Goal: Transaction & Acquisition: Purchase product/service

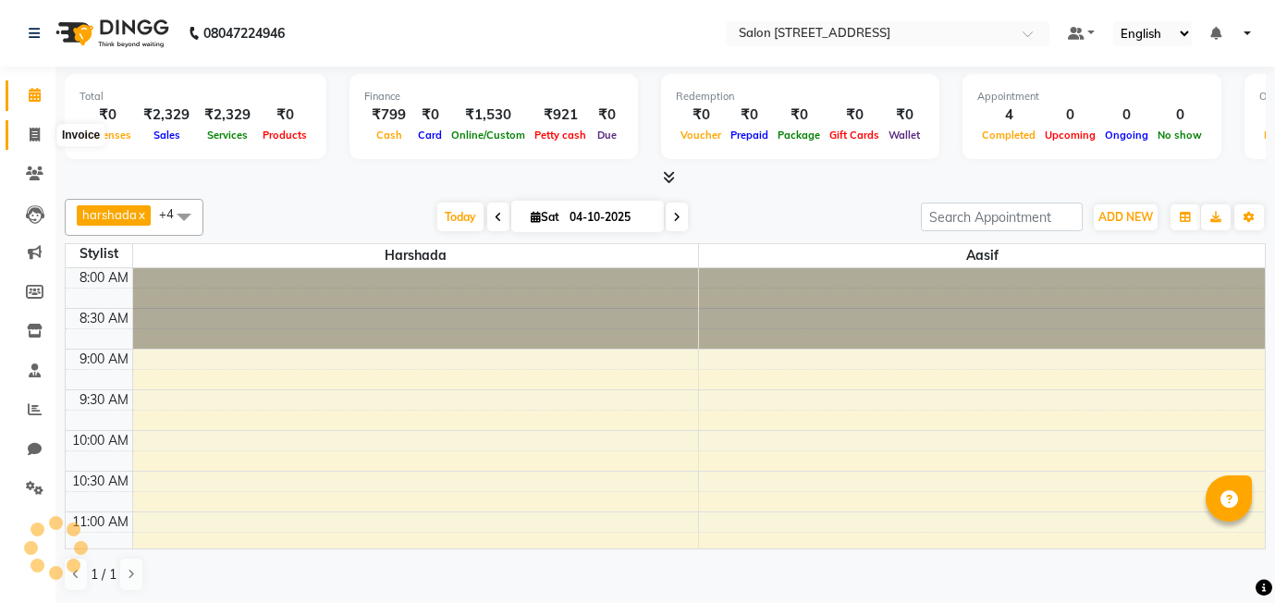
click at [31, 139] on icon at bounding box center [35, 135] width 10 height 14
select select "8448"
select select "service"
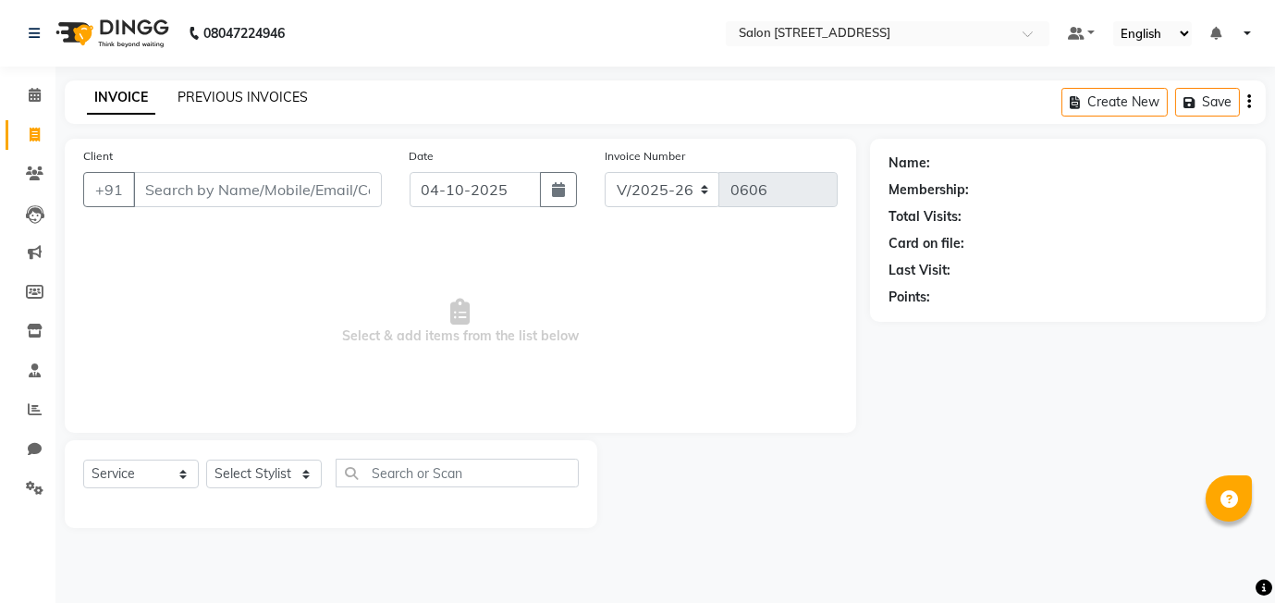
click at [237, 97] on link "PREVIOUS INVOICES" at bounding box center [243, 97] width 130 height 17
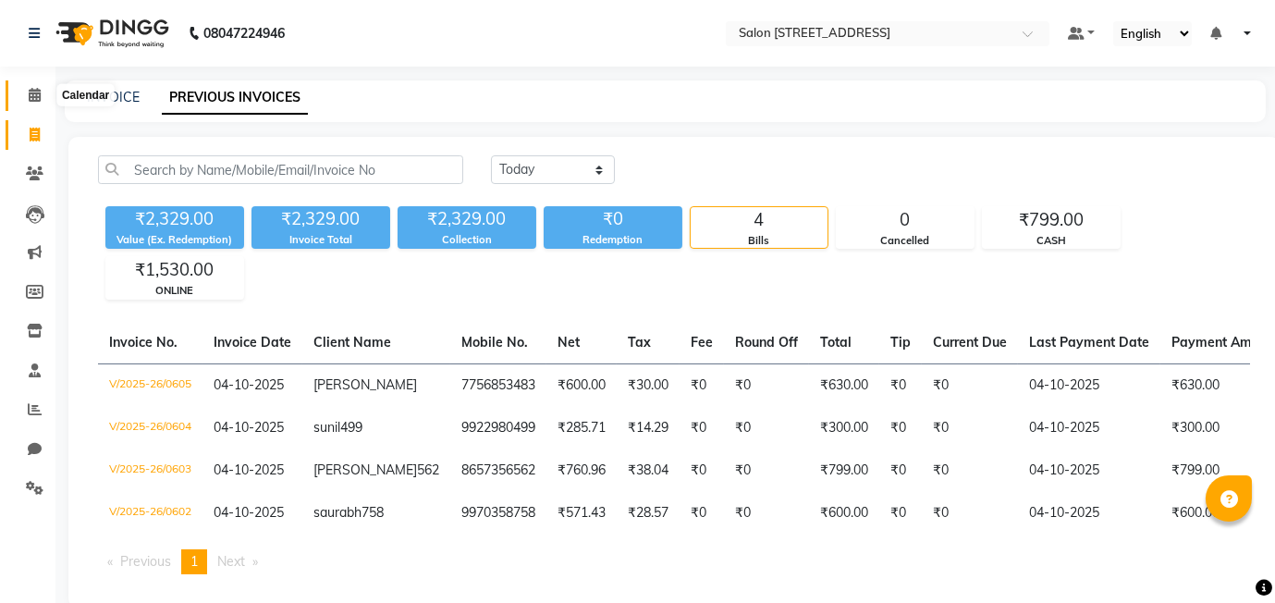
click at [31, 98] on icon at bounding box center [35, 95] width 12 height 14
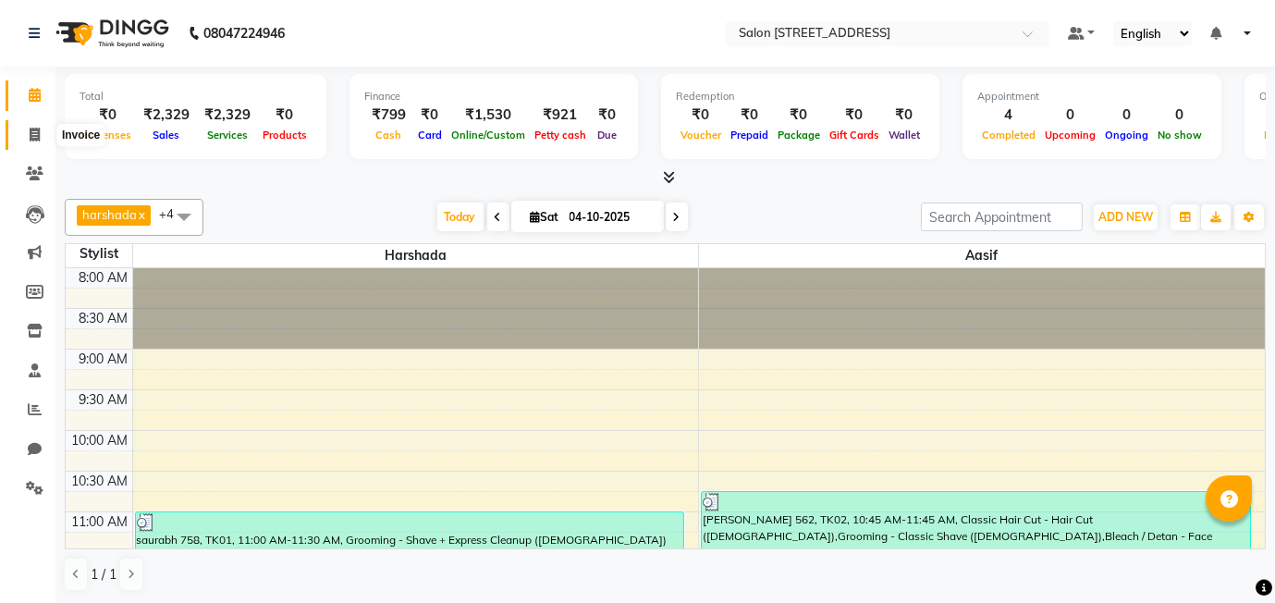
click at [32, 131] on icon at bounding box center [35, 135] width 10 height 14
select select "service"
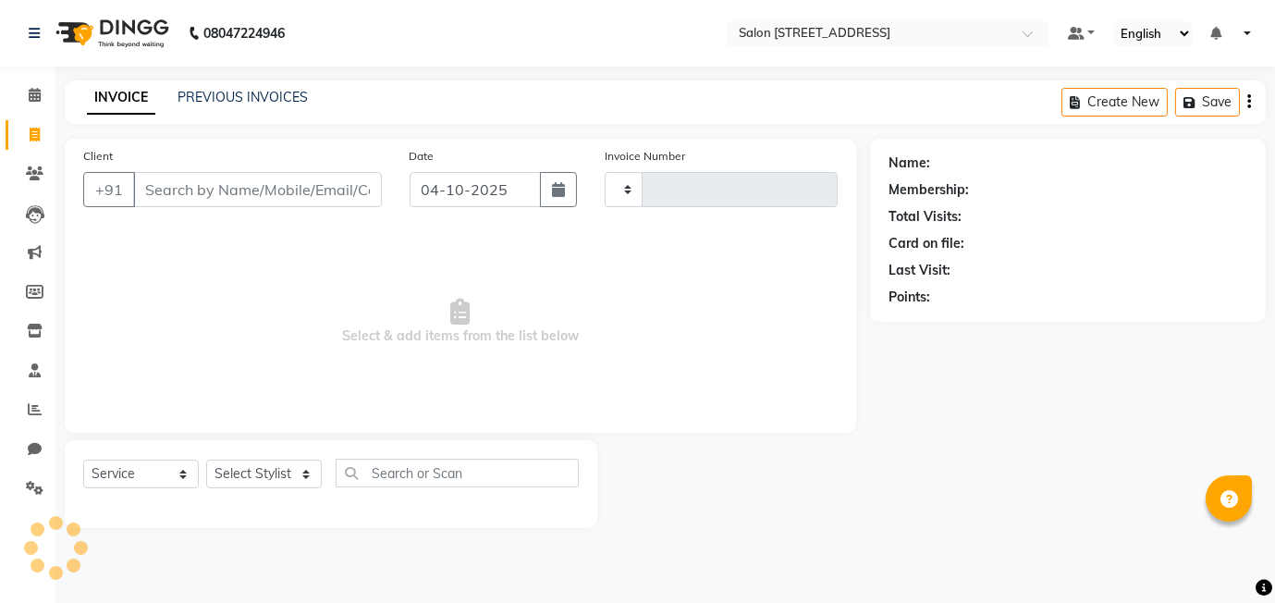
type input "0606"
select select "8448"
click at [25, 92] on span at bounding box center [34, 95] width 32 height 21
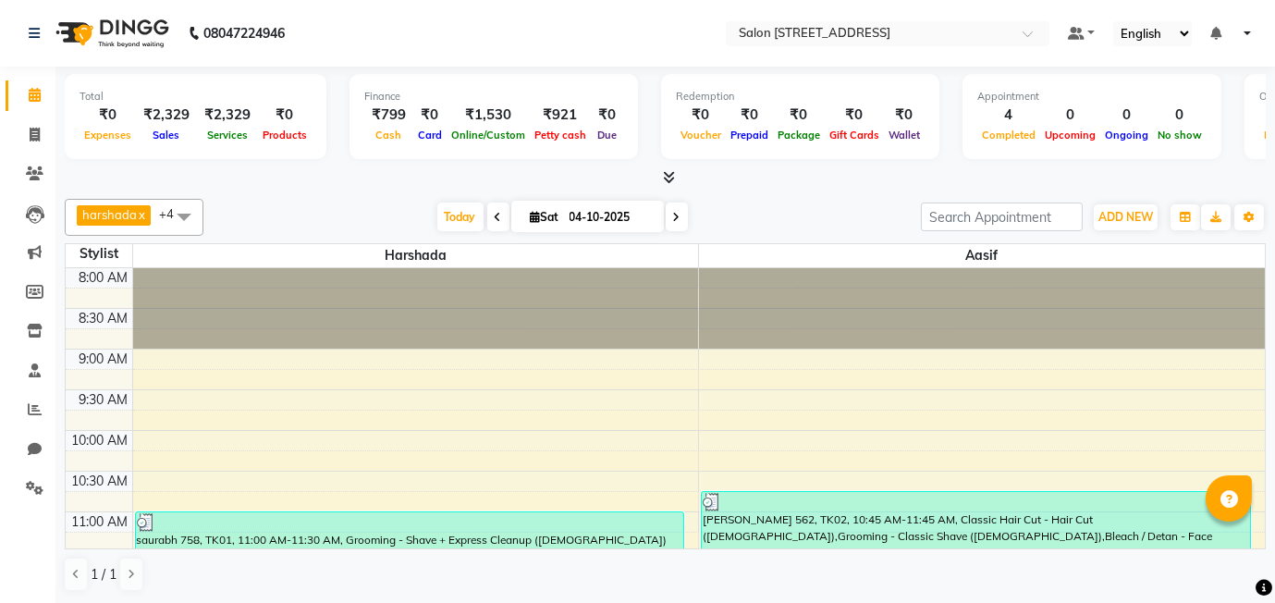
click at [25, 92] on span at bounding box center [34, 95] width 32 height 21
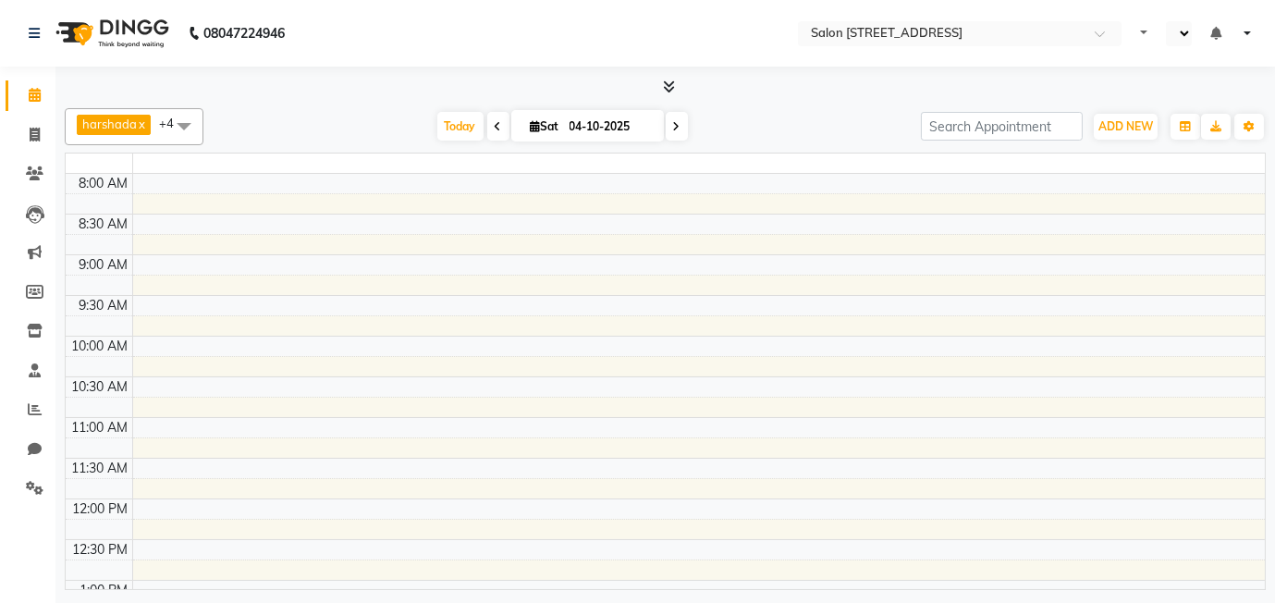
select select "en"
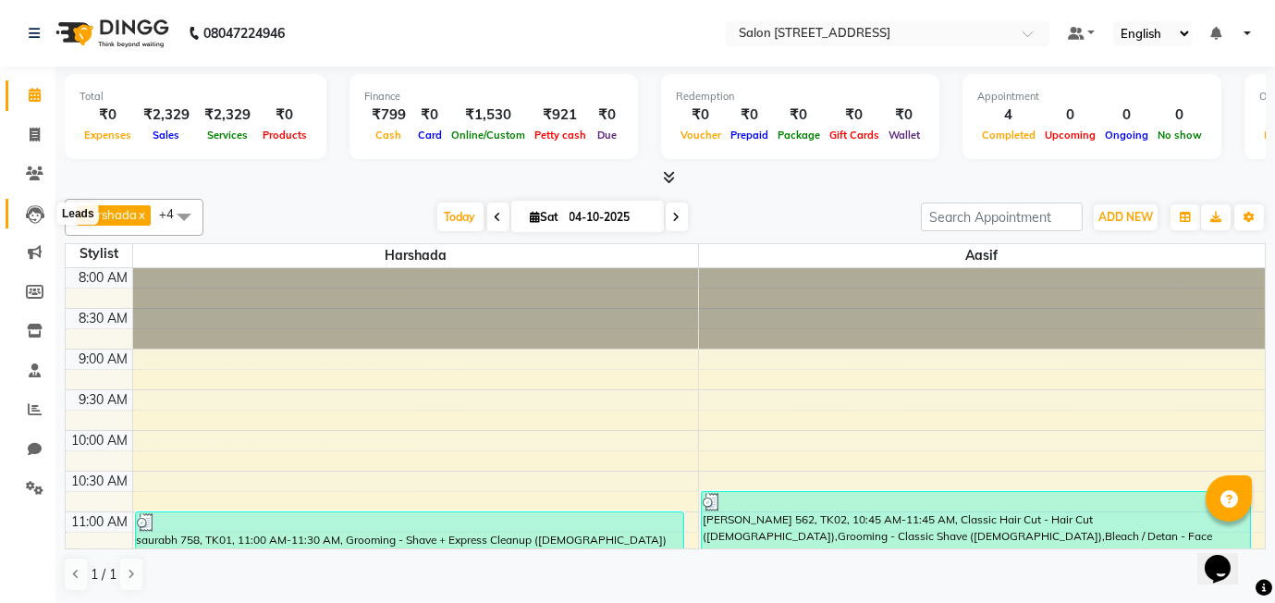
click at [37, 223] on icon at bounding box center [35, 214] width 18 height 18
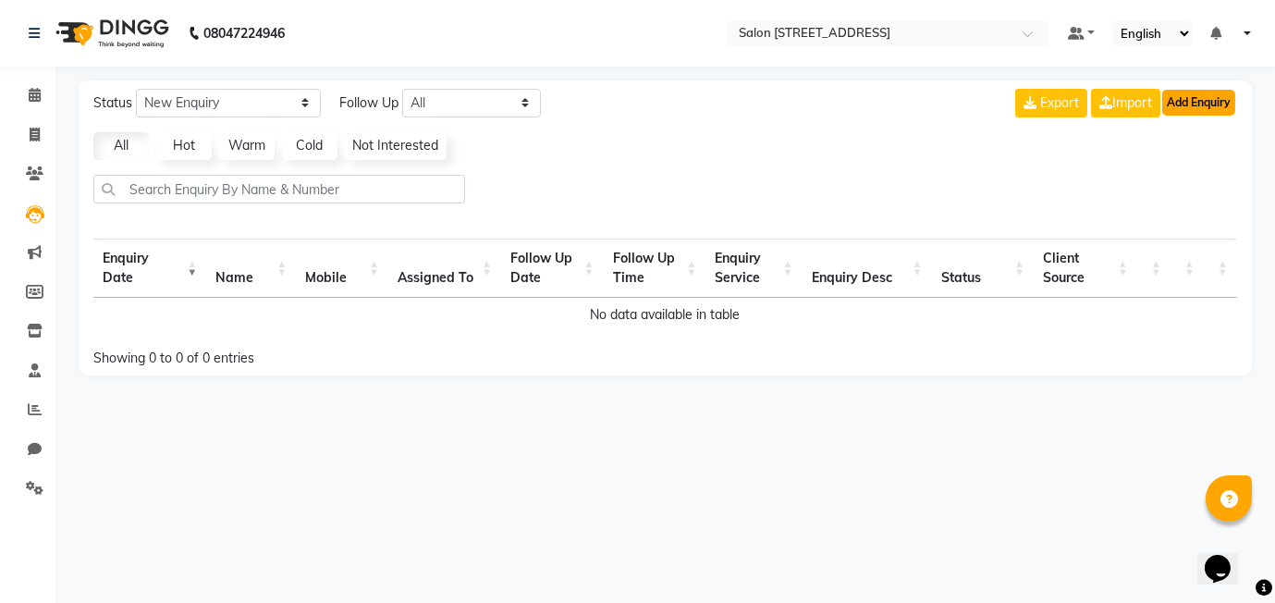
click at [1215, 95] on button "Add Enquiry" at bounding box center [1198, 103] width 73 height 26
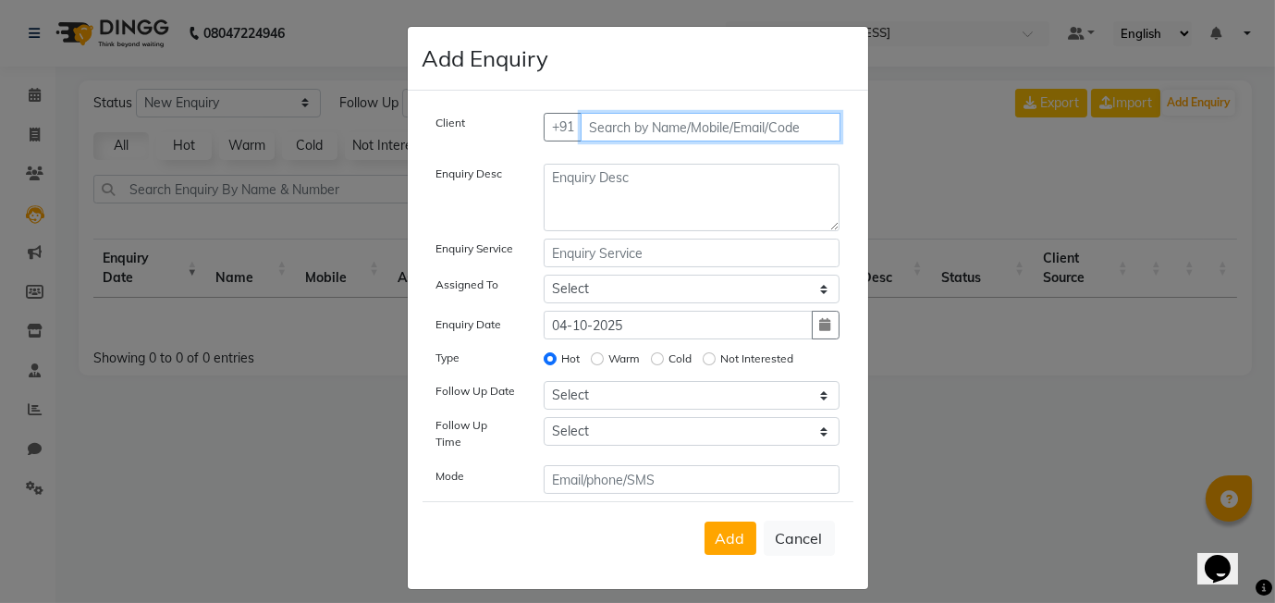
click at [696, 131] on input "text" at bounding box center [711, 127] width 260 height 29
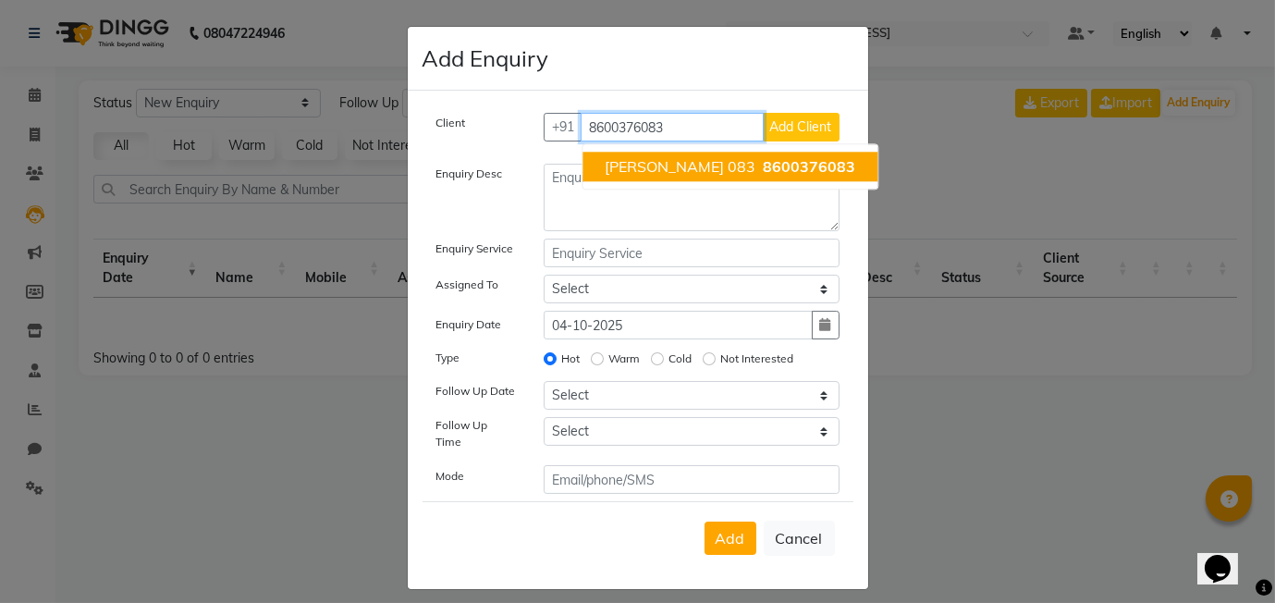
click at [763, 166] on span "8600376083" at bounding box center [809, 166] width 92 height 18
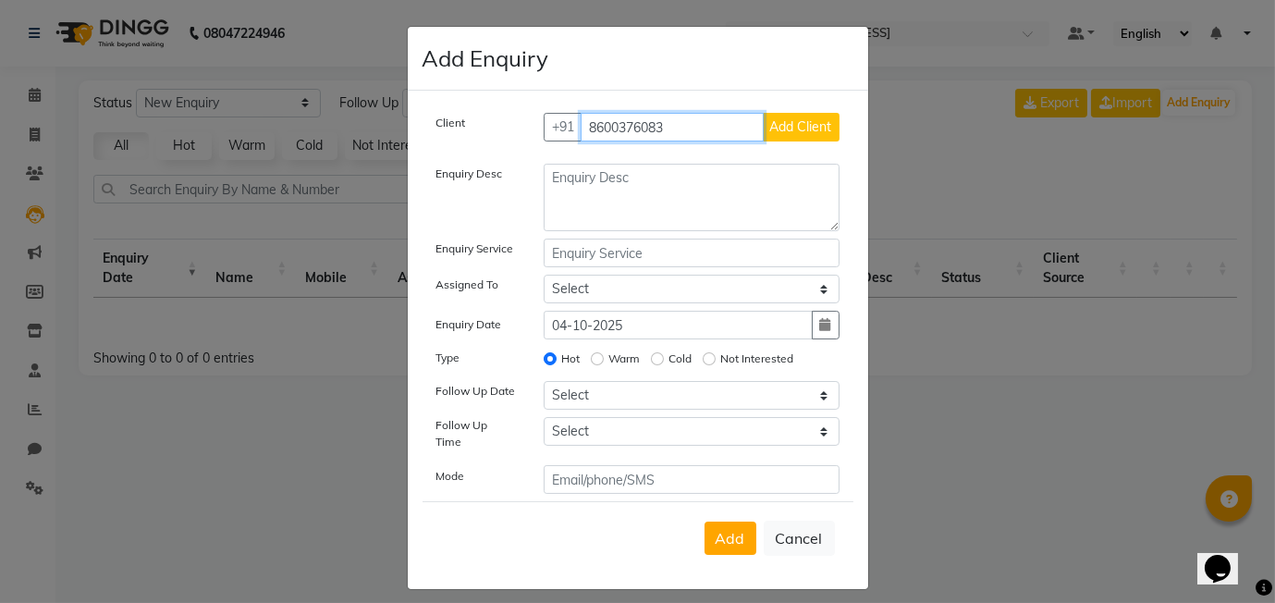
type input "8600376083"
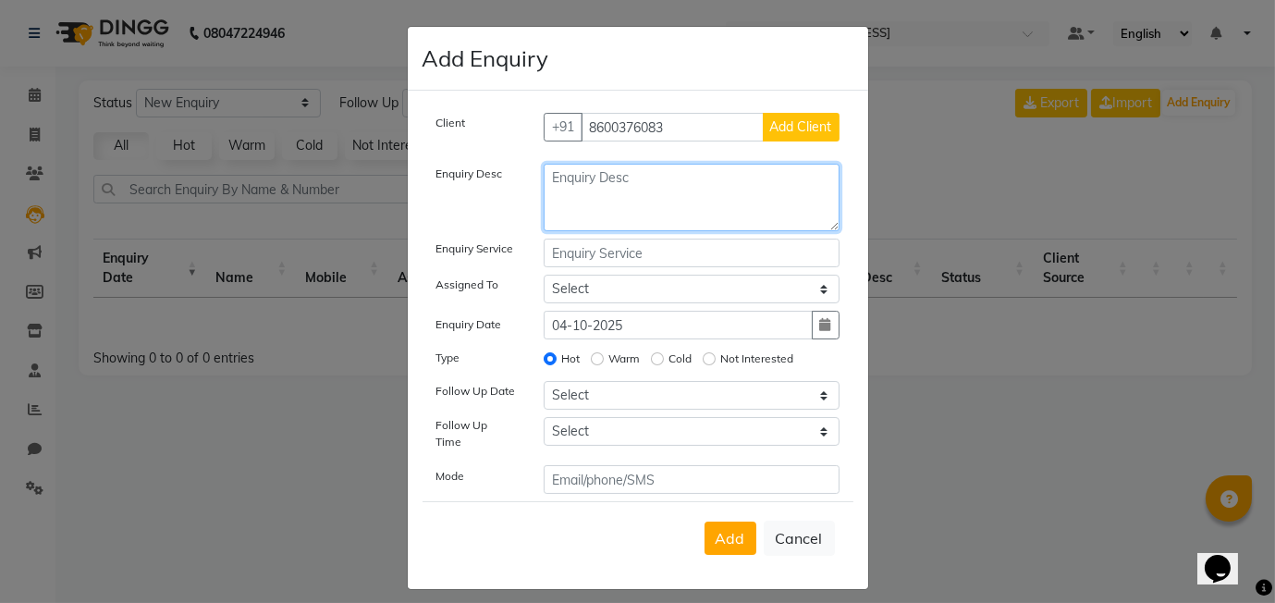
click at [677, 177] on textarea at bounding box center [692, 198] width 296 height 68
type textarea "spa 58% off offer"
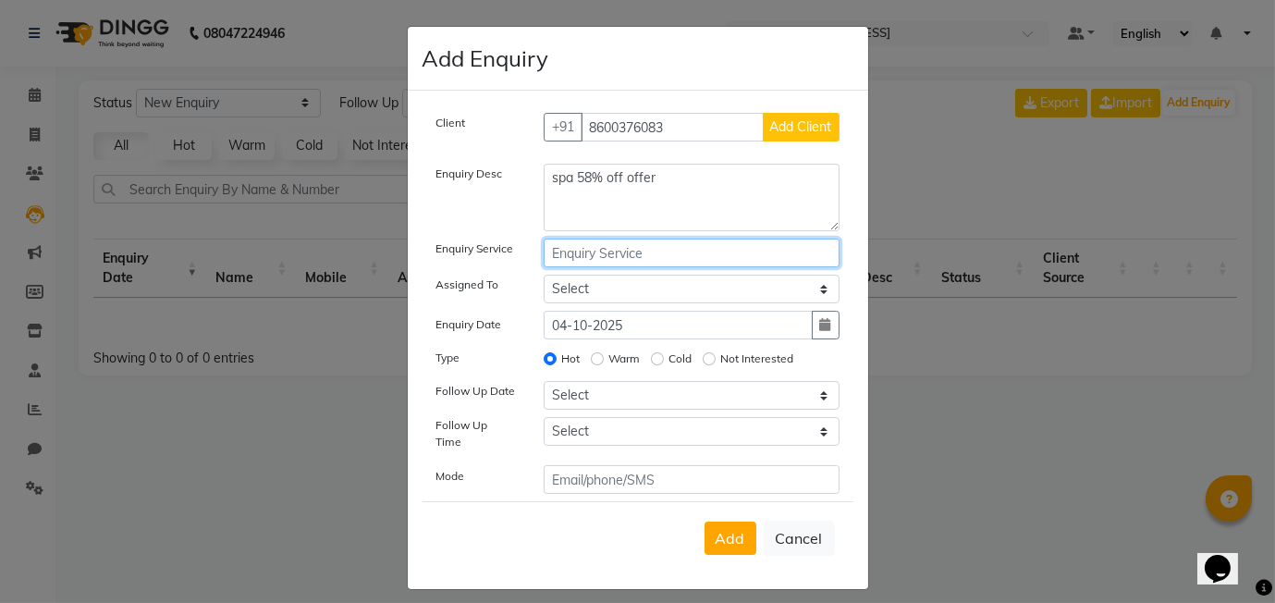
click at [646, 250] on input "text" at bounding box center [692, 253] width 296 height 29
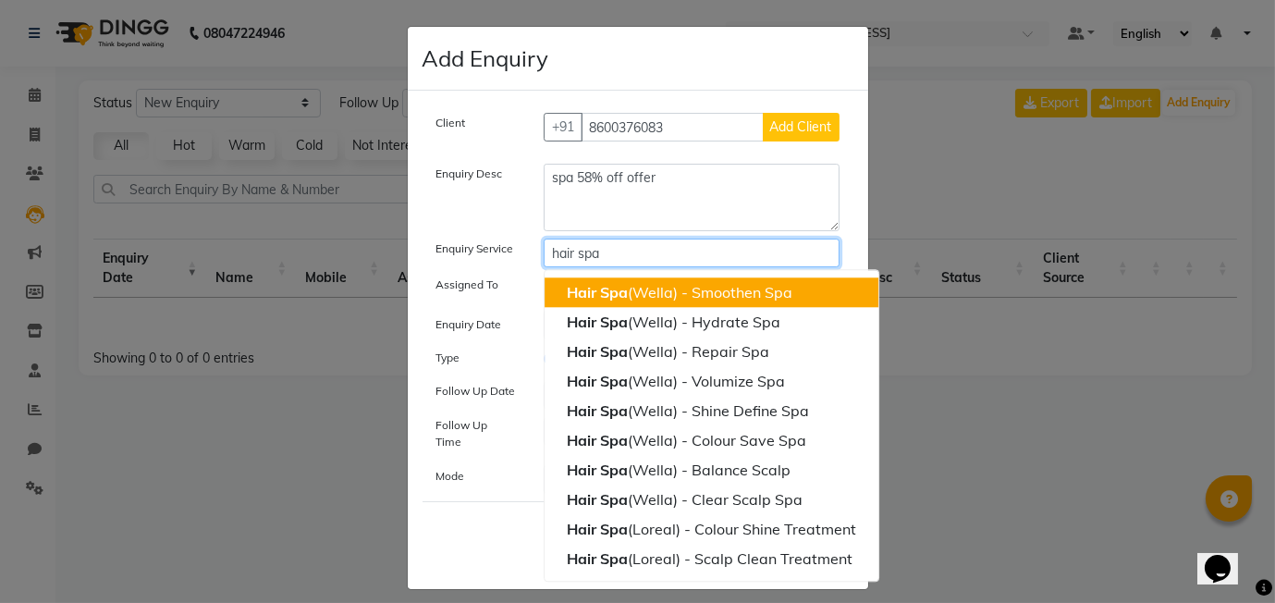
click at [671, 290] on ngb-highlight "Hair Spa (Wella) - Smoothen Spa" at bounding box center [680, 292] width 226 height 18
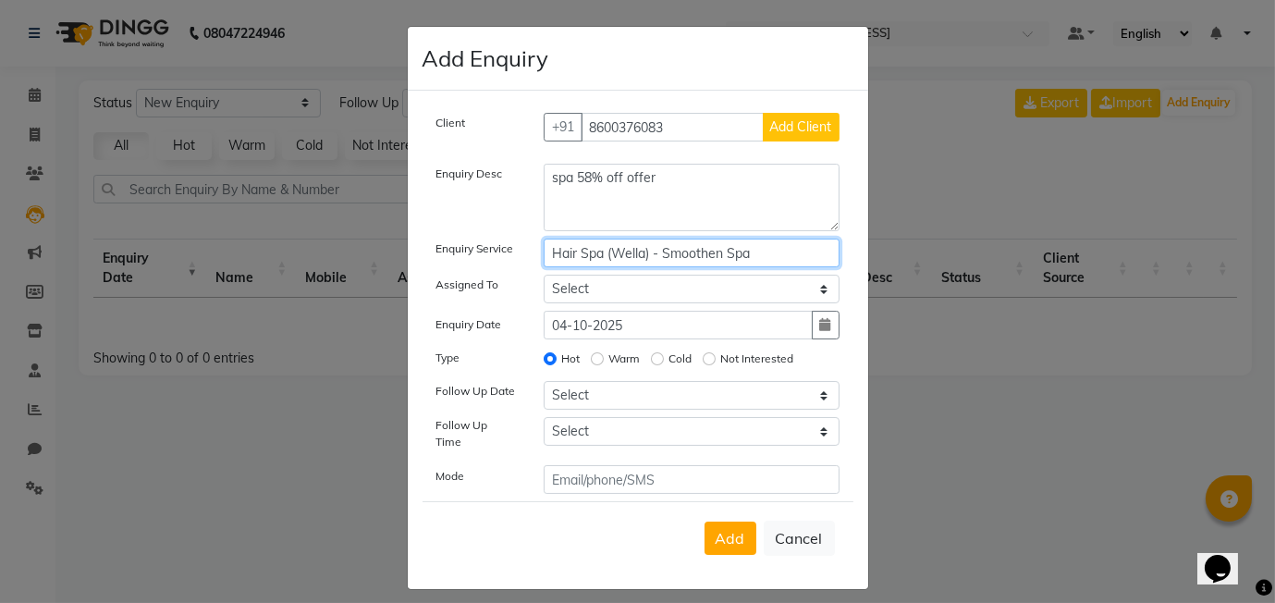
type input "Hair Spa (Wella) - Smoothen Spa"
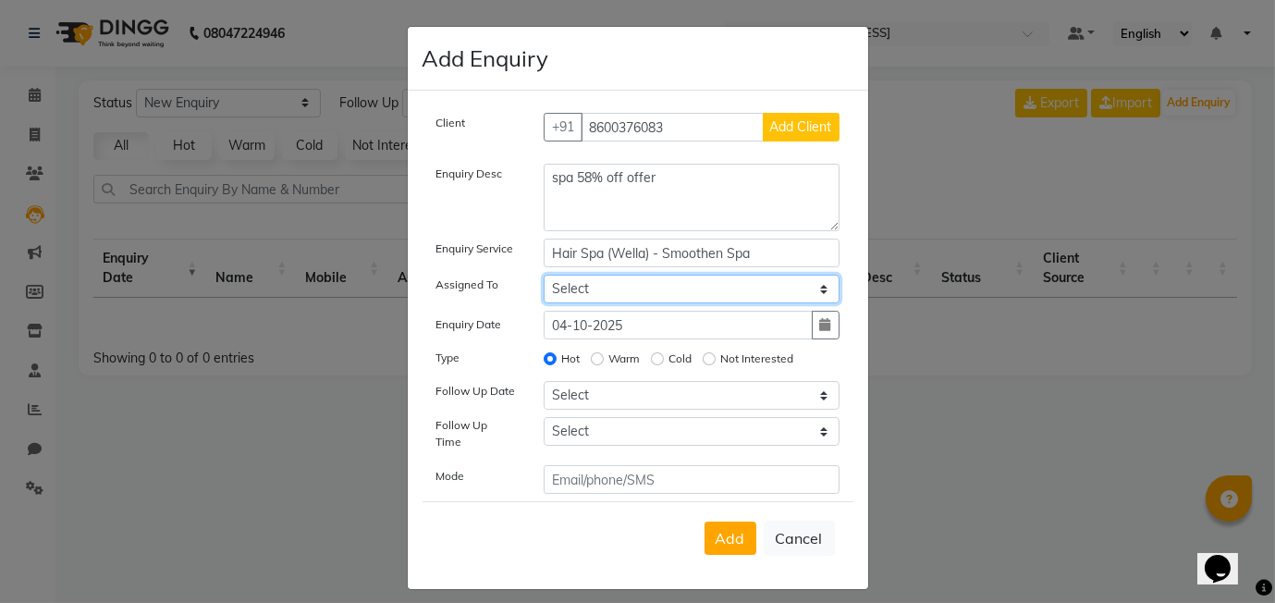
click at [652, 295] on select "Select Aasif harshada Manager Rashmi Titiksha" at bounding box center [692, 289] width 296 height 29
click at [544, 275] on select "Select Aasif harshada Manager Rashmi Titiksha" at bounding box center [692, 289] width 296 height 29
click at [645, 292] on select "Select Aasif harshada Manager Rashmi Titiksha" at bounding box center [692, 289] width 296 height 29
select select "91925"
click at [544, 275] on select "Select Aasif harshada Manager Rashmi Titiksha" at bounding box center [692, 289] width 296 height 29
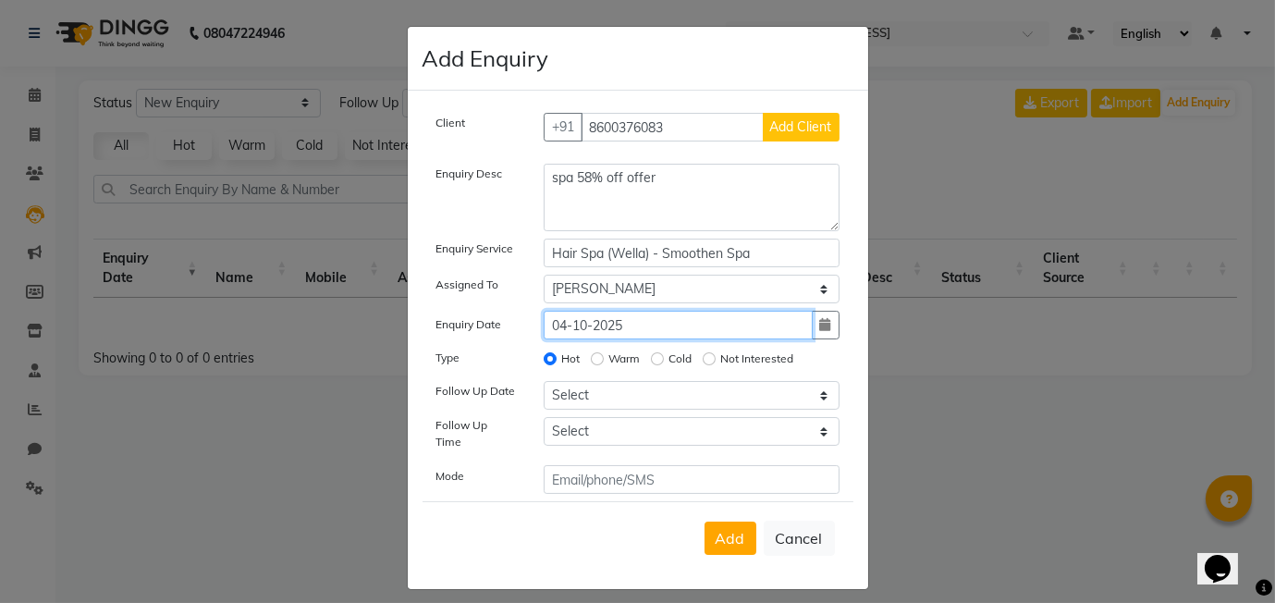
click at [679, 335] on input "04-10-2025" at bounding box center [678, 325] width 269 height 29
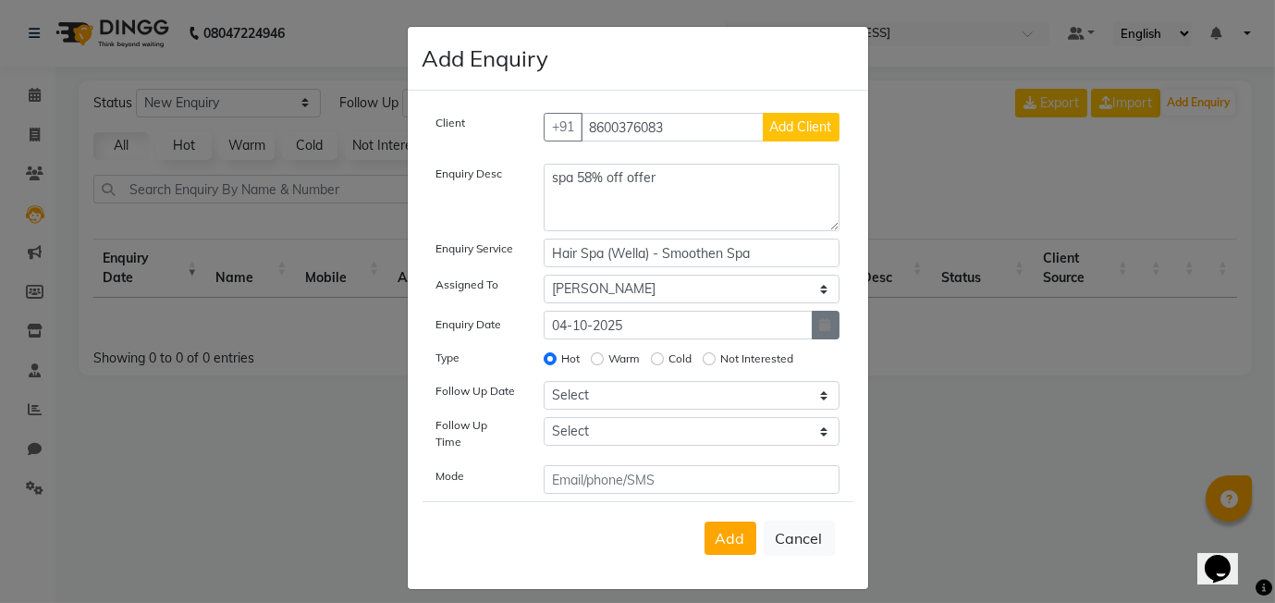
click at [820, 319] on icon "button" at bounding box center [825, 324] width 11 height 13
select select "10"
select select "2025"
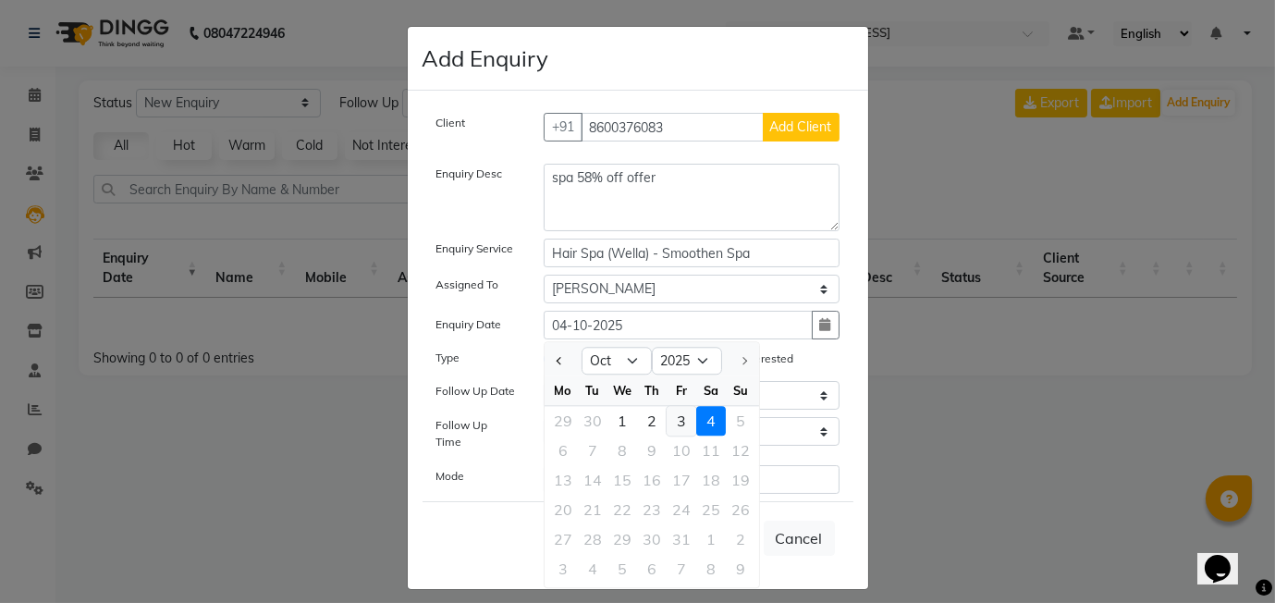
click at [687, 418] on div "3" at bounding box center [682, 421] width 30 height 30
type input "03-10-2025"
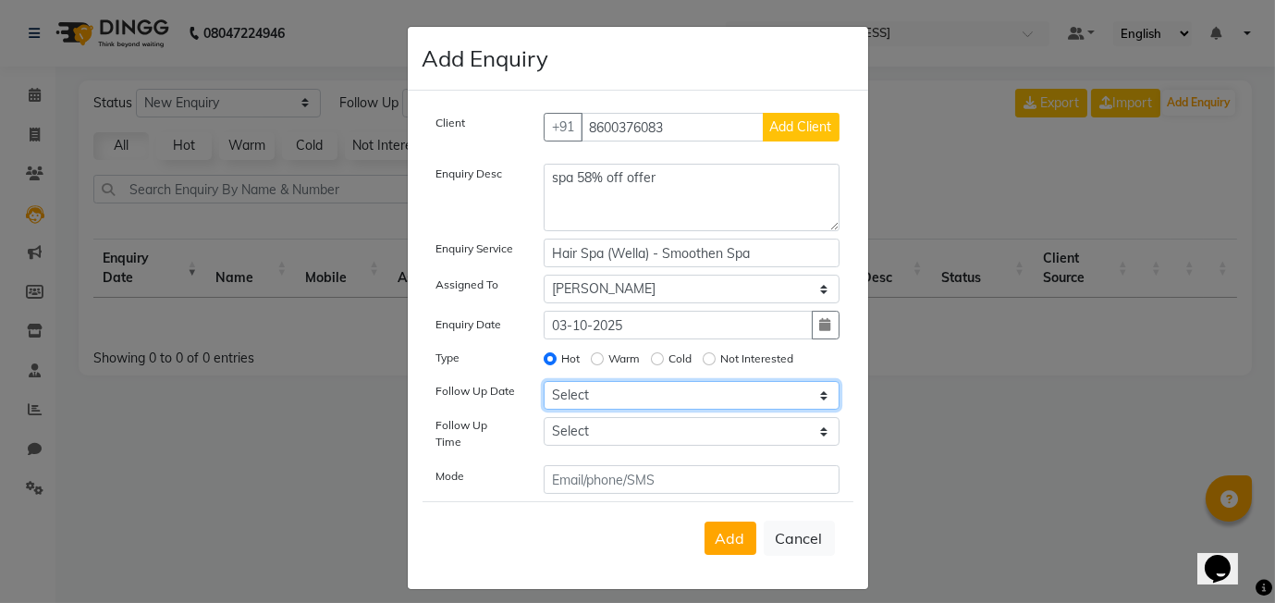
click at [608, 388] on select "Select Today Tomorrow In 2 days (Monday) In 3 days (Tuesday) In 4 days (Wednesd…" at bounding box center [692, 395] width 296 height 29
select select "2025-10-10"
click at [544, 381] on select "Select Today Tomorrow In 2 days (Monday) In 3 days (Tuesday) In 4 days (Wednesd…" at bounding box center [692, 395] width 296 height 29
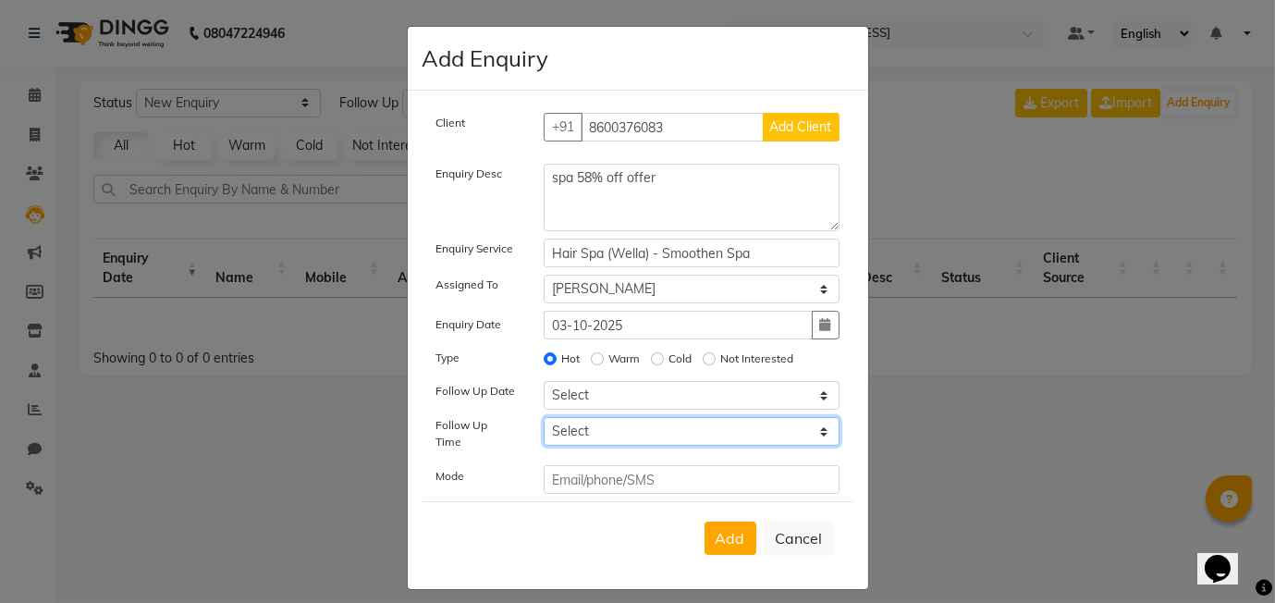
click at [682, 427] on select "Select 07:00 AM 07:15 AM 07:30 AM 07:45 AM 08:00 AM 08:15 AM 08:30 AM 08:45 AM …" at bounding box center [692, 431] width 296 height 29
select select "690"
click at [544, 417] on select "Select 07:00 AM 07:15 AM 07:30 AM 07:45 AM 08:00 AM 08:15 AM 08:30 AM 08:45 AM …" at bounding box center [692, 431] width 296 height 29
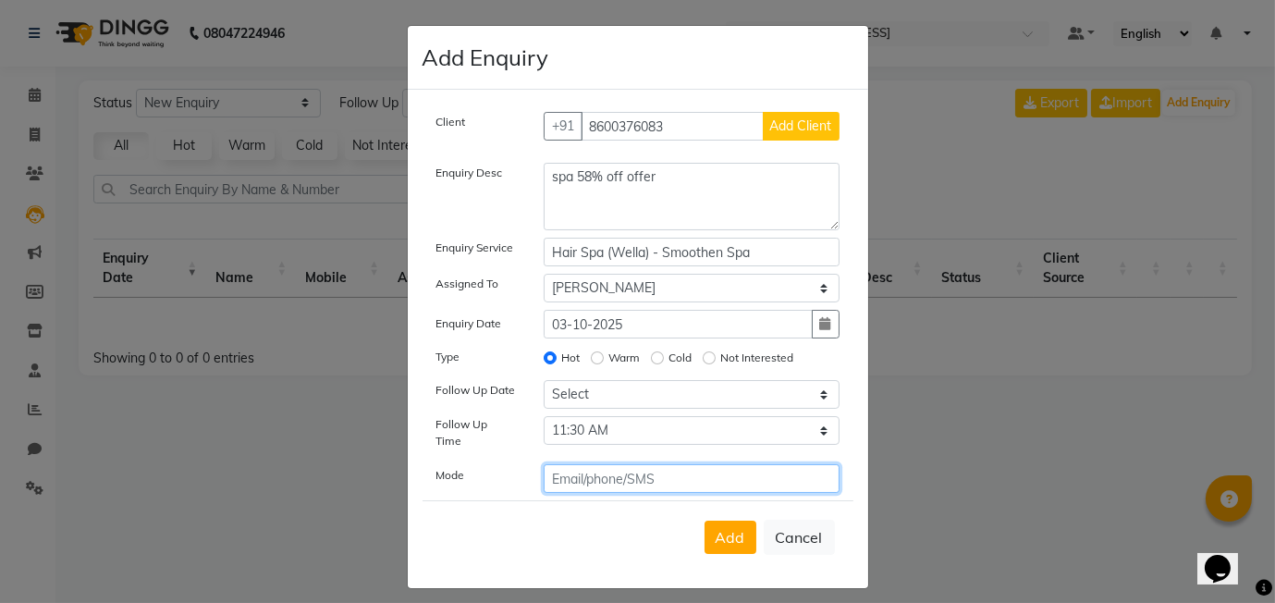
click at [642, 464] on input "text" at bounding box center [692, 478] width 296 height 29
type input "call"
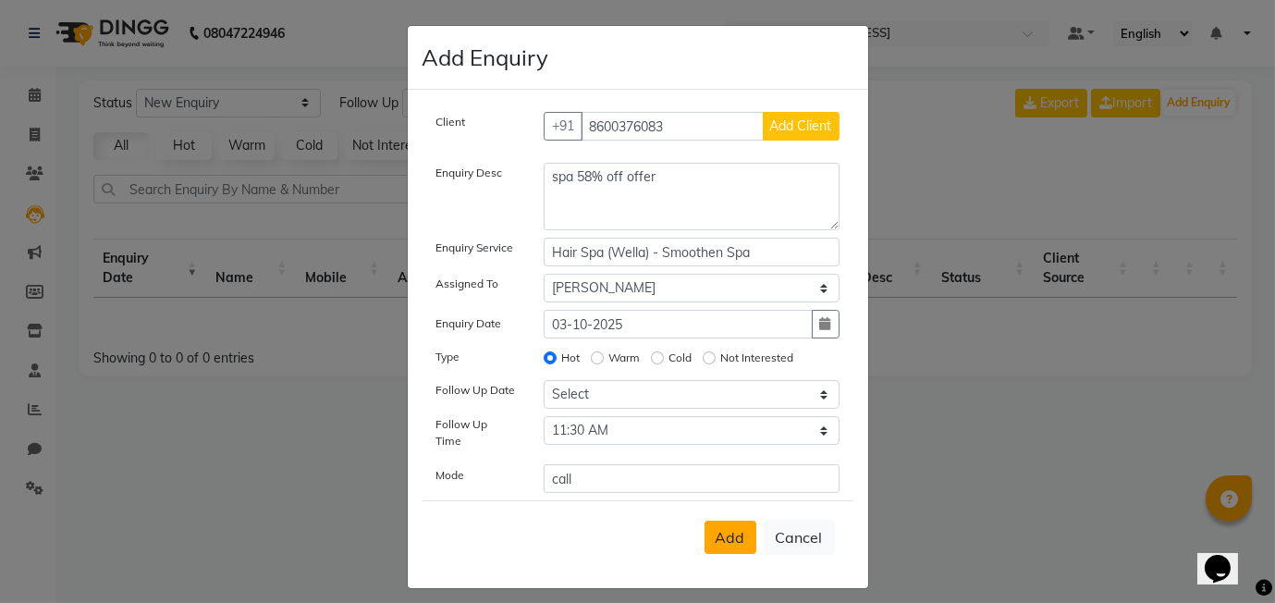
click at [732, 530] on span "Add" at bounding box center [731, 537] width 30 height 18
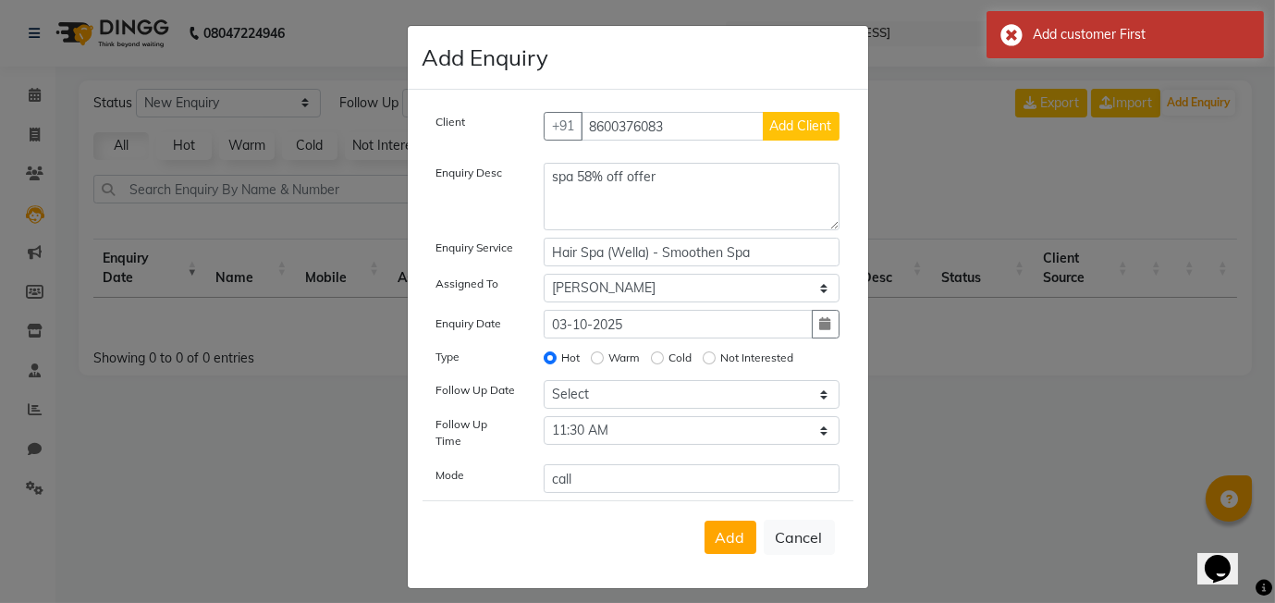
click at [799, 129] on span "Add Client" at bounding box center [801, 125] width 62 height 17
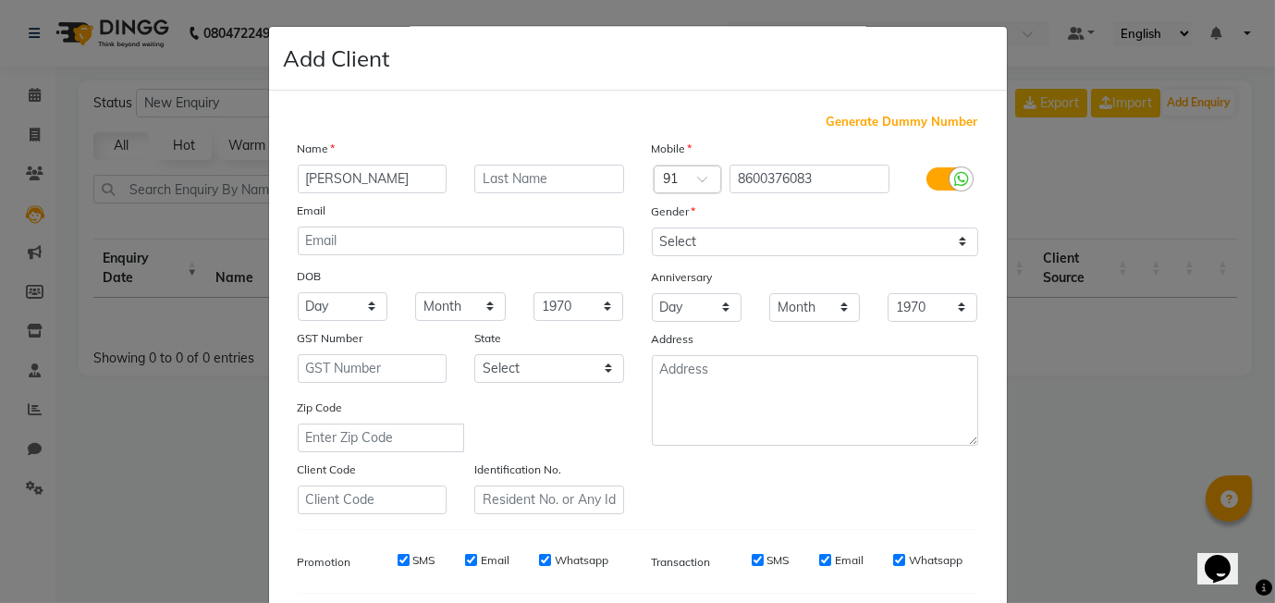
type input "vaani"
click at [596, 175] on input "text" at bounding box center [549, 179] width 150 height 29
type input "083"
click at [697, 240] on select "Select Male Female Other Prefer Not To Say" at bounding box center [815, 241] width 326 height 29
select select "female"
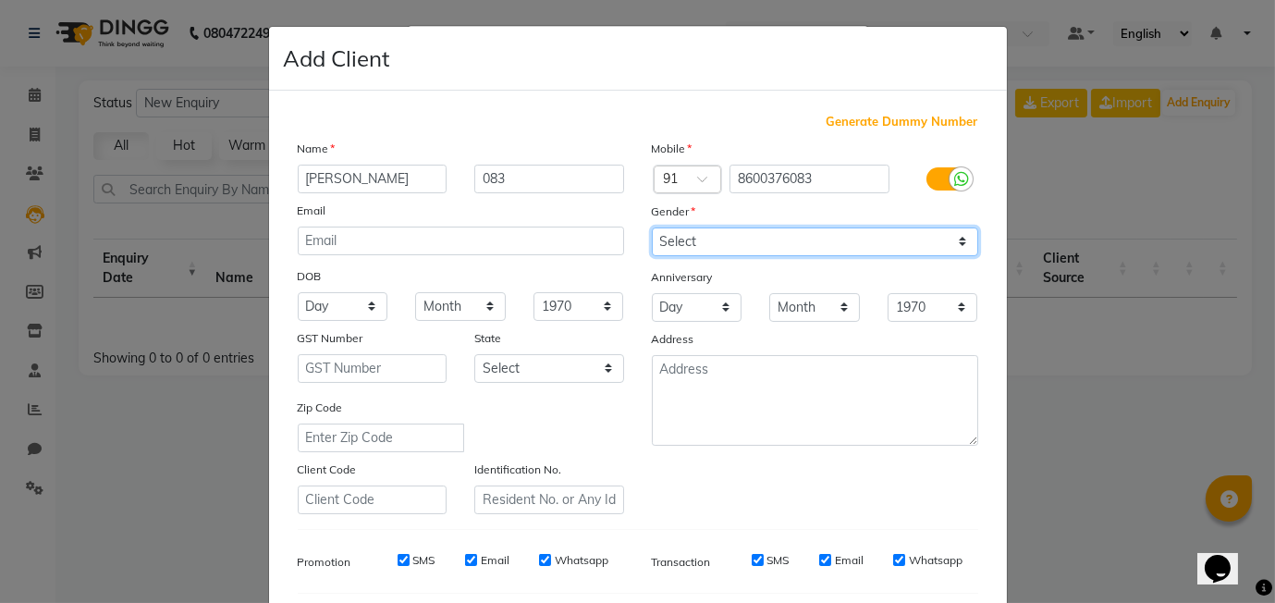
click at [652, 227] on select "Select Male Female Other Prefer Not To Say" at bounding box center [815, 241] width 326 height 29
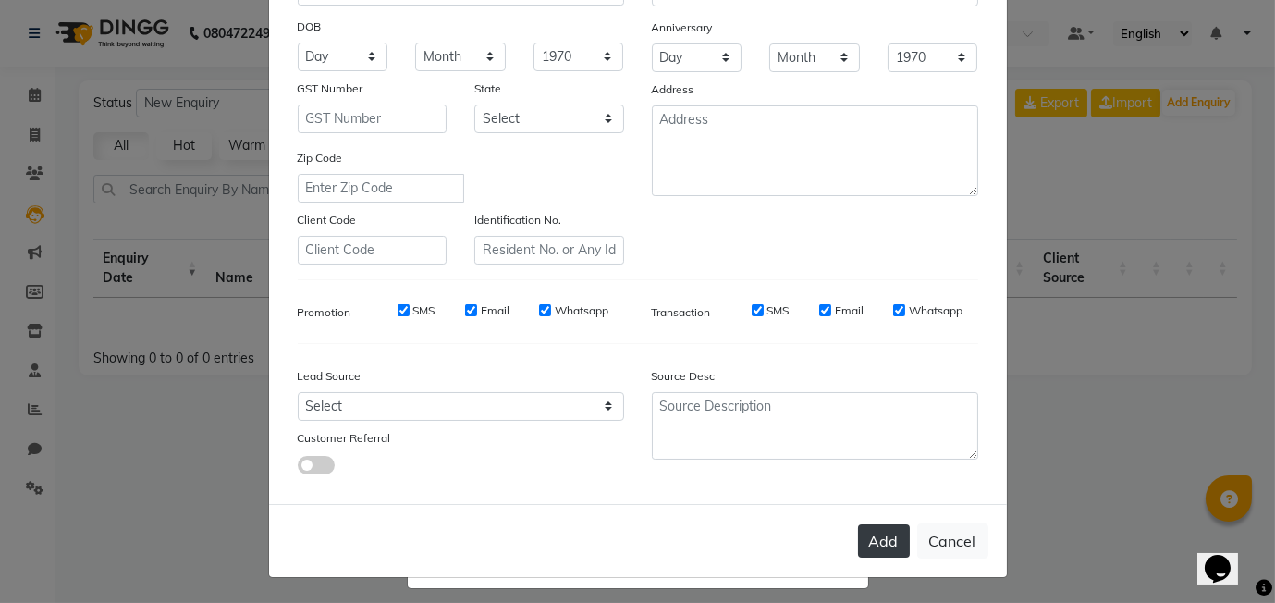
click at [891, 542] on button "Add" at bounding box center [884, 540] width 52 height 33
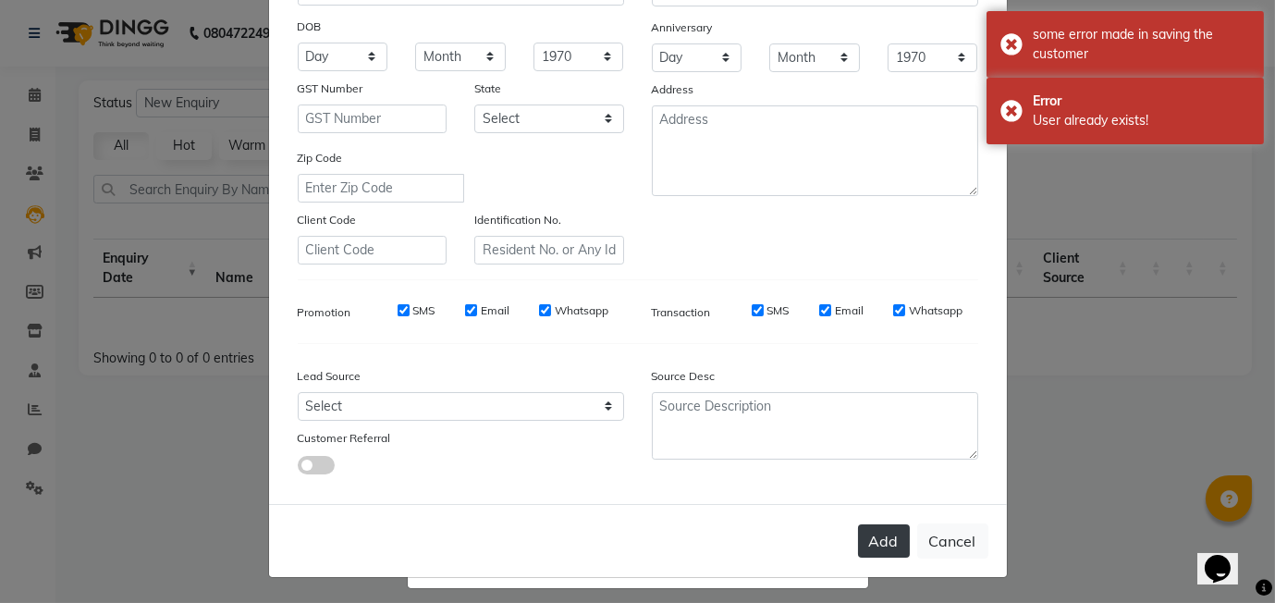
click at [880, 546] on button "Add" at bounding box center [884, 540] width 52 height 33
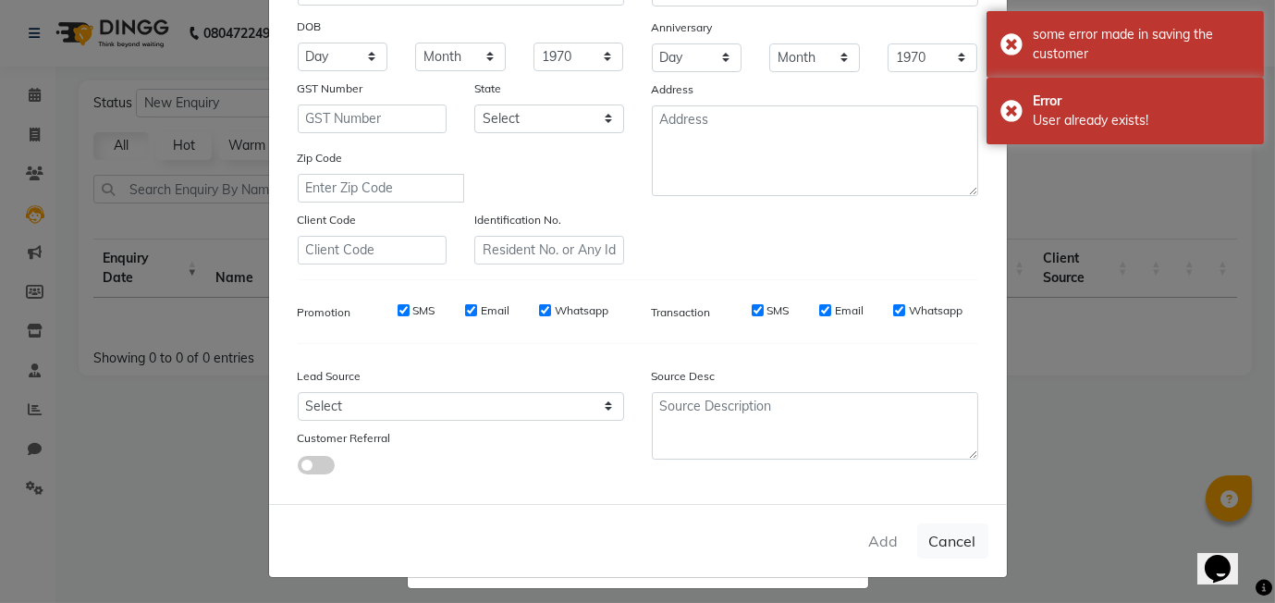
click at [880, 546] on button "Add" at bounding box center [884, 540] width 52 height 33
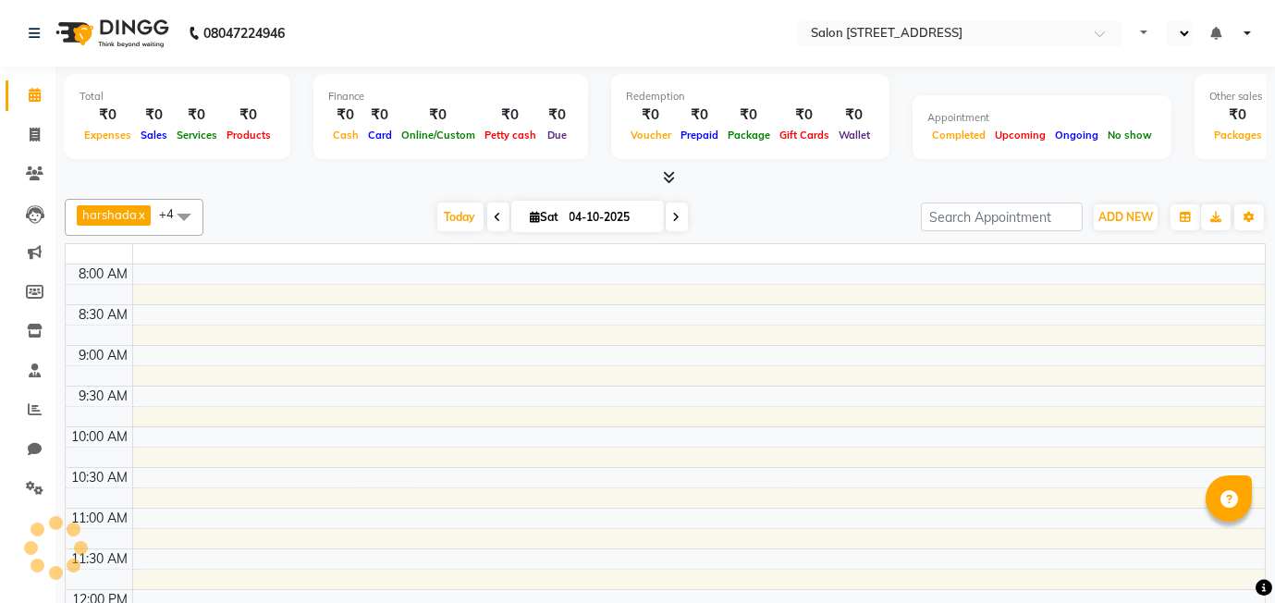
select select "en"
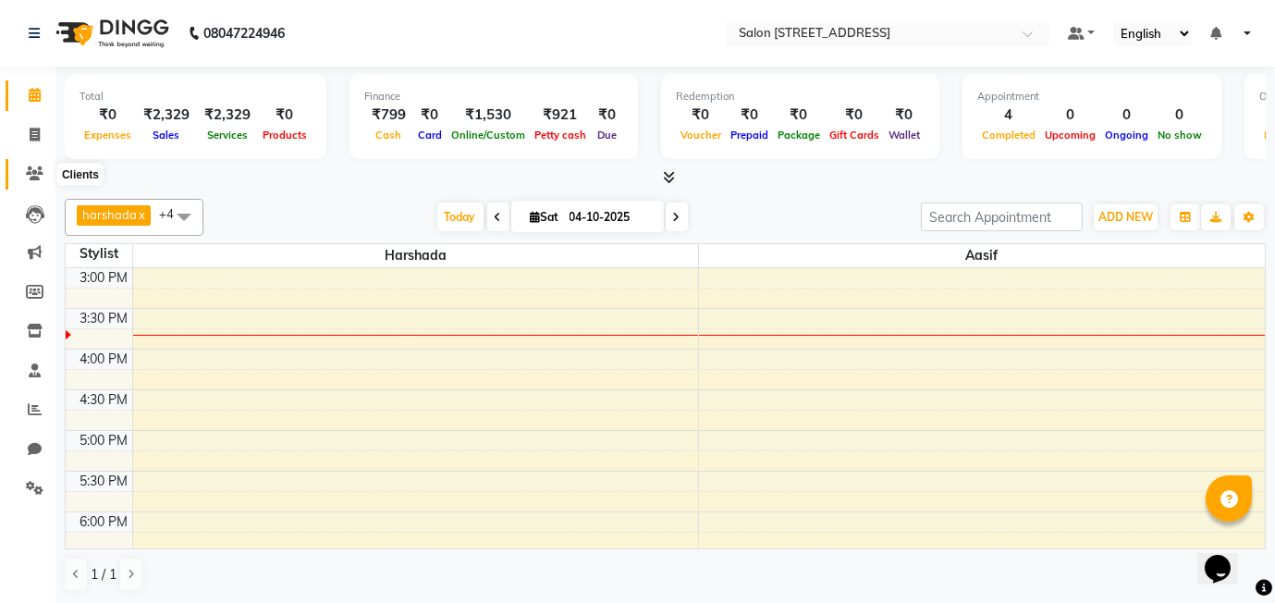
click at [31, 171] on icon at bounding box center [35, 173] width 18 height 14
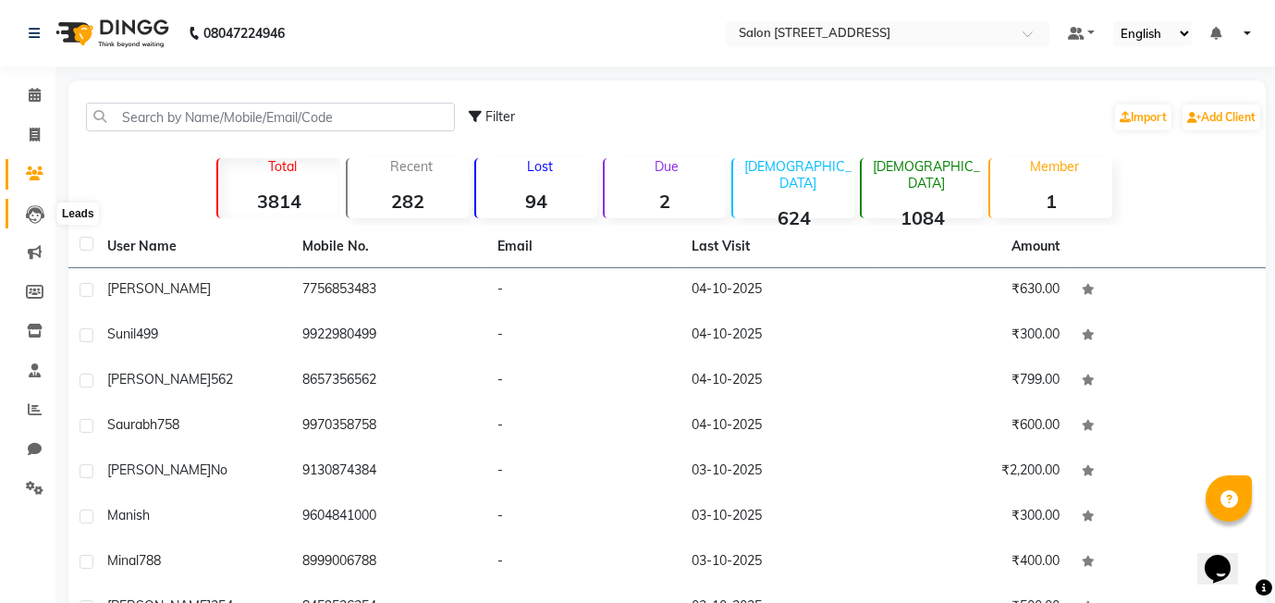
click at [34, 215] on icon at bounding box center [35, 214] width 18 height 18
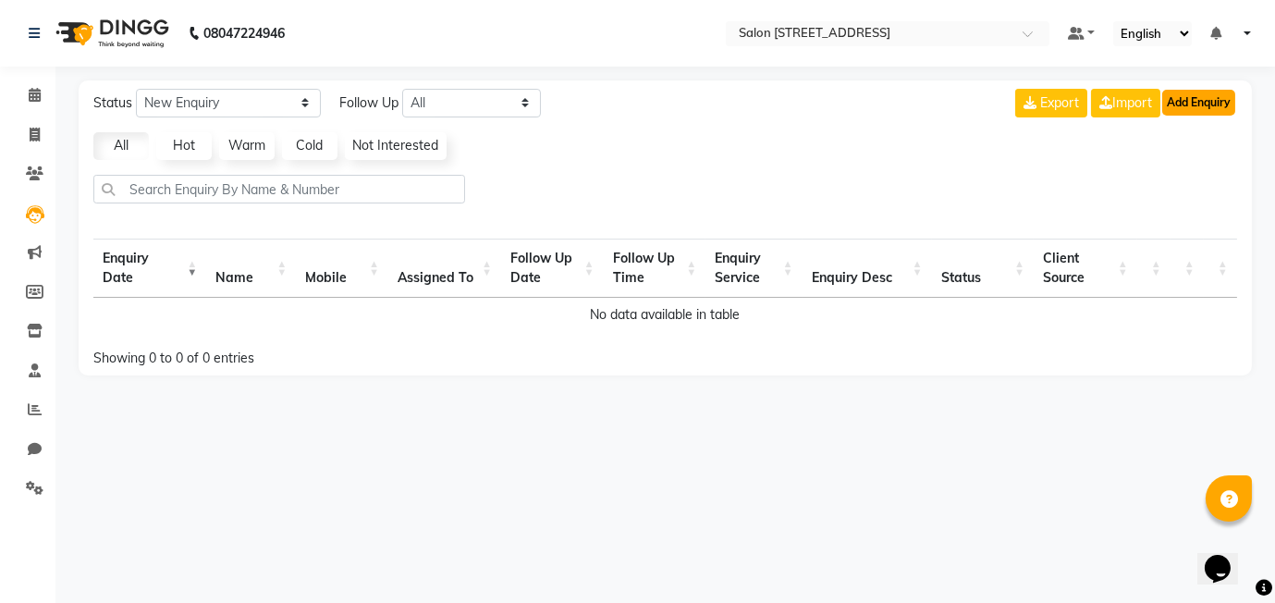
click at [1210, 104] on button "Add Enquiry" at bounding box center [1198, 103] width 73 height 26
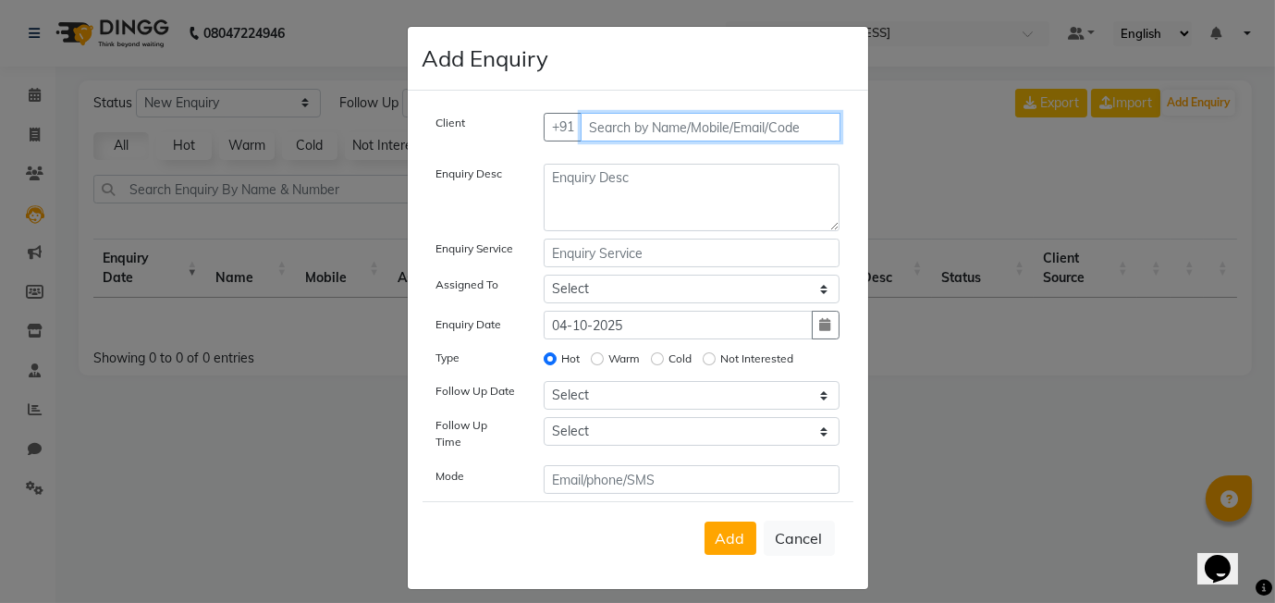
click at [617, 123] on input "text" at bounding box center [711, 127] width 260 height 29
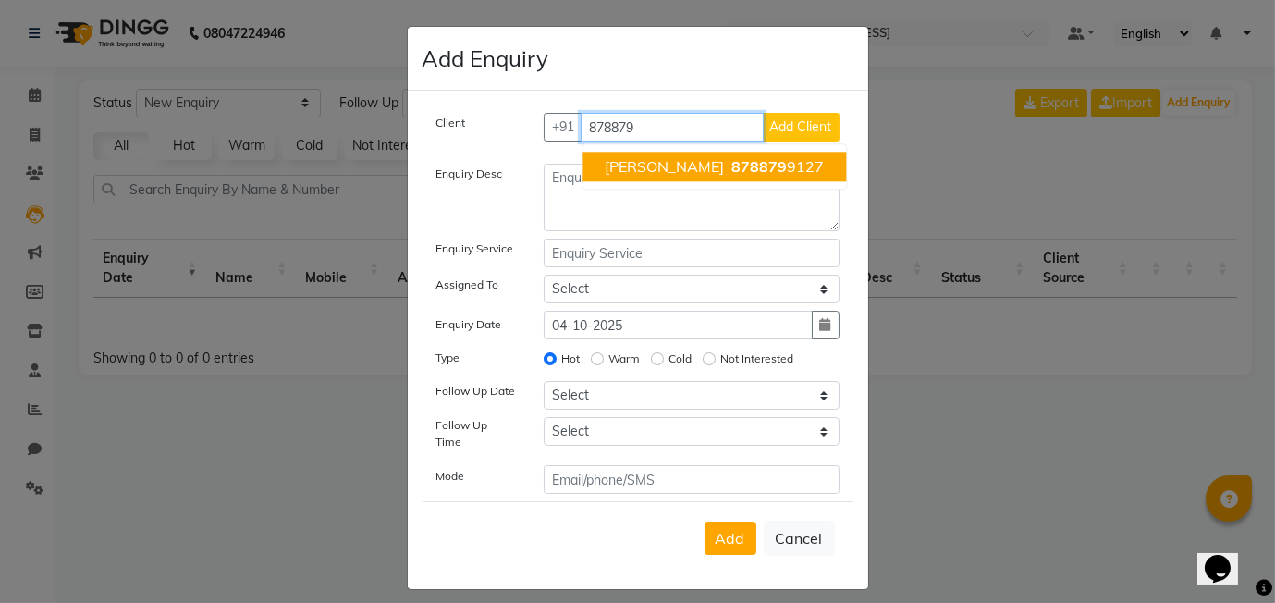
click at [642, 174] on span "amruta jain" at bounding box center [664, 166] width 119 height 18
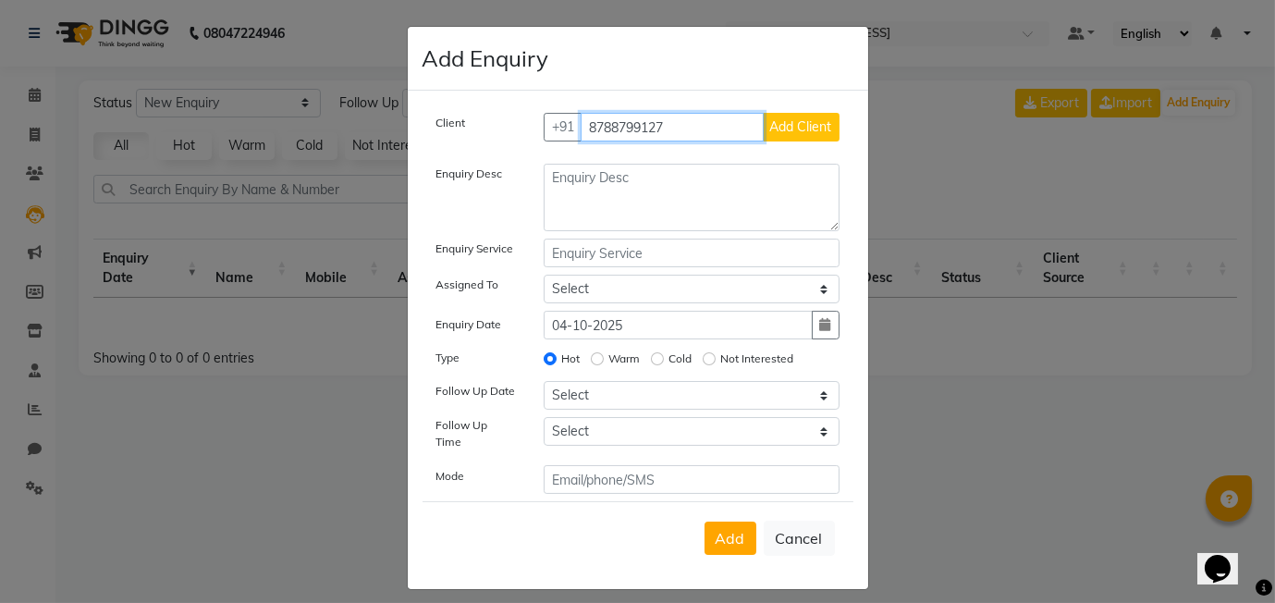
type input "8788799127"
click at [819, 129] on span "Add Client" at bounding box center [801, 126] width 62 height 17
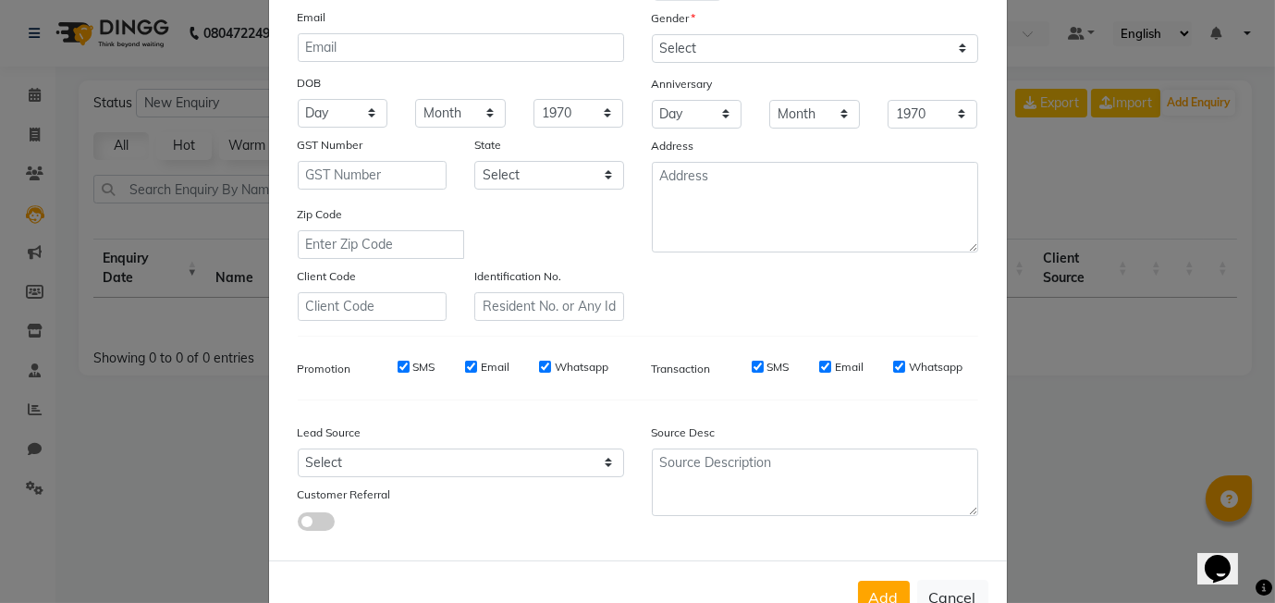
scroll to position [250, 0]
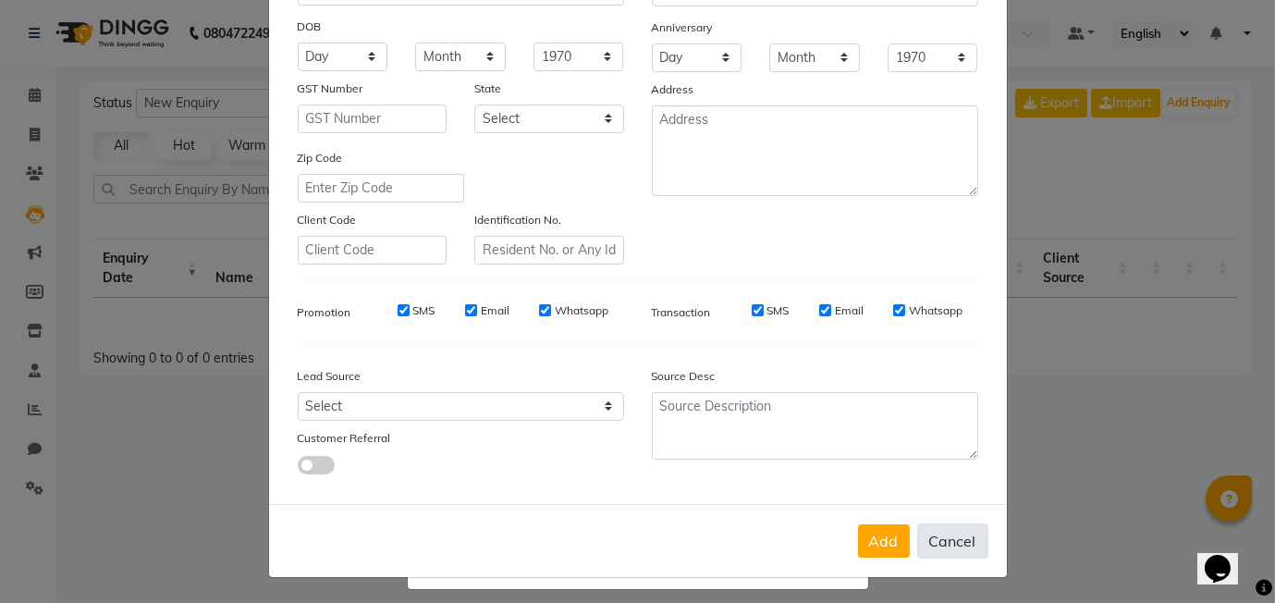
click at [961, 544] on button "Cancel" at bounding box center [952, 540] width 71 height 35
select select
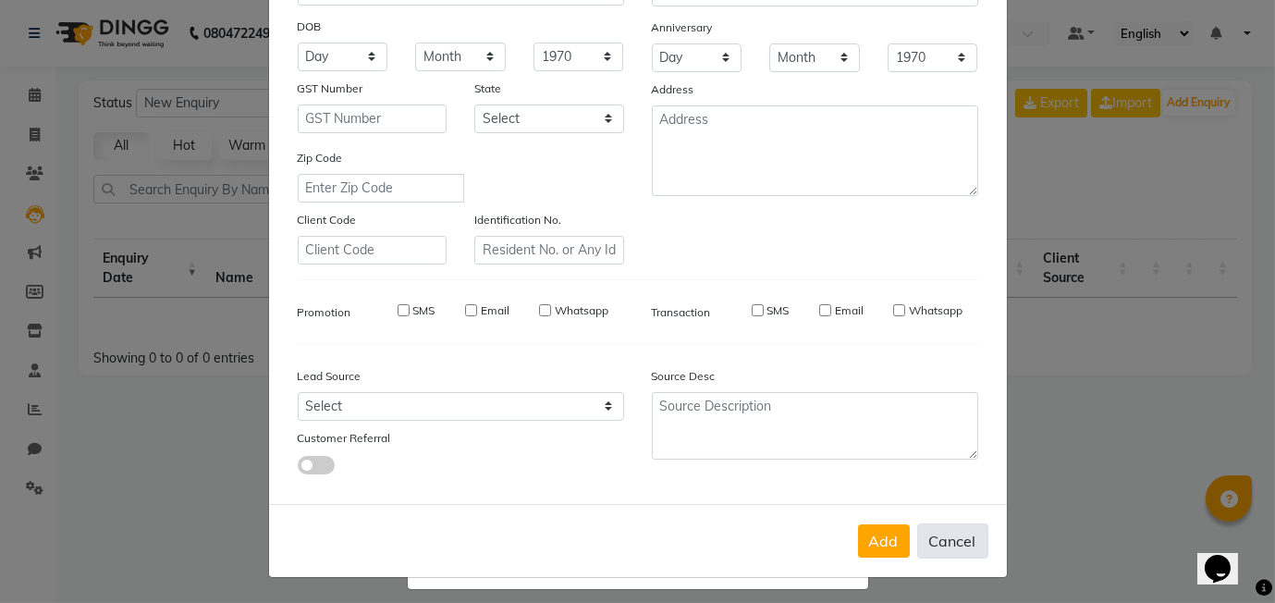
select select
checkbox input "false"
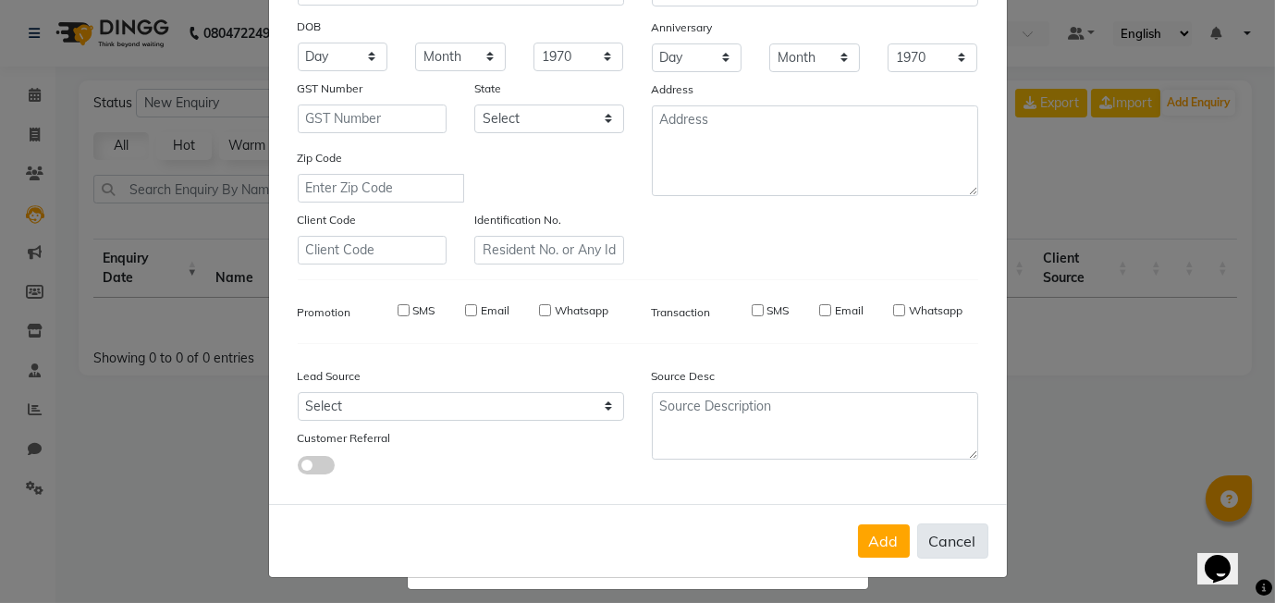
checkbox input "false"
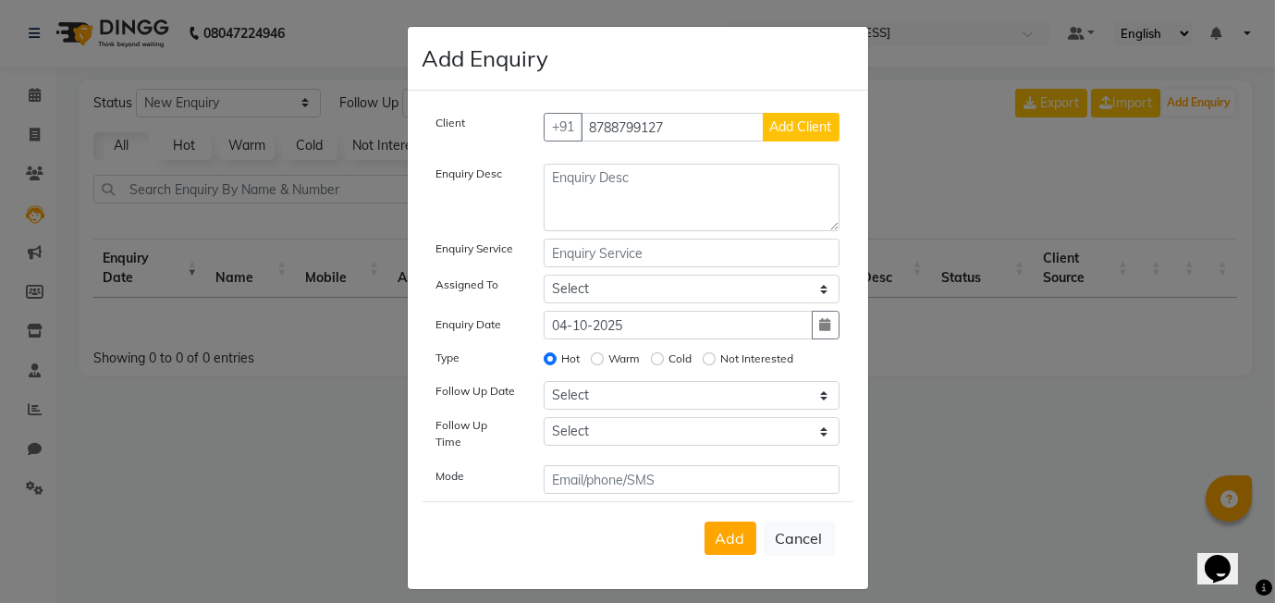
click at [817, 128] on span "Add Client" at bounding box center [801, 126] width 62 height 17
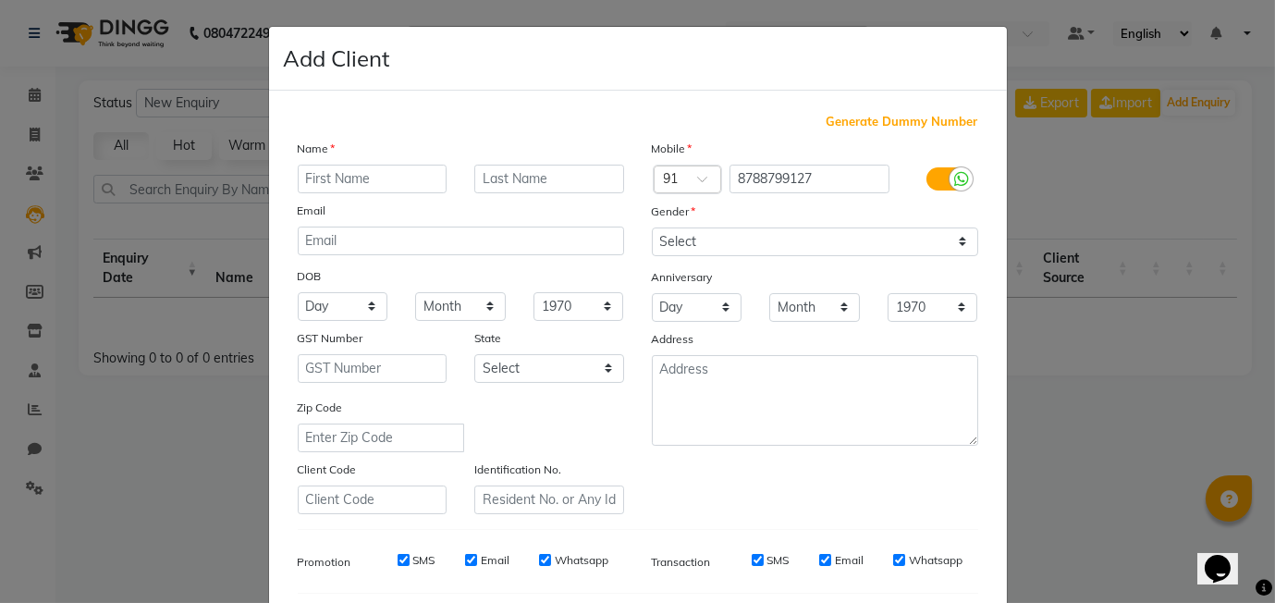
click at [353, 185] on input "text" at bounding box center [373, 179] width 150 height 29
type input "amruta"
click at [519, 173] on input "text" at bounding box center [549, 179] width 150 height 29
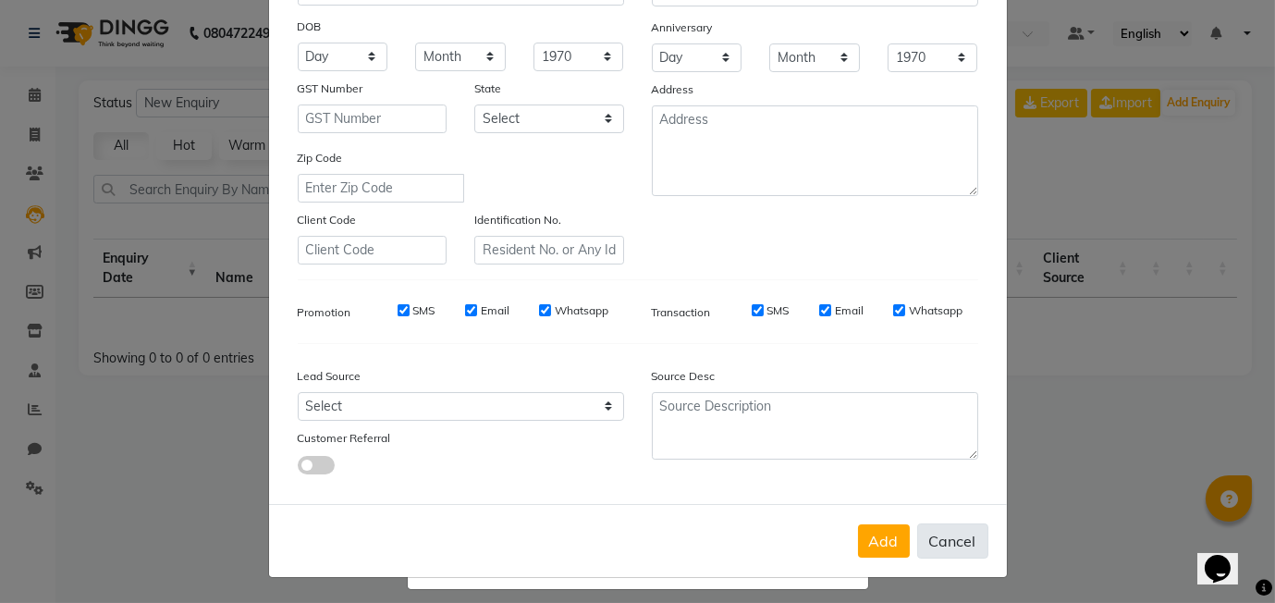
type input "jain"
click at [952, 533] on button "Cancel" at bounding box center [952, 540] width 71 height 35
select select
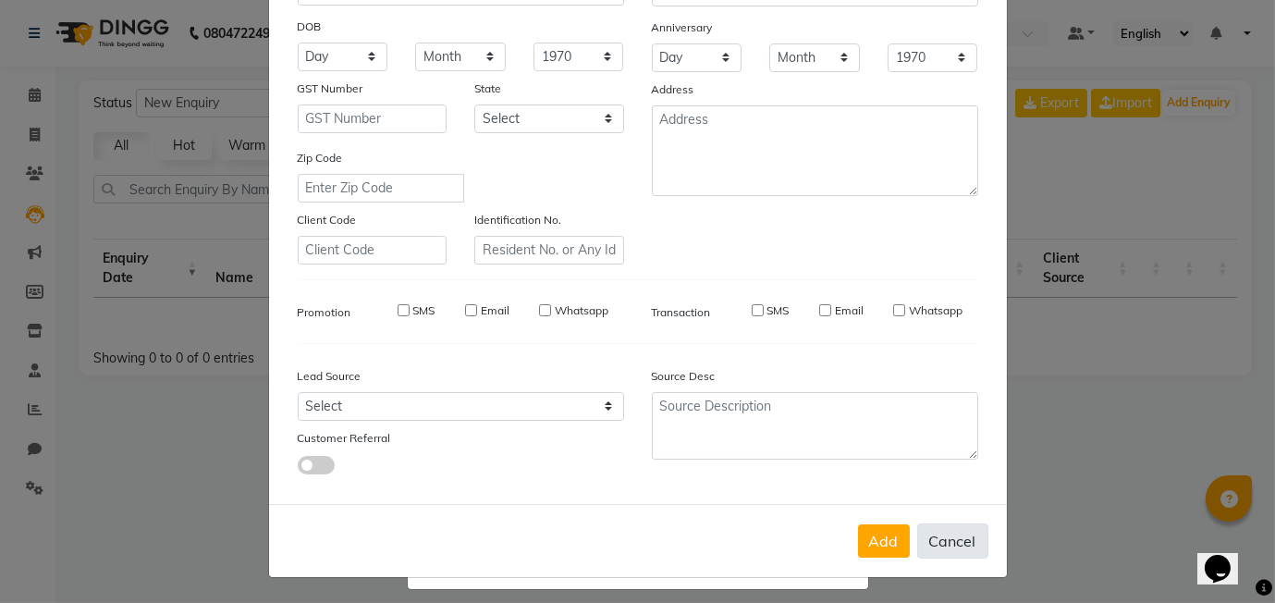
select select
checkbox input "false"
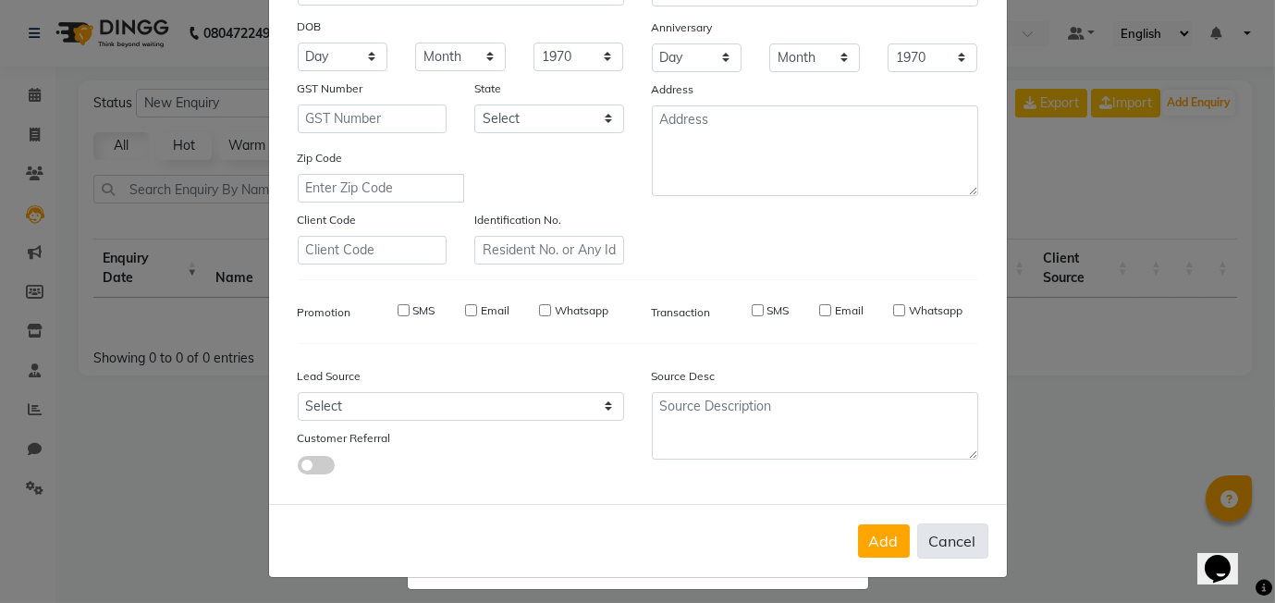
checkbox input "false"
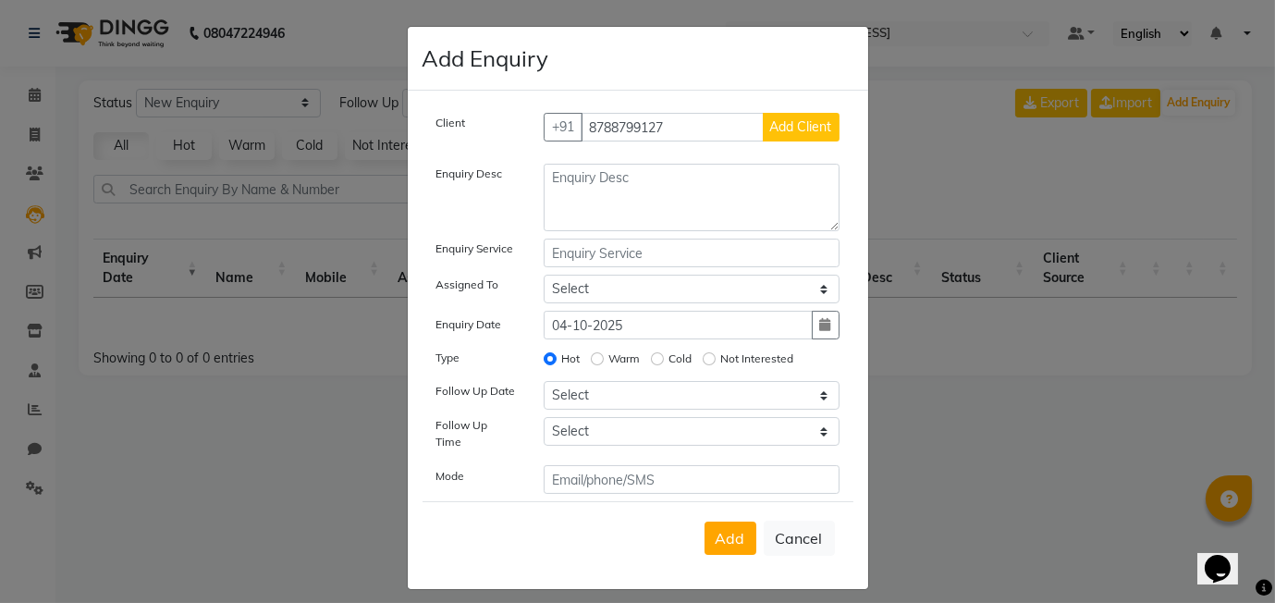
click at [777, 135] on button "Add Client" at bounding box center [801, 127] width 77 height 29
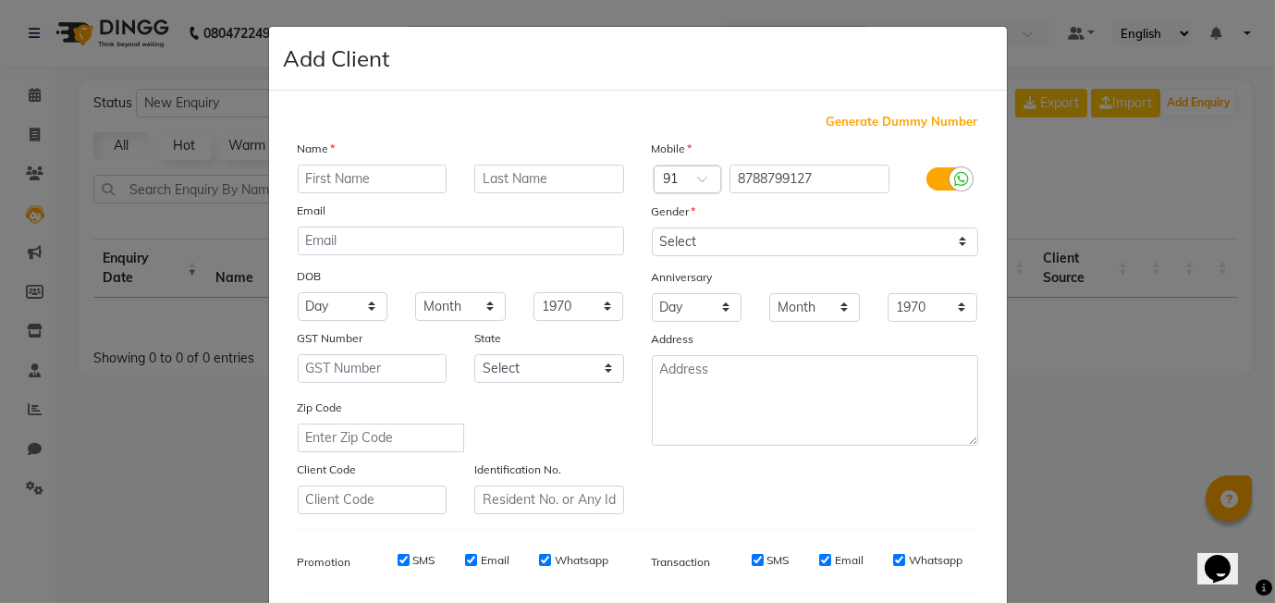
click at [1026, 188] on ngb-modal-window "Add Client Generate Dummy Number Name Email DOB Day 01 02 03 04 05 06 07 08 09 …" at bounding box center [637, 301] width 1275 height 603
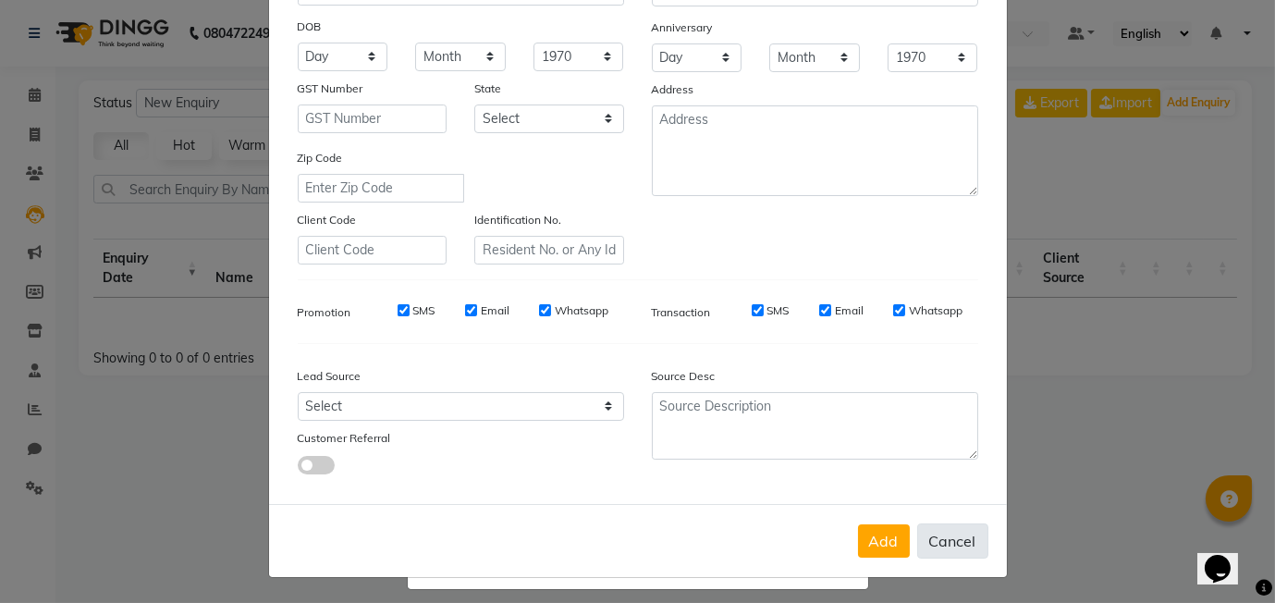
click at [975, 542] on button "Cancel" at bounding box center [952, 540] width 71 height 35
select select
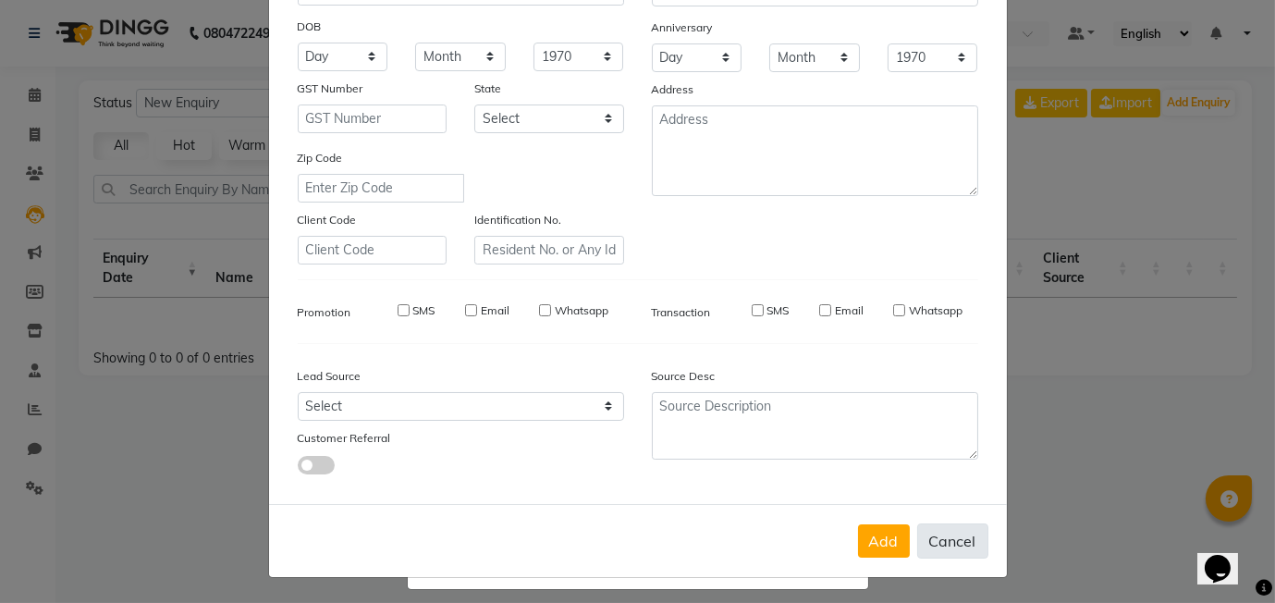
select select
checkbox input "false"
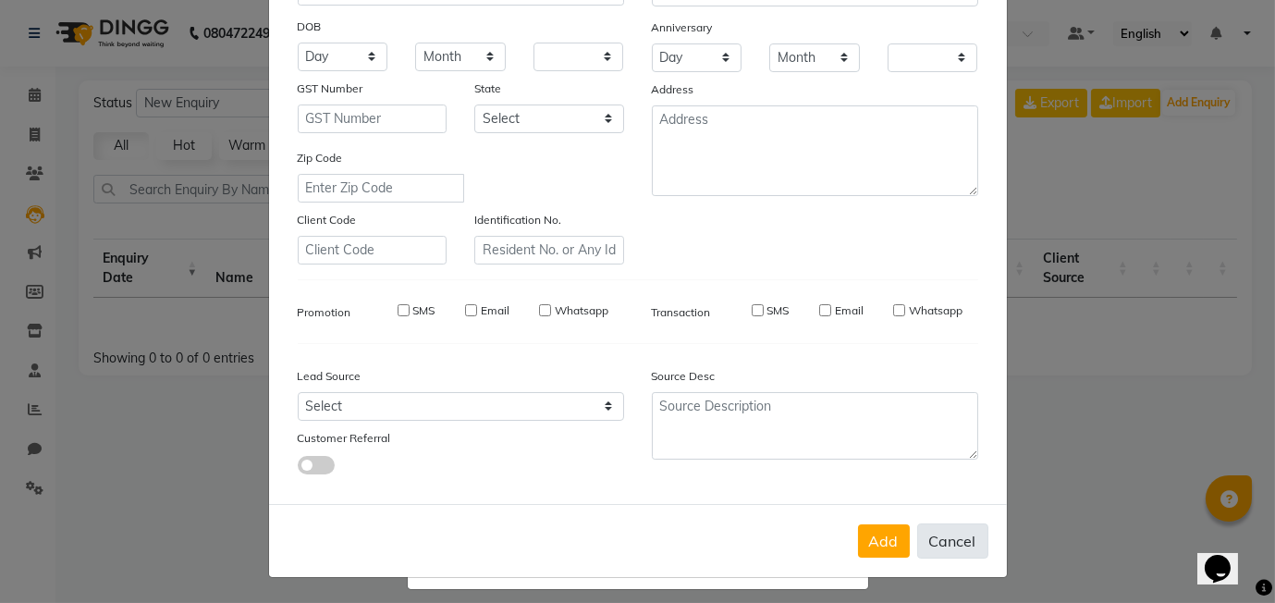
checkbox input "false"
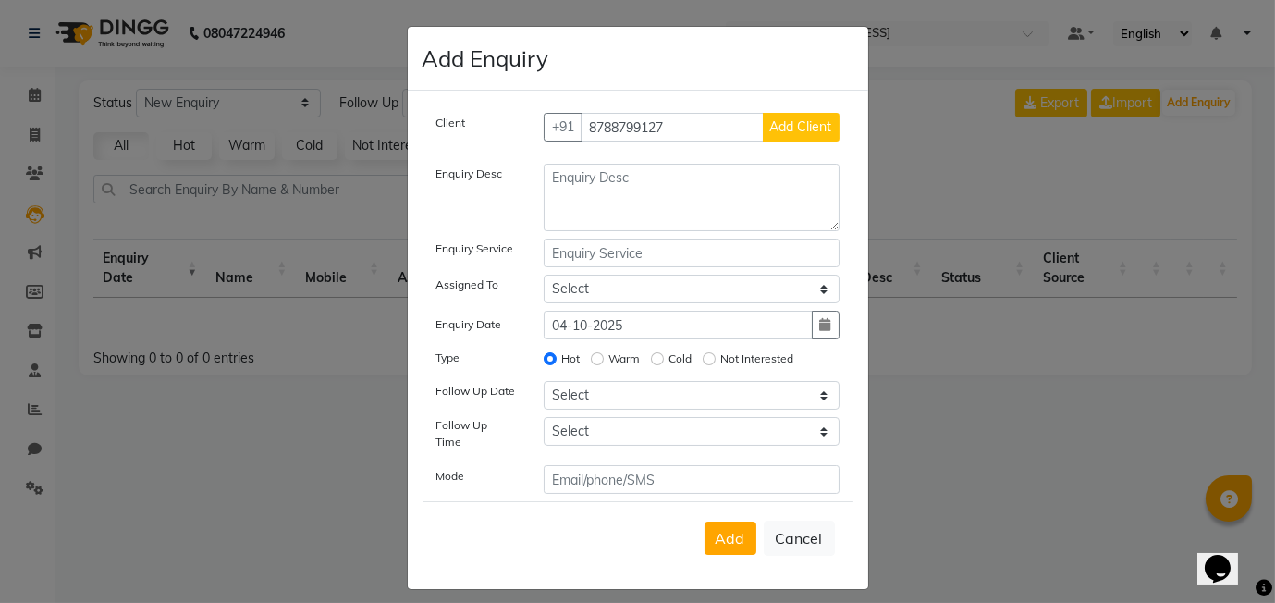
scroll to position [1, 0]
click at [694, 117] on input "8788799127" at bounding box center [672, 126] width 183 height 29
click at [821, 119] on span "Add Client" at bounding box center [801, 125] width 62 height 17
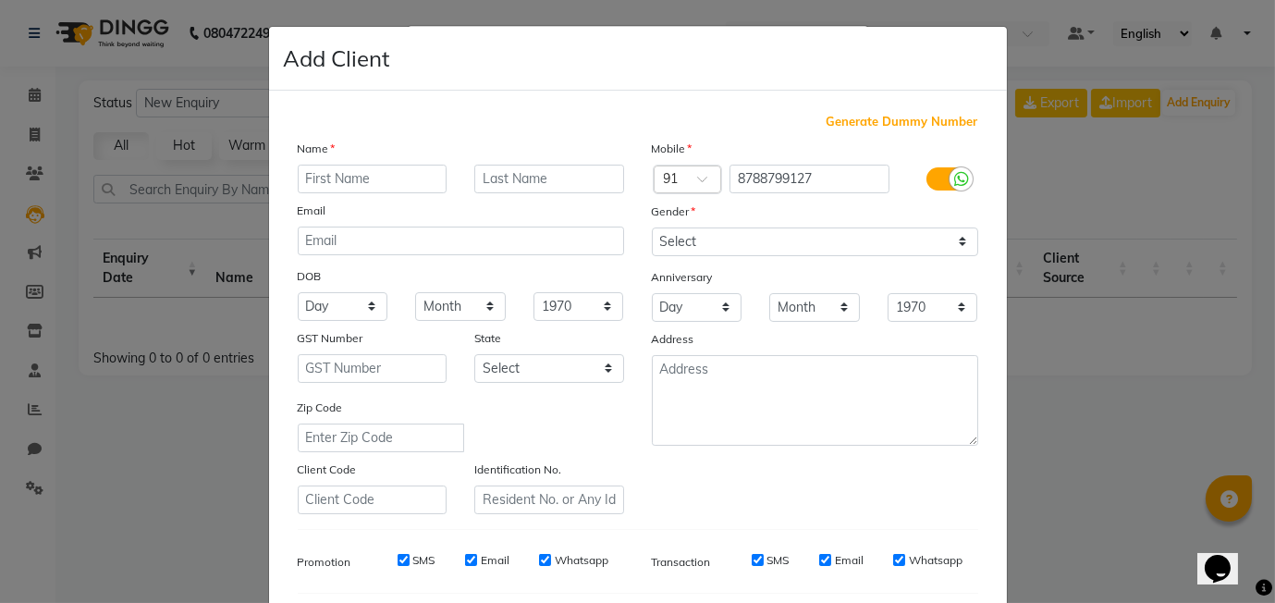
click at [357, 177] on input "text" at bounding box center [373, 179] width 150 height 29
type input "amruta"
click at [730, 237] on select "Select Male Female Other Prefer Not To Say" at bounding box center [815, 241] width 326 height 29
select select "female"
click at [652, 227] on select "Select Male Female Other Prefer Not To Say" at bounding box center [815, 241] width 326 height 29
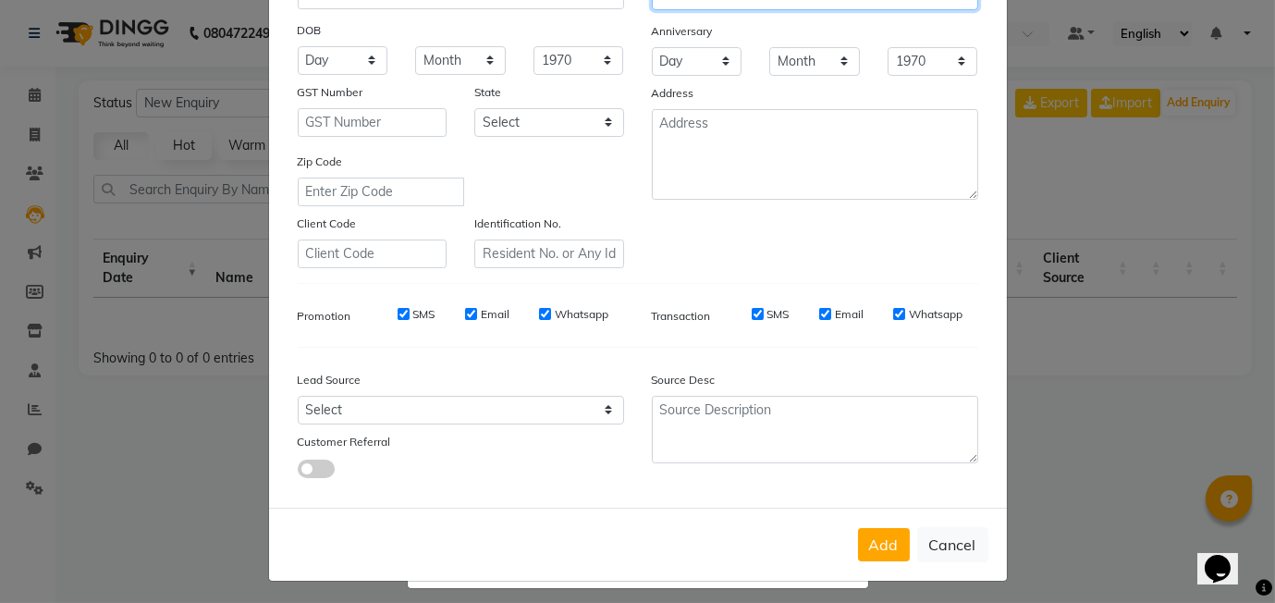
scroll to position [250, 0]
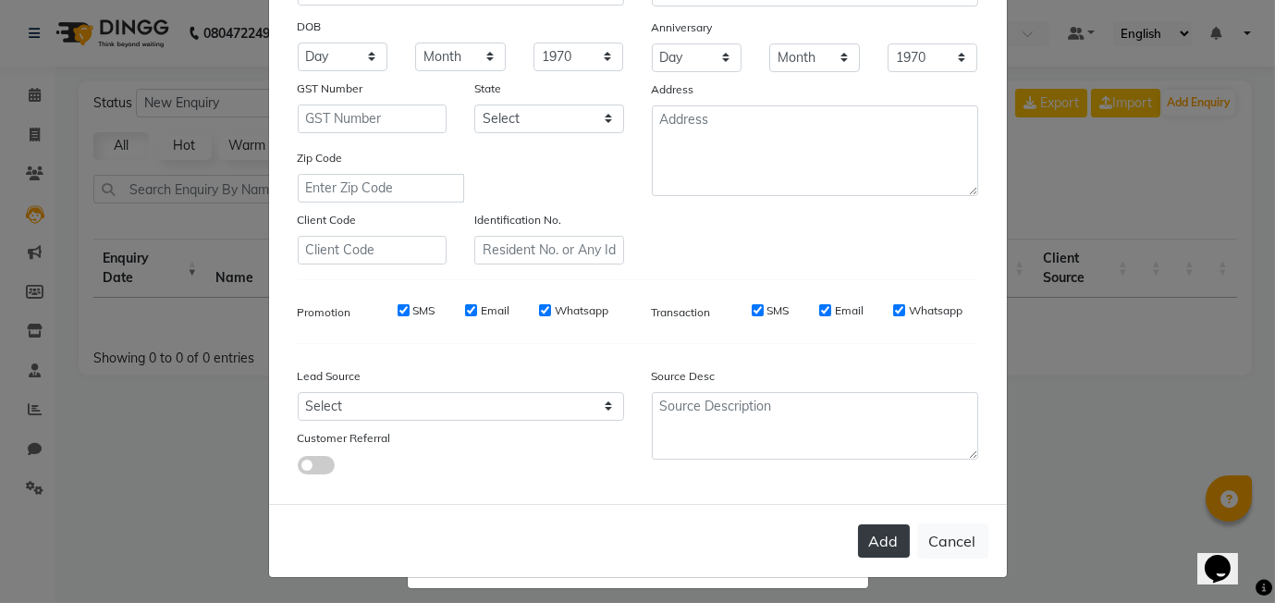
click at [878, 546] on button "Add" at bounding box center [884, 540] width 52 height 33
click at [1093, 322] on ngb-modal-window "Add Client Generate Dummy Number Name amruta Email DOB Day 01 02 03 04 05 06 07…" at bounding box center [637, 301] width 1275 height 603
click at [955, 540] on button "Cancel" at bounding box center [952, 540] width 71 height 35
select select
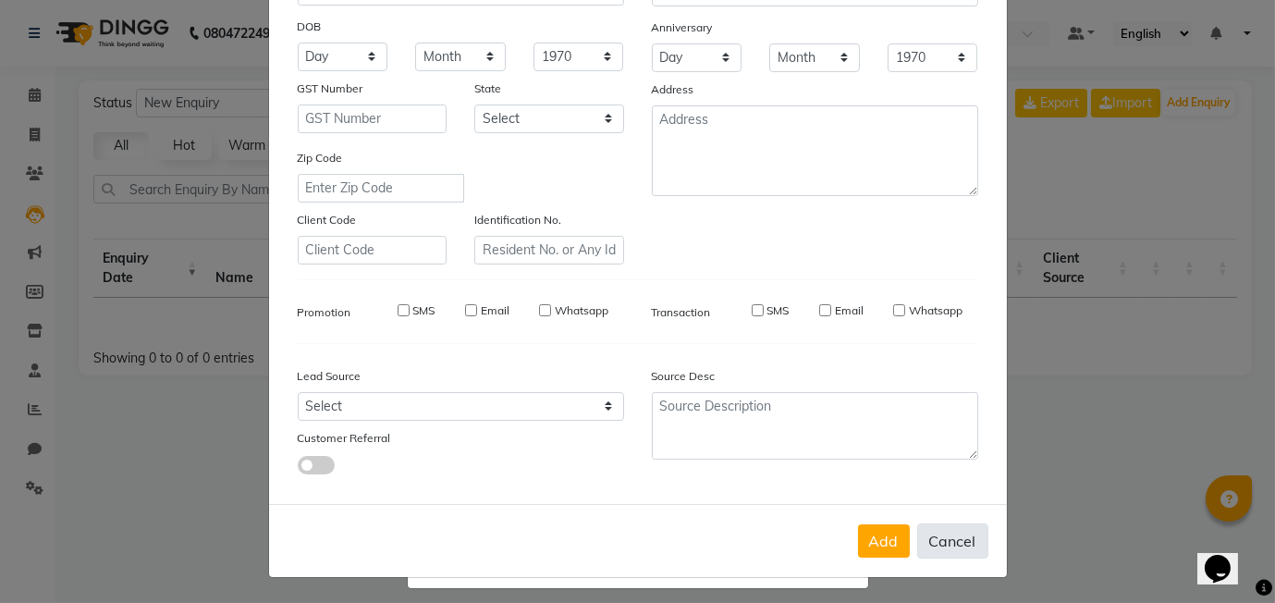
select select
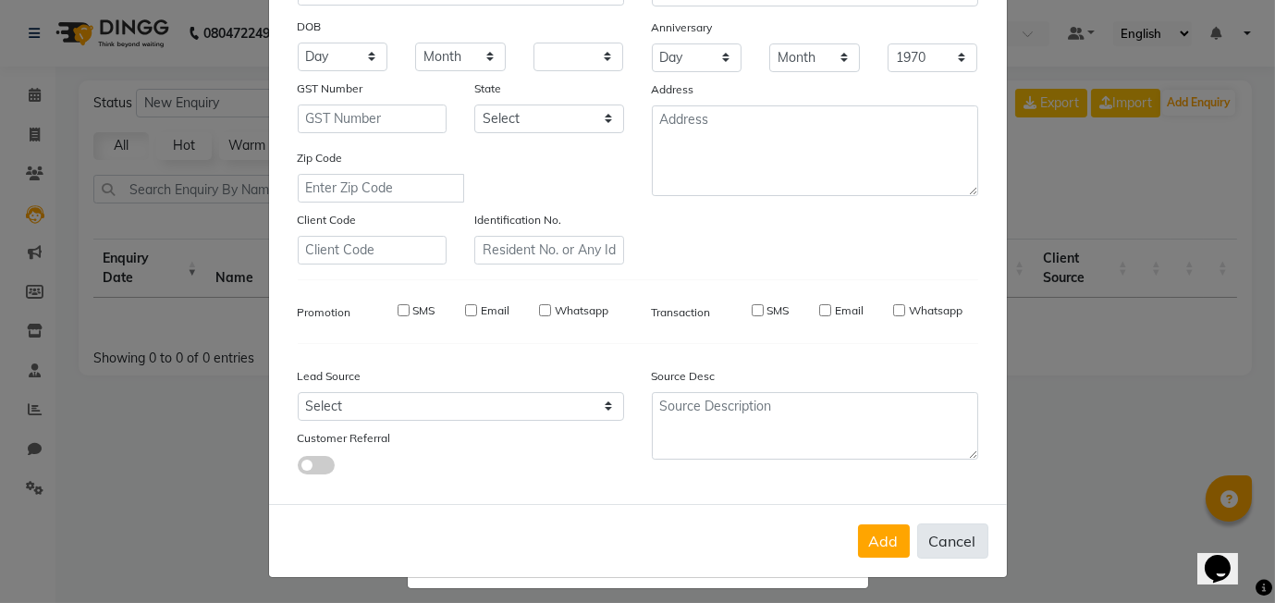
checkbox input "false"
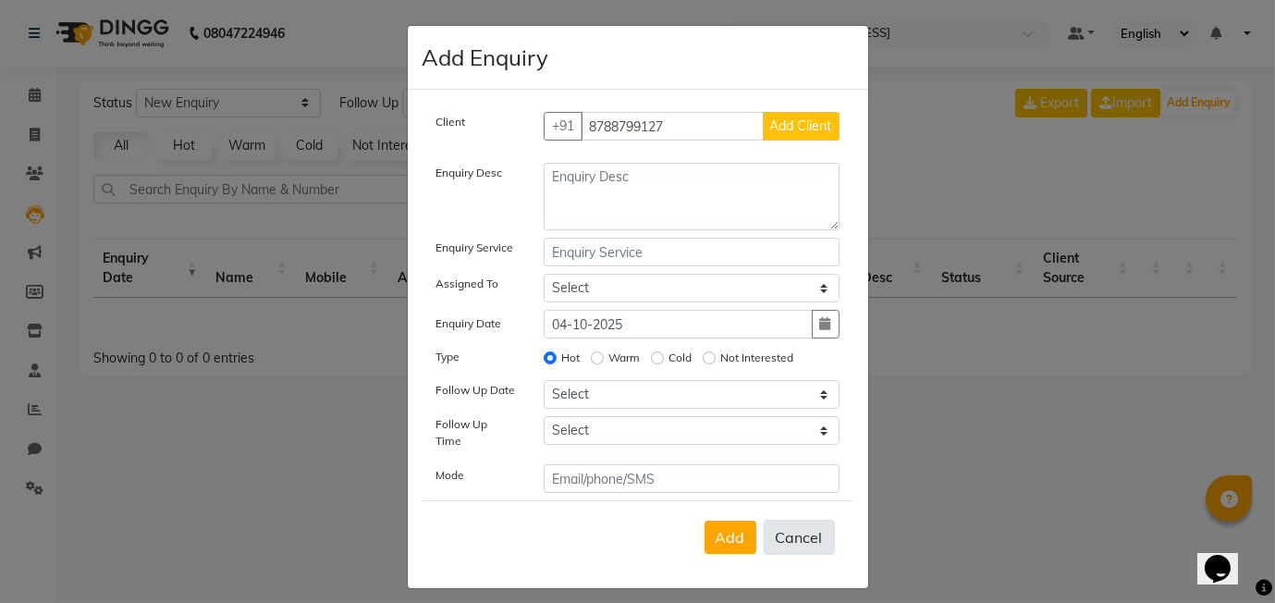
click at [806, 530] on button "Cancel" at bounding box center [799, 537] width 71 height 35
select select
radio input "false"
select select
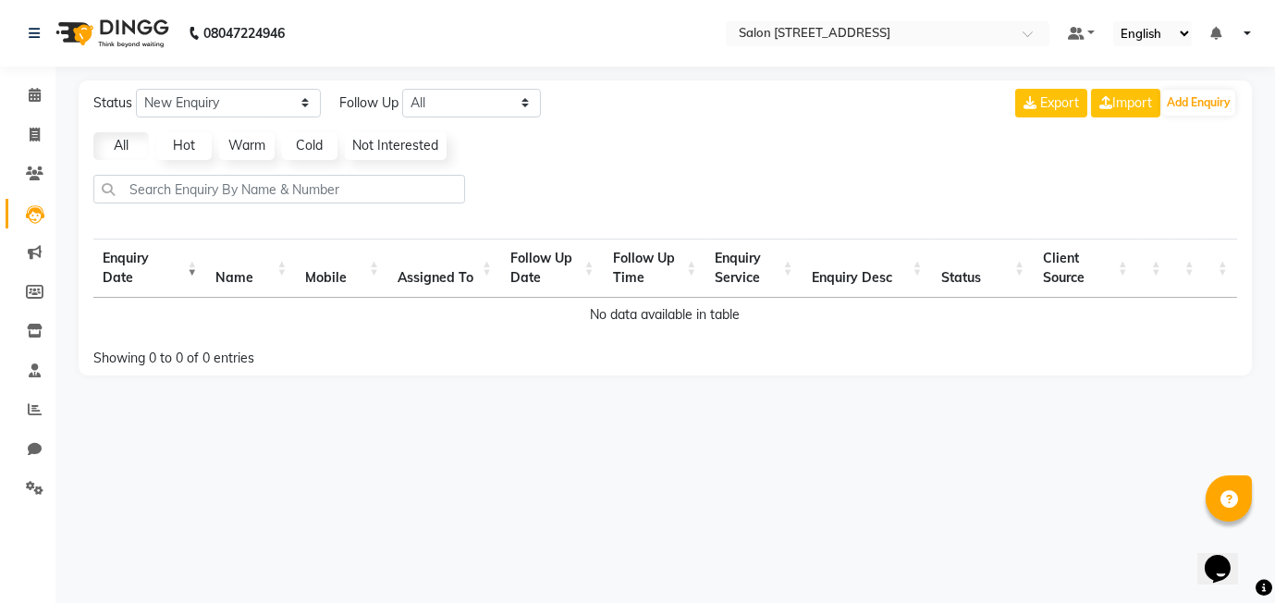
click at [34, 216] on icon at bounding box center [35, 214] width 18 height 18
click at [1211, 96] on button "Add Enquiry" at bounding box center [1198, 103] width 73 height 26
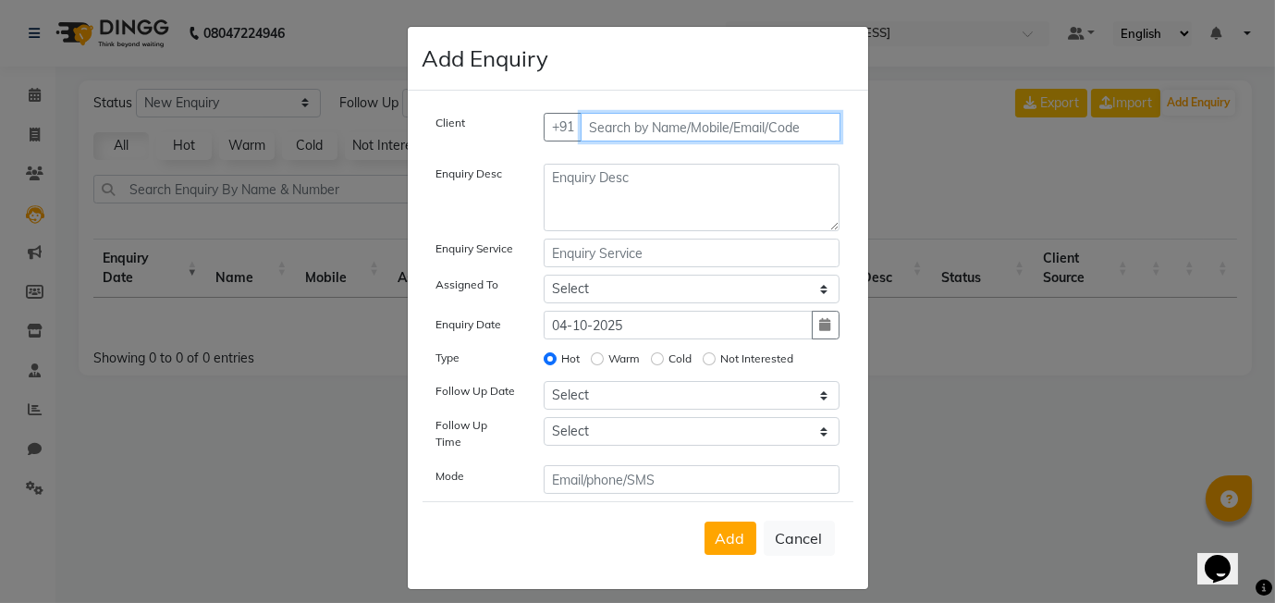
click at [645, 122] on input "text" at bounding box center [711, 127] width 260 height 29
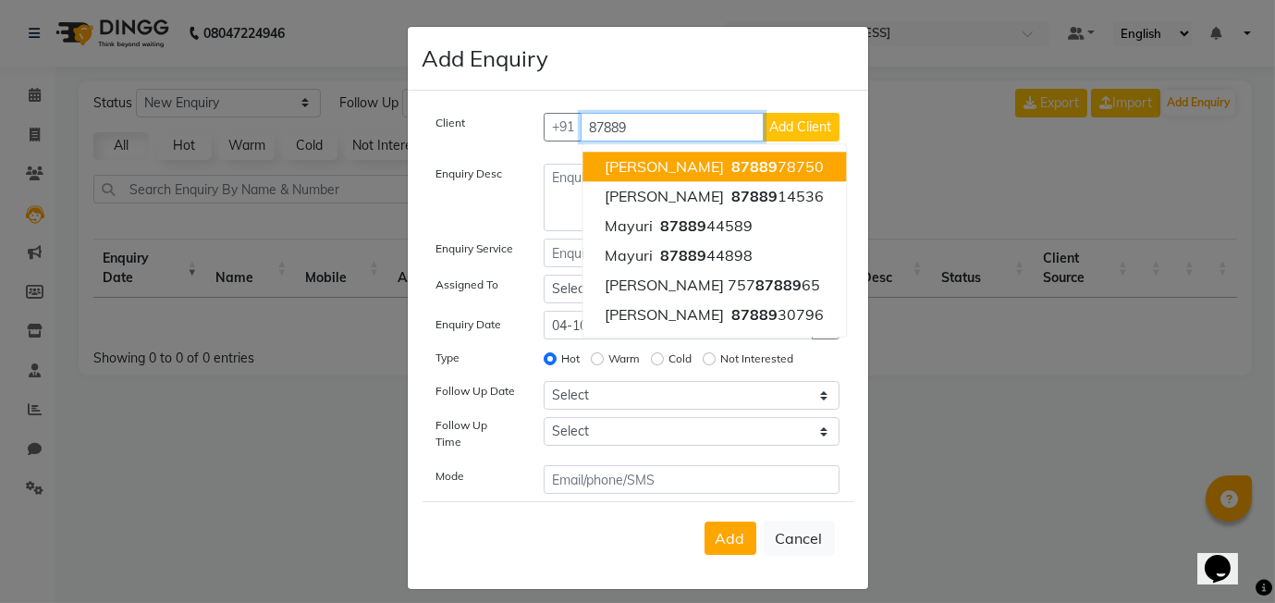
type input "87889"
click at [1018, 179] on ngb-modal-window "Add Enquiry Client +91 87889 Komal timane 87889 78750 Nilima 87889 14536 Mayuri…" at bounding box center [637, 301] width 1275 height 603
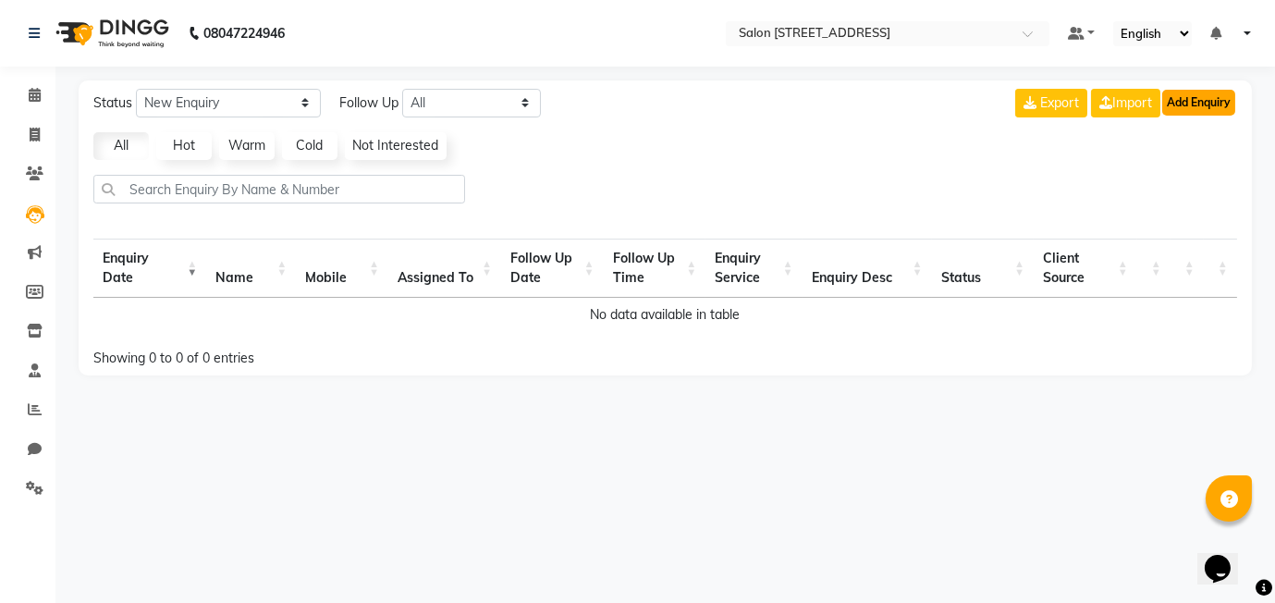
click at [1211, 104] on button "Add Enquiry" at bounding box center [1198, 103] width 73 height 26
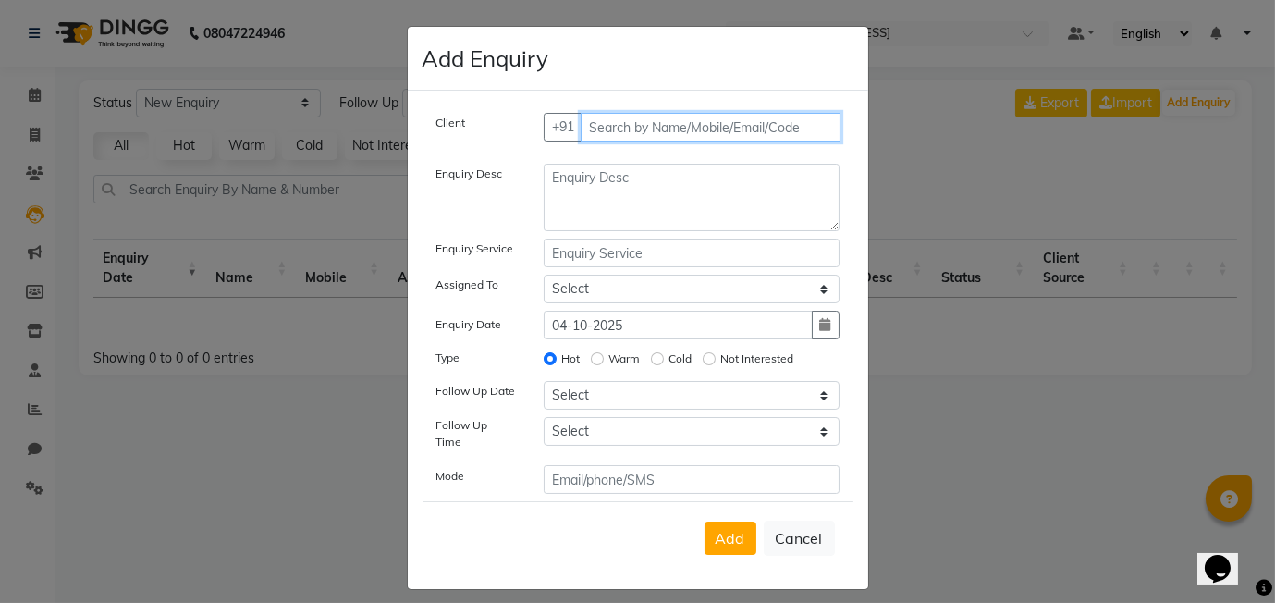
click at [693, 129] on input "text" at bounding box center [711, 127] width 260 height 29
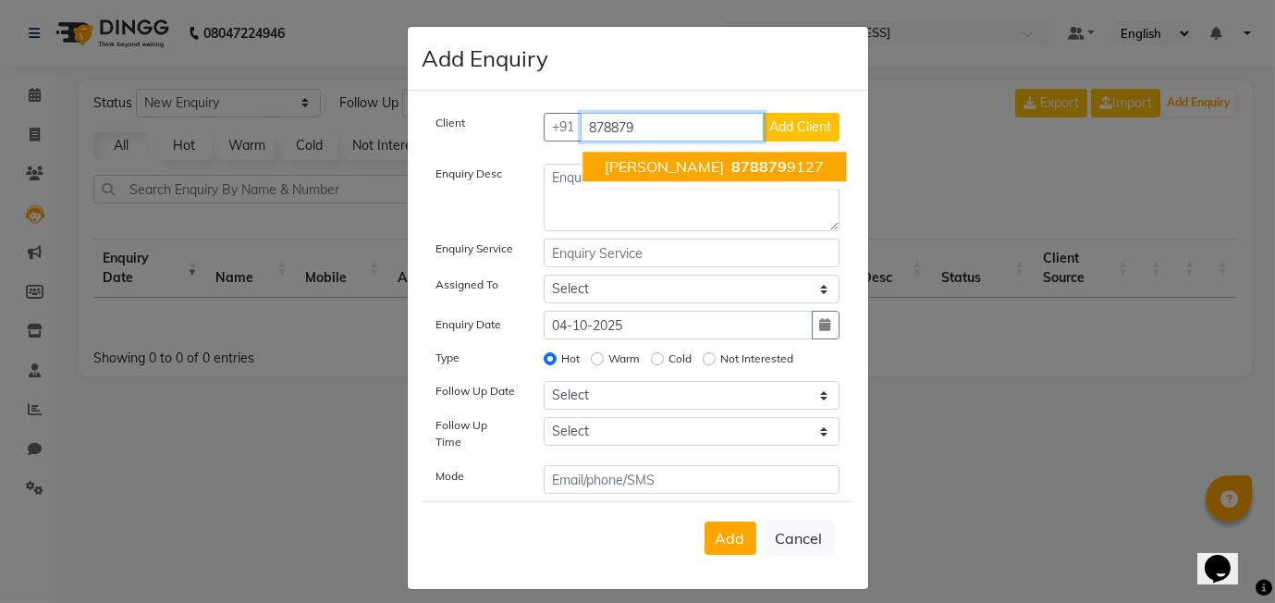
click at [731, 171] on span "878879" at bounding box center [758, 166] width 55 height 18
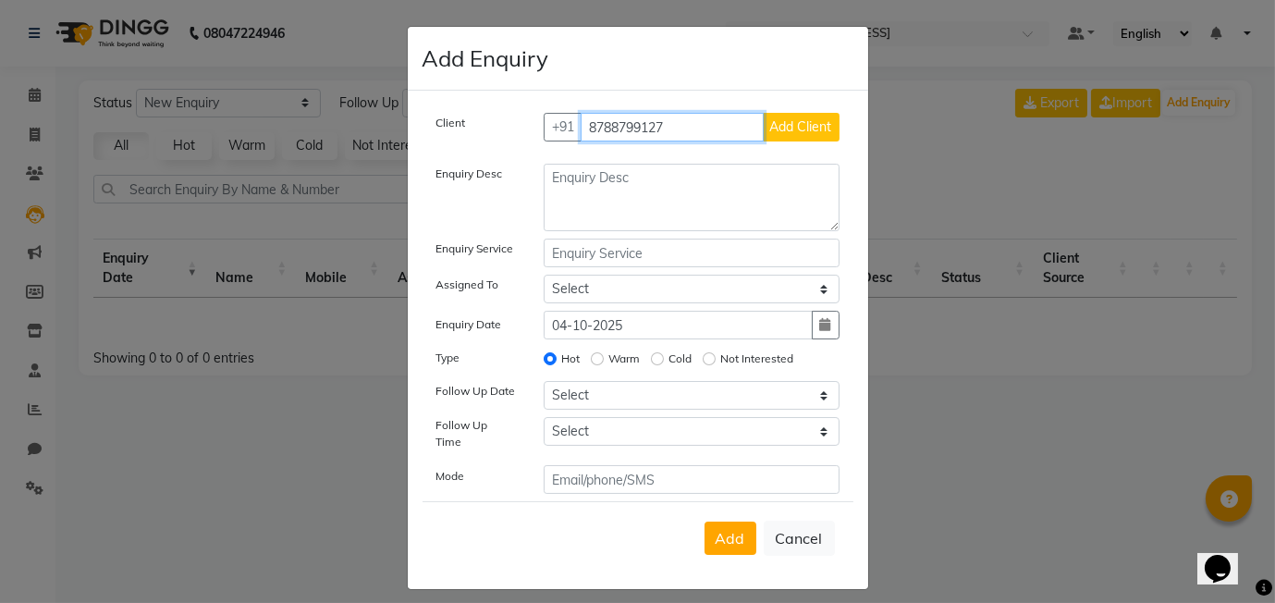
type input "8788799127"
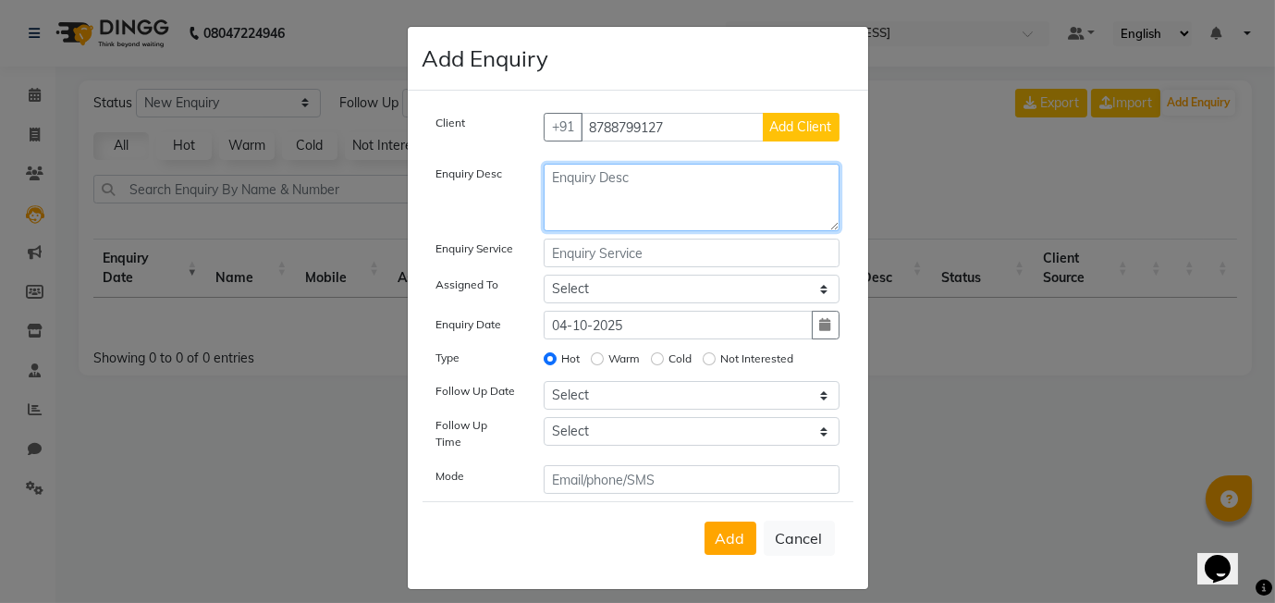
click at [651, 201] on textarea at bounding box center [692, 198] width 296 height 68
type textarea "spa"
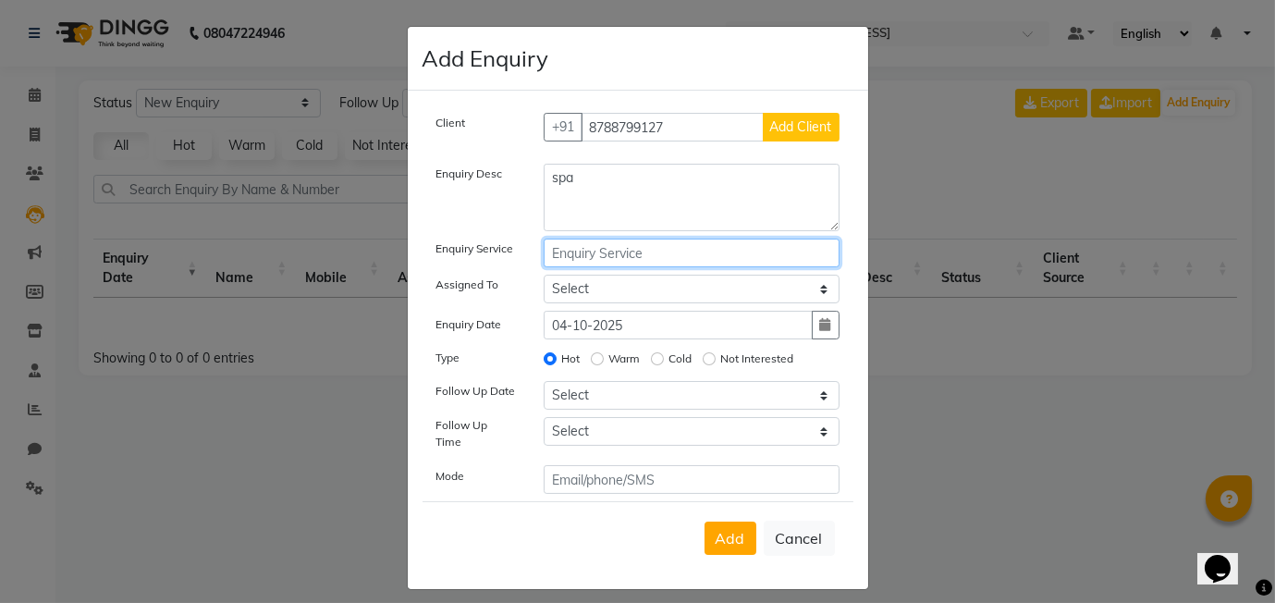
click at [632, 261] on input "text" at bounding box center [692, 253] width 296 height 29
type input "hair soa"
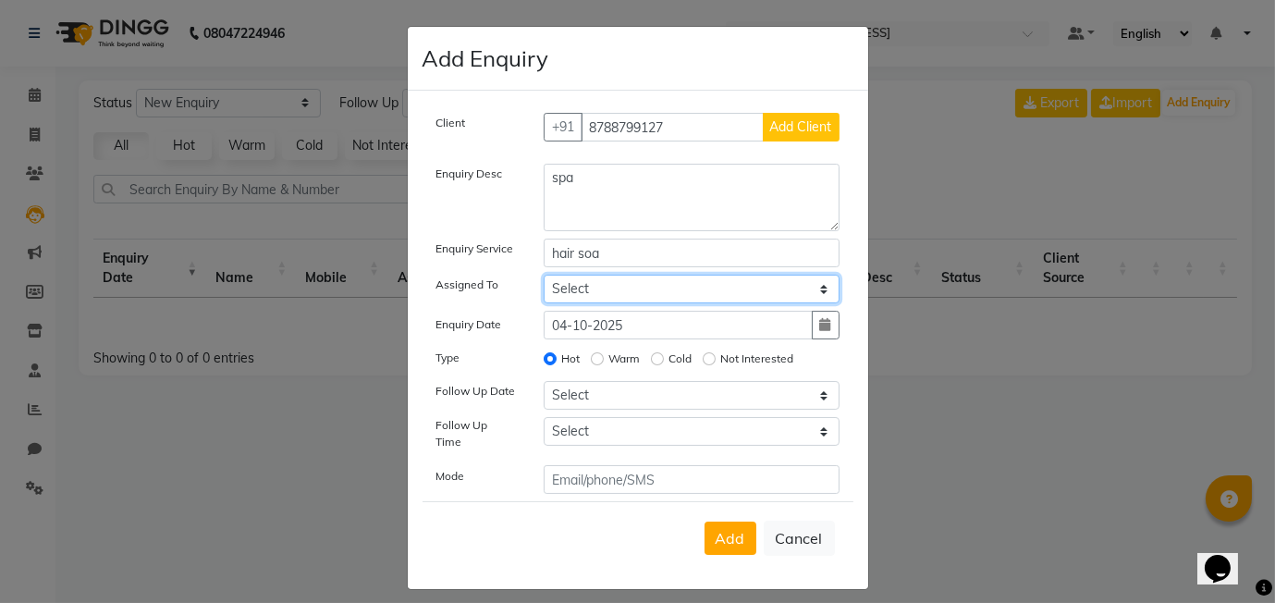
click at [642, 295] on select "Select Aasif harshada Manager Rashmi Titiksha" at bounding box center [692, 289] width 296 height 29
select select "90774"
click at [544, 275] on select "Select Aasif harshada Manager Rashmi Titiksha" at bounding box center [692, 289] width 296 height 29
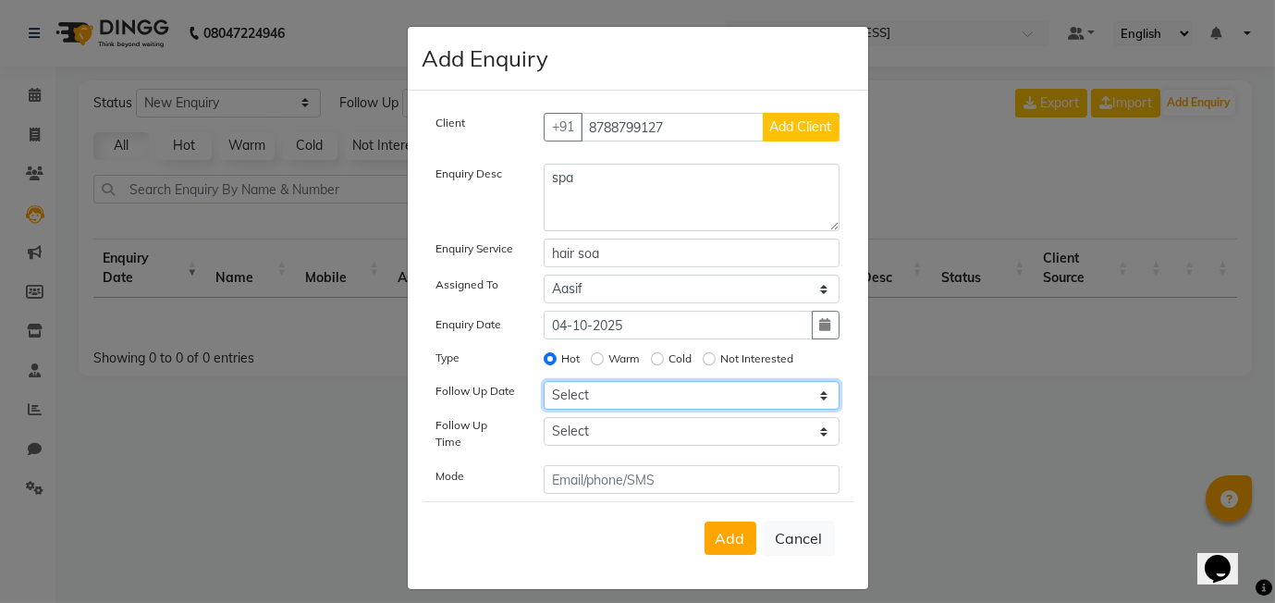
click at [586, 394] on select "Select Today Tomorrow In 2 days (Monday) In 3 days (Tuesday) In 4 days (Wednesd…" at bounding box center [692, 395] width 296 height 29
select select "2025-10-10"
click at [544, 381] on select "Select Today Tomorrow In 2 days (Monday) In 3 days (Tuesday) In 4 days (Wednesd…" at bounding box center [692, 395] width 296 height 29
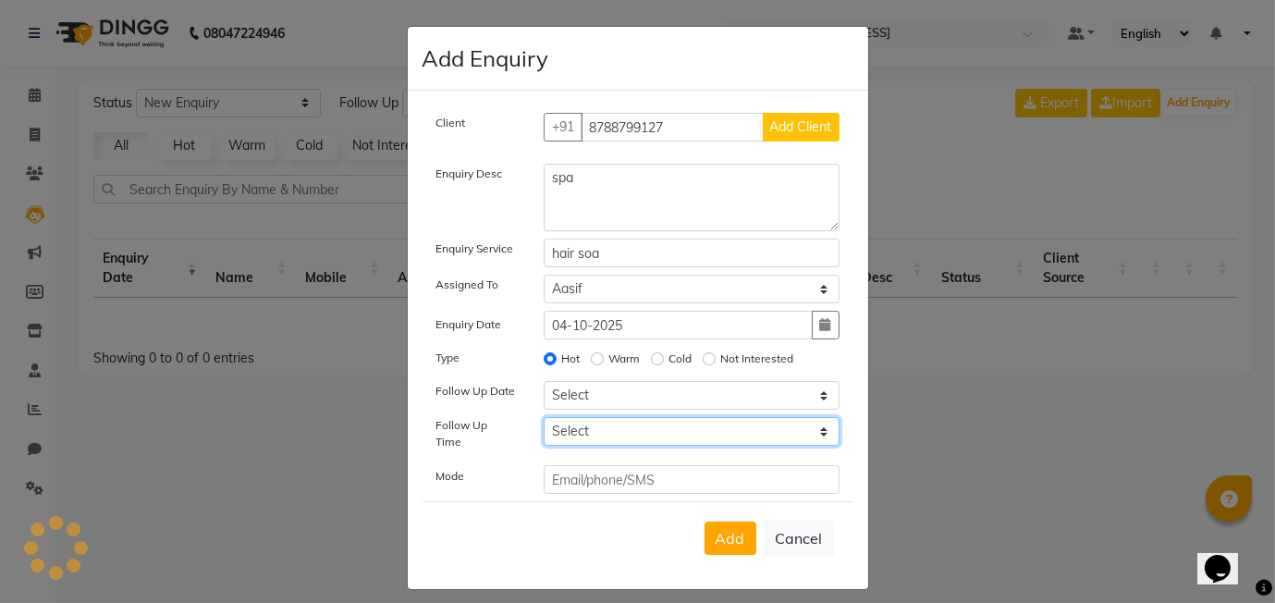
click at [581, 426] on select "Select 07:00 AM 07:15 AM 07:30 AM 07:45 AM 08:00 AM 08:15 AM 08:30 AM 08:45 AM …" at bounding box center [692, 431] width 296 height 29
select select "720"
click at [544, 417] on select "Select 07:00 AM 07:15 AM 07:30 AM 07:45 AM 08:00 AM 08:15 AM 08:30 AM 08:45 AM …" at bounding box center [692, 431] width 296 height 29
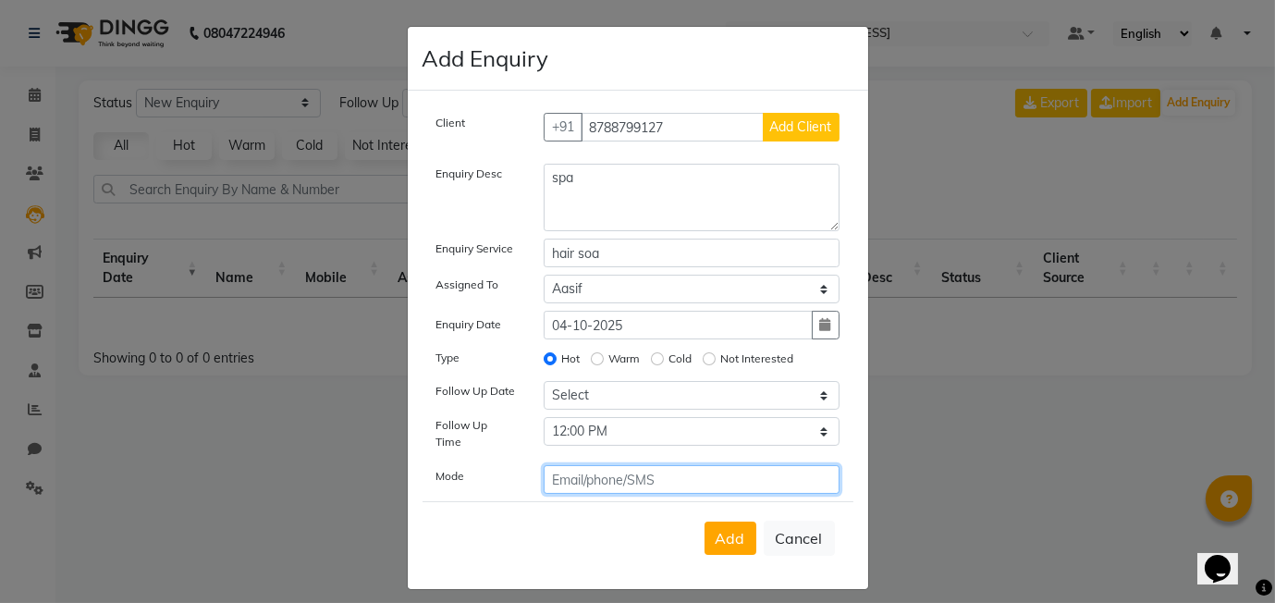
click at [658, 469] on input "text" at bounding box center [692, 479] width 296 height 29
type input "call"
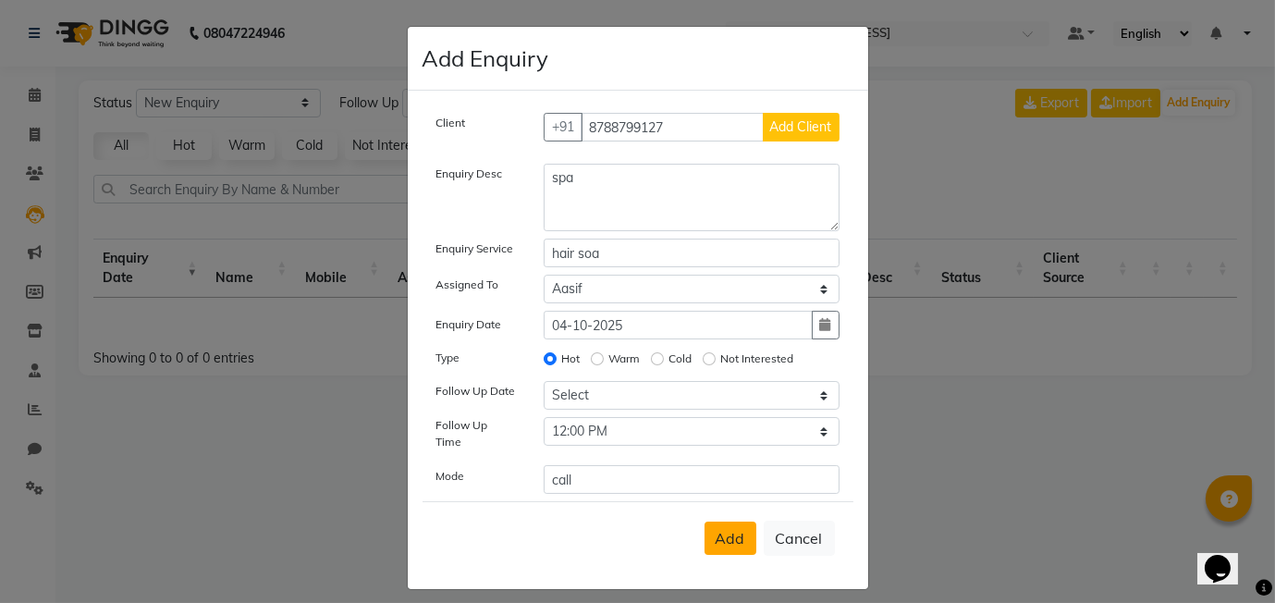
click at [731, 529] on span "Add" at bounding box center [731, 538] width 30 height 18
click at [797, 526] on button "Cancel" at bounding box center [799, 538] width 71 height 35
select select
radio input "false"
select select
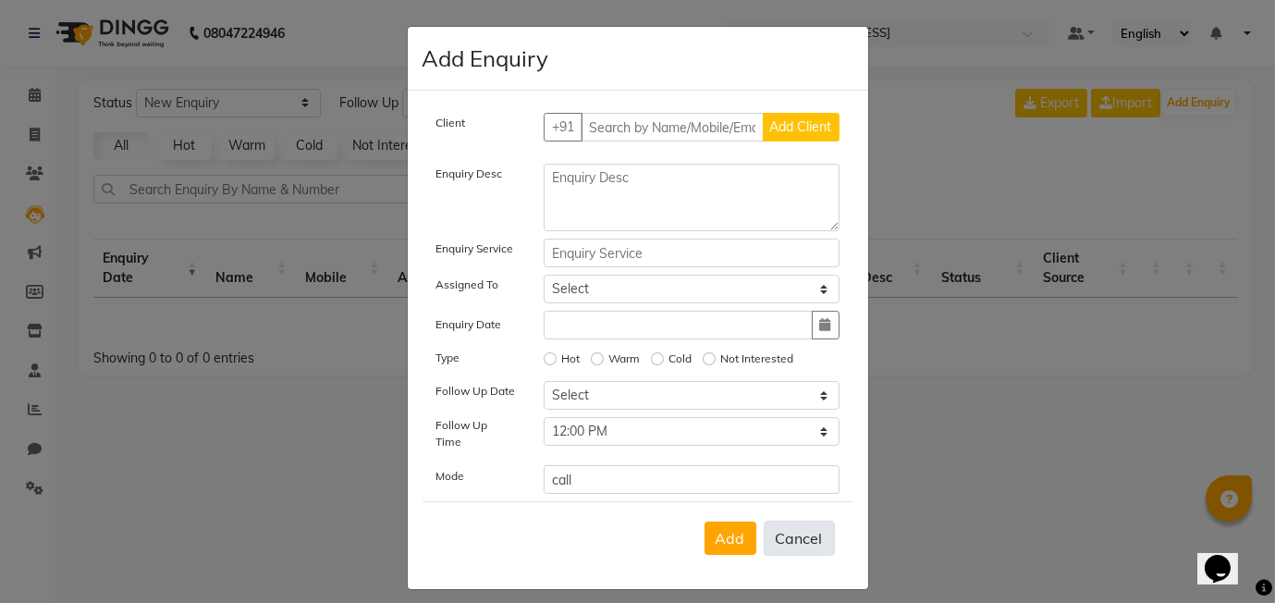
select select
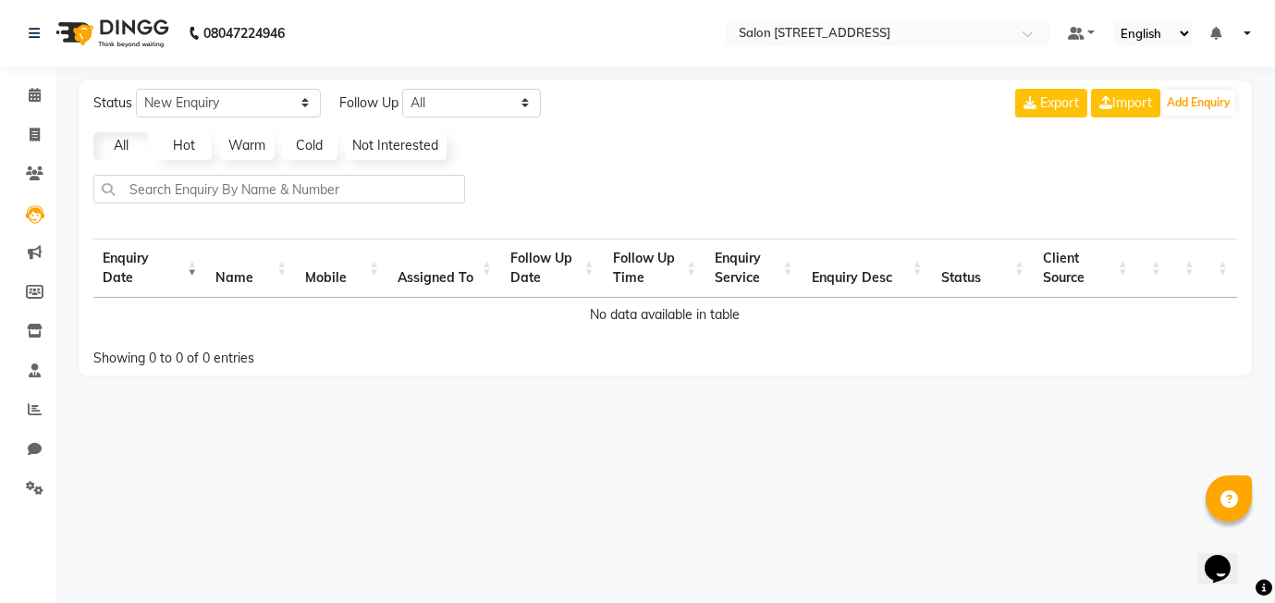
click at [797, 526] on div "08047224946 Select Location × Salon 24, Baner Pashan Link Road Default Panel My…" at bounding box center [637, 301] width 1275 height 603
click at [793, 519] on div "08047224946 Select Location × Salon 24, Baner Pashan Link Road Default Panel My…" at bounding box center [637, 301] width 1275 height 603
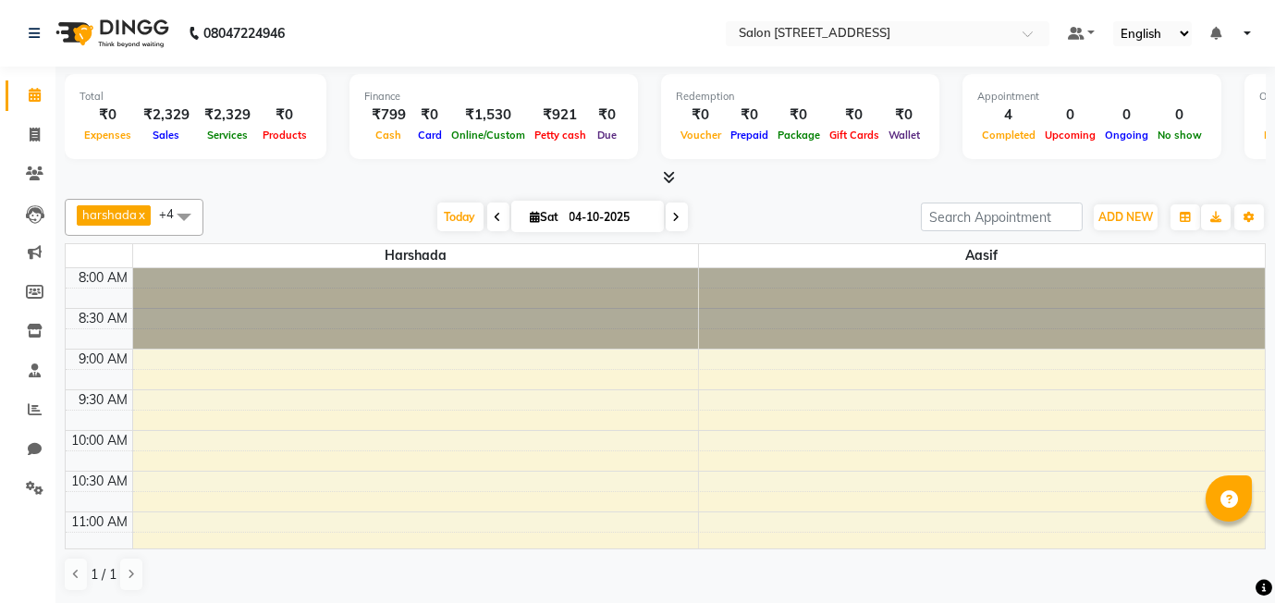
select select "en"
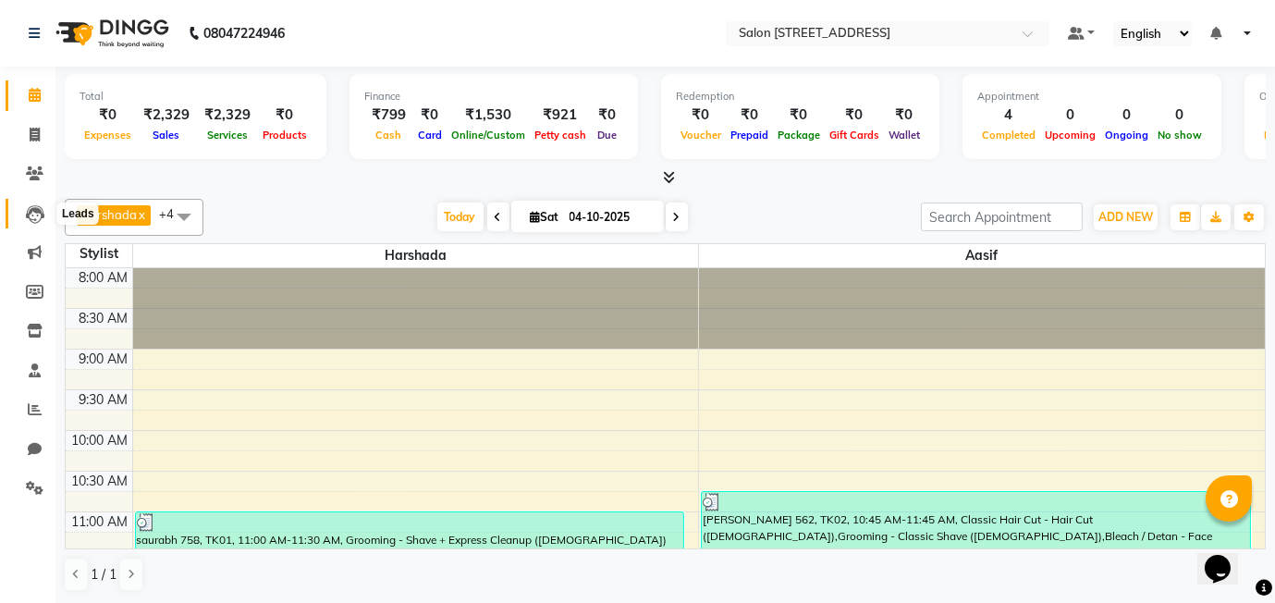
click at [28, 215] on icon at bounding box center [35, 214] width 18 height 18
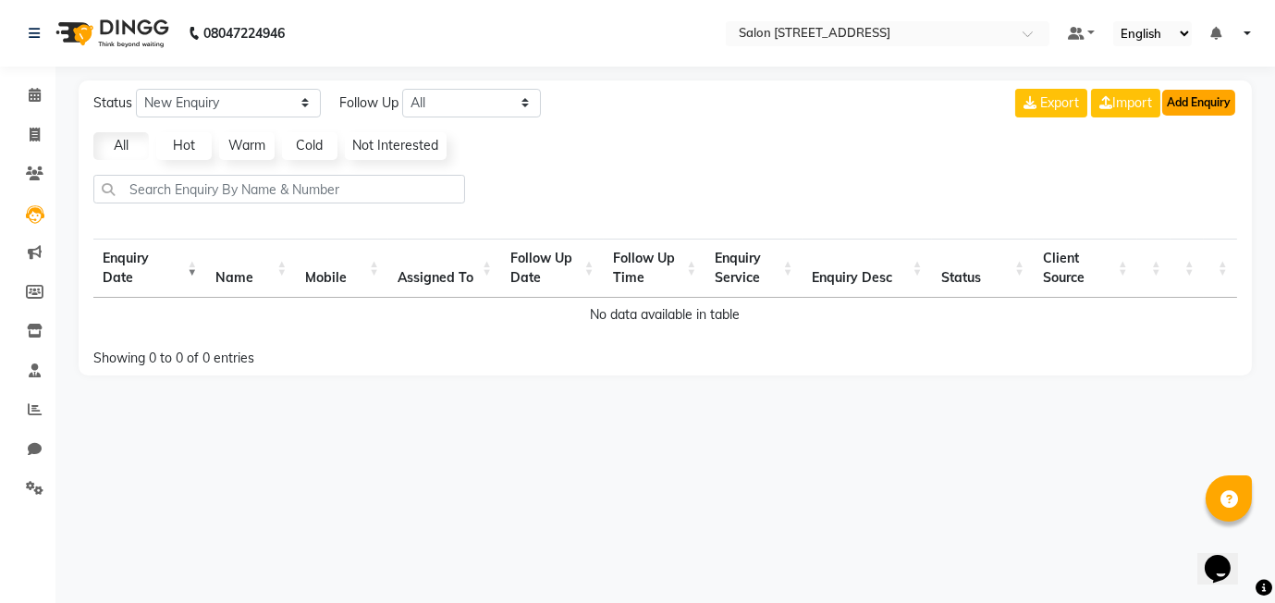
click at [1223, 103] on button "Add Enquiry" at bounding box center [1198, 103] width 73 height 26
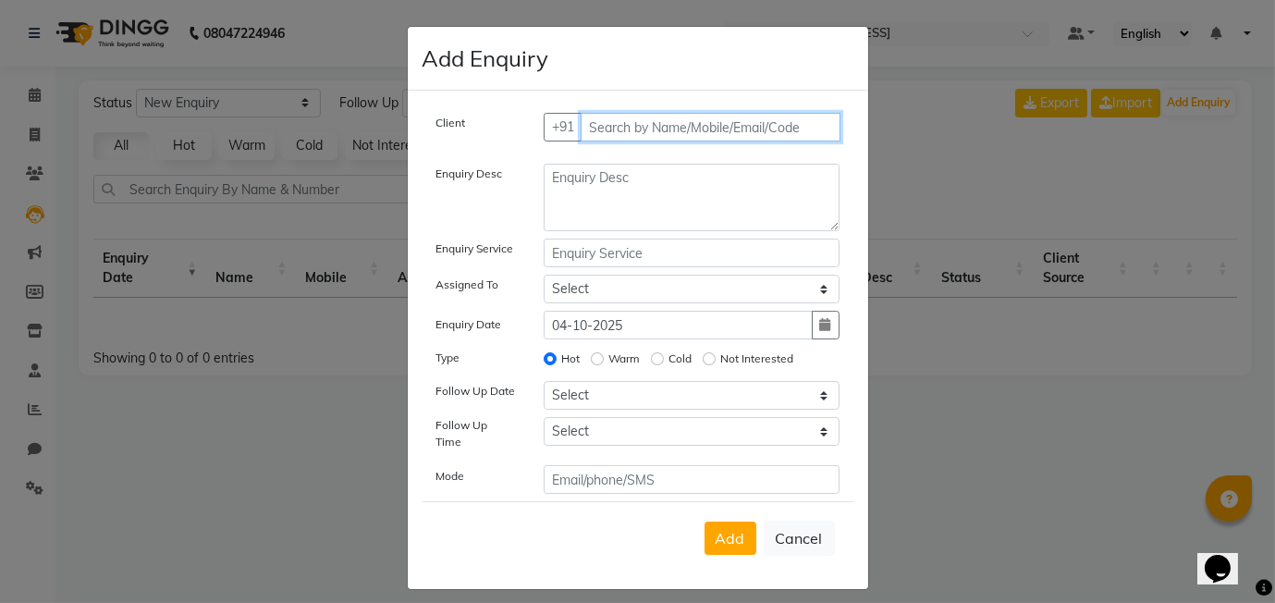
click at [638, 119] on input "text" at bounding box center [711, 127] width 260 height 29
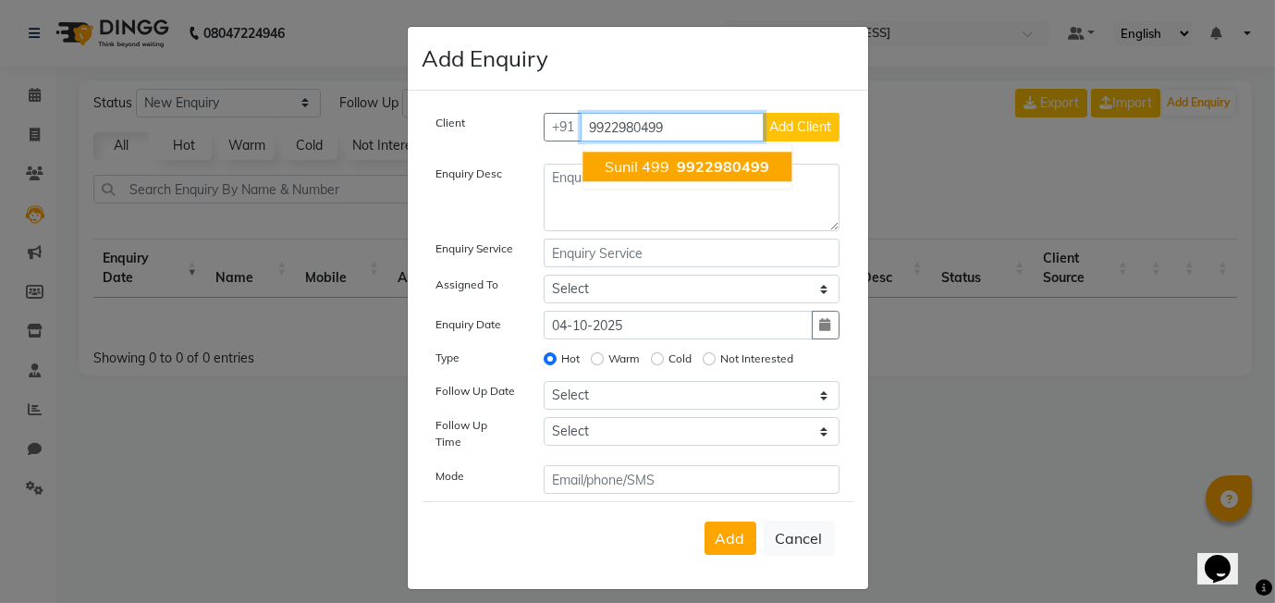
click at [634, 172] on span "sunil 499" at bounding box center [637, 166] width 65 height 18
type input "9"
click at [763, 166] on span "860037" at bounding box center [790, 166] width 55 height 18
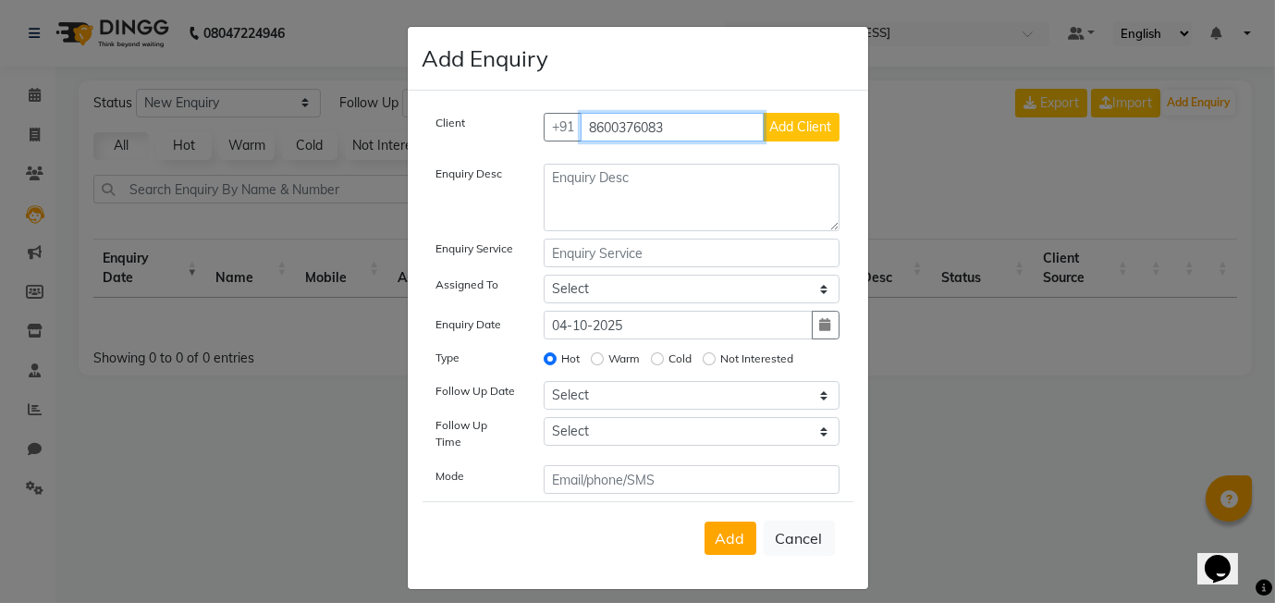
type input "8600376083"
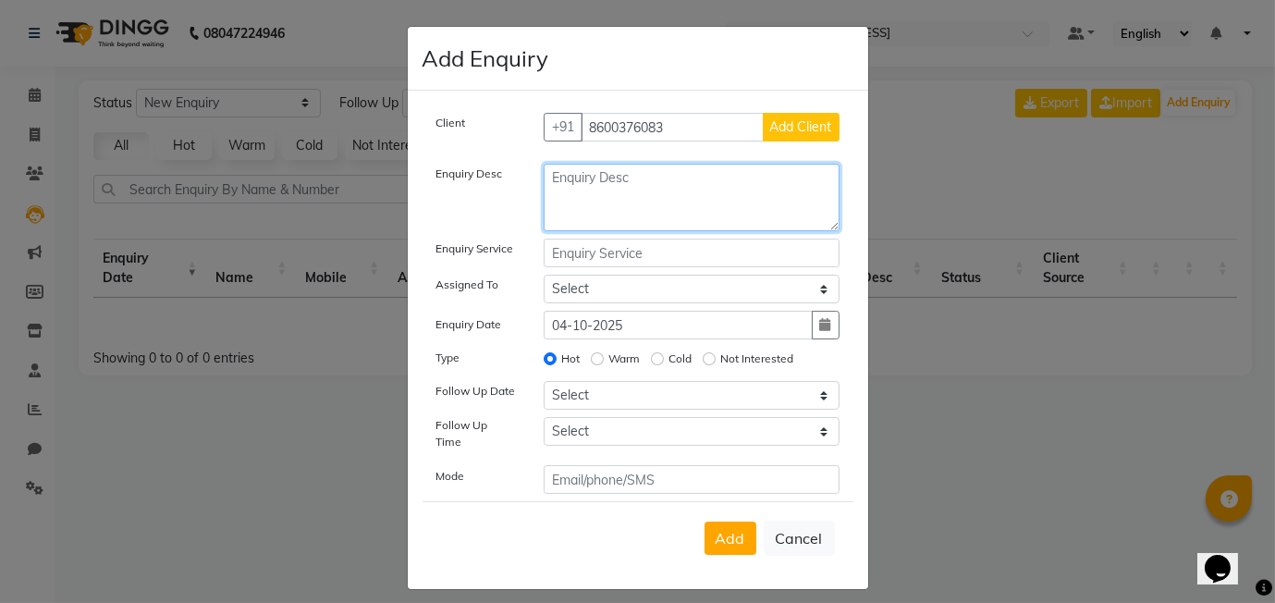
click at [676, 196] on textarea at bounding box center [692, 198] width 296 height 68
type textarea "spa"
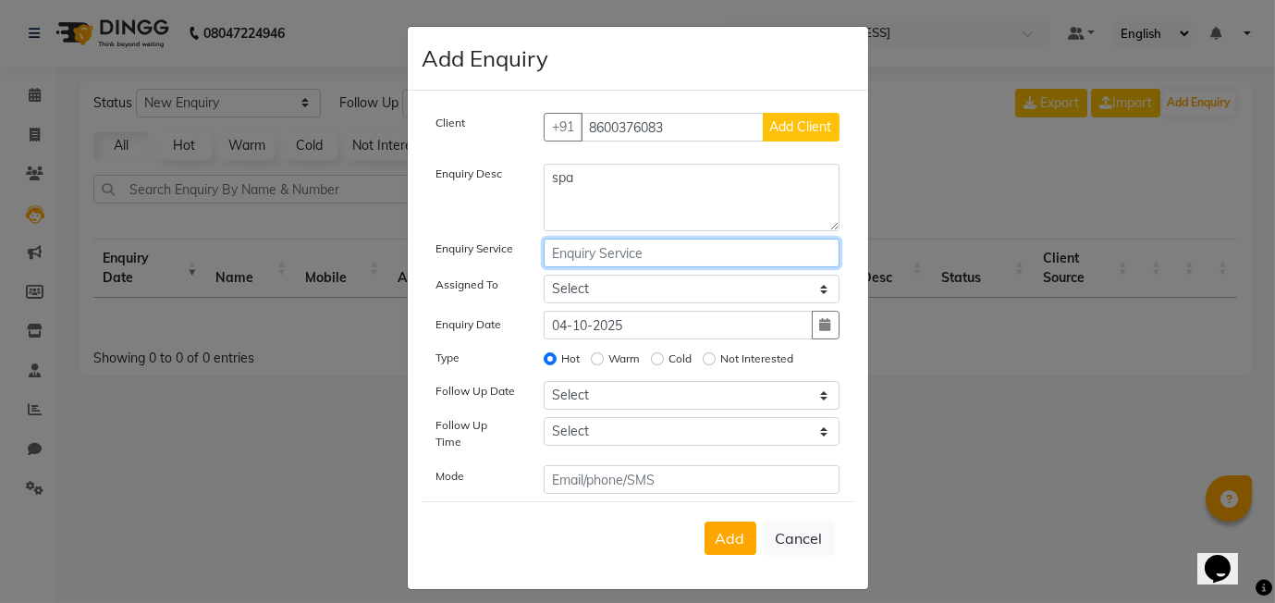
click at [669, 261] on input "text" at bounding box center [692, 253] width 296 height 29
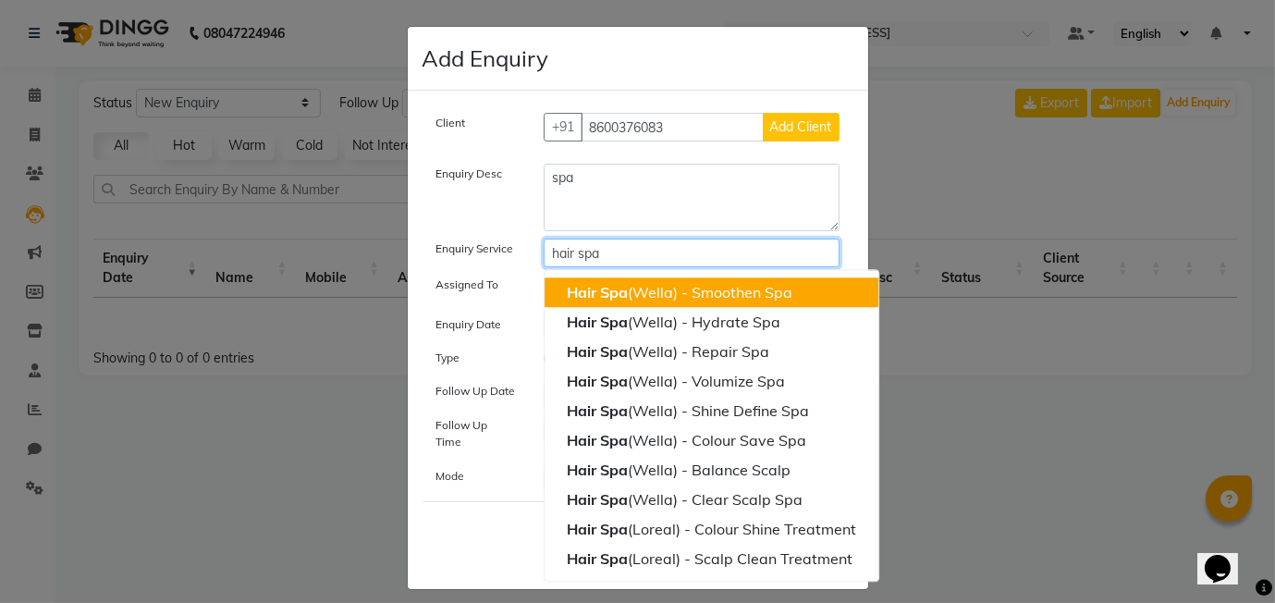
click at [678, 289] on ngb-highlight "Hair Spa (Wella) - Smoothen Spa" at bounding box center [680, 292] width 226 height 18
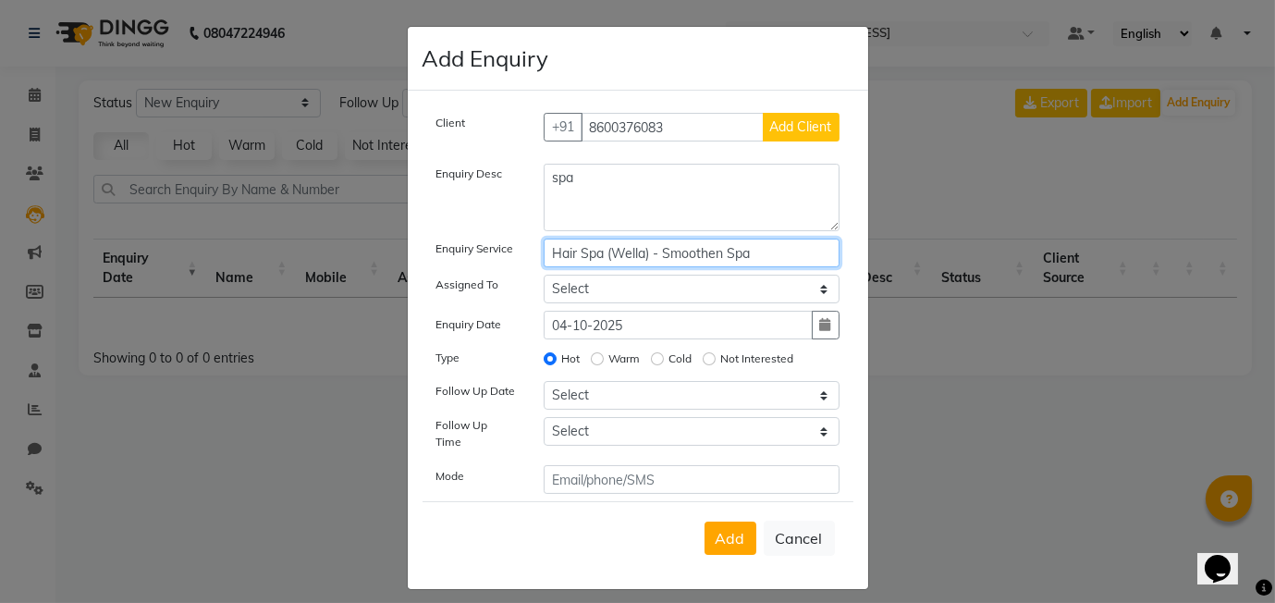
type input "Hair Spa (Wella) - Smoothen Spa"
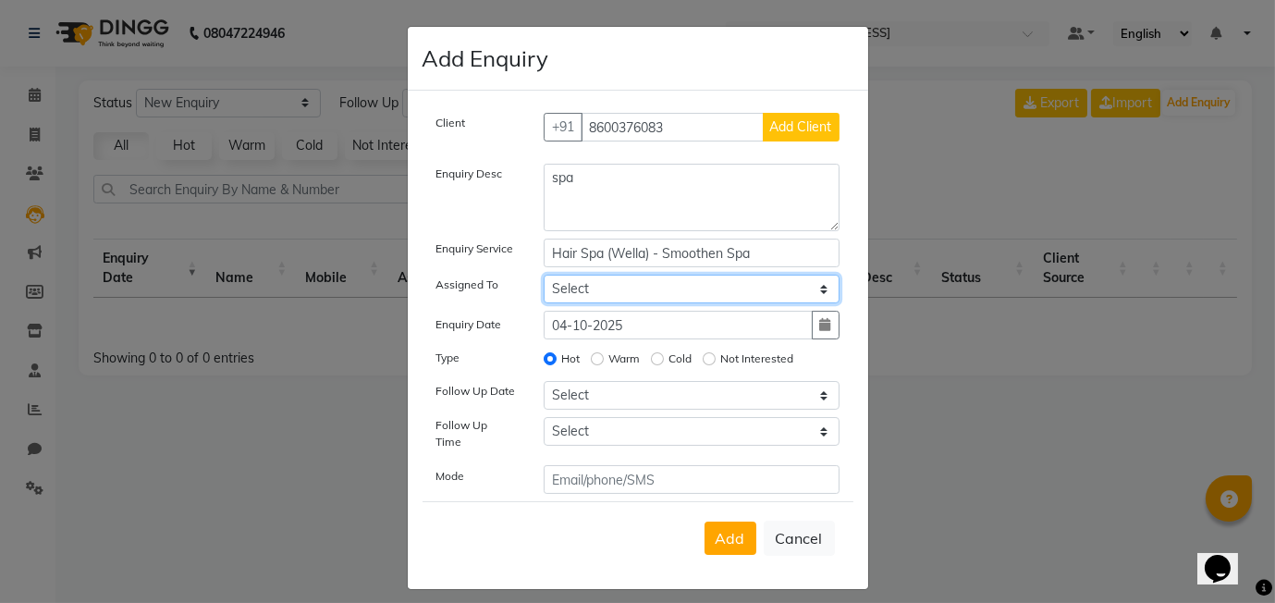
click at [627, 289] on select "Select Aasif harshada Manager Rashmi Titiksha" at bounding box center [692, 289] width 296 height 29
select select "90774"
click at [544, 275] on select "Select Aasif harshada Manager Rashmi Titiksha" at bounding box center [692, 289] width 296 height 29
click at [670, 332] on input "04-10-2025" at bounding box center [678, 325] width 269 height 29
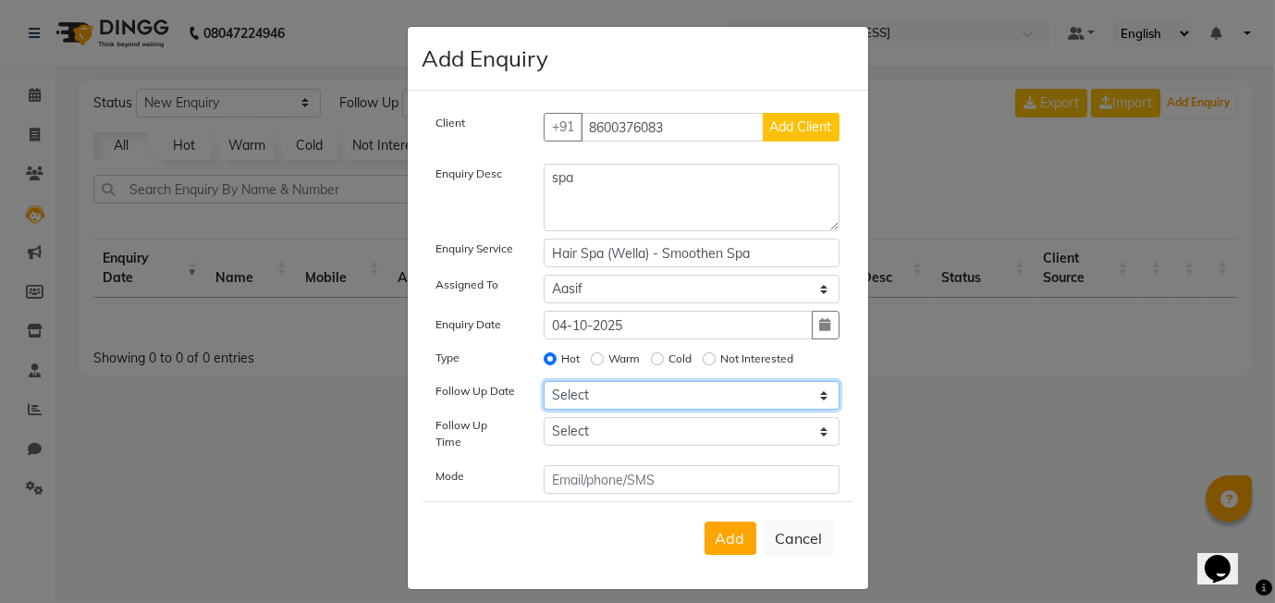
click at [596, 405] on select "Select Today Tomorrow In 2 days (Monday) In 3 days (Tuesday) In 4 days (Wednesd…" at bounding box center [692, 395] width 296 height 29
select select "2025-10-08"
click at [544, 381] on select "Select Today Tomorrow In 2 days (Monday) In 3 days (Tuesday) In 4 days (Wednesd…" at bounding box center [692, 395] width 296 height 29
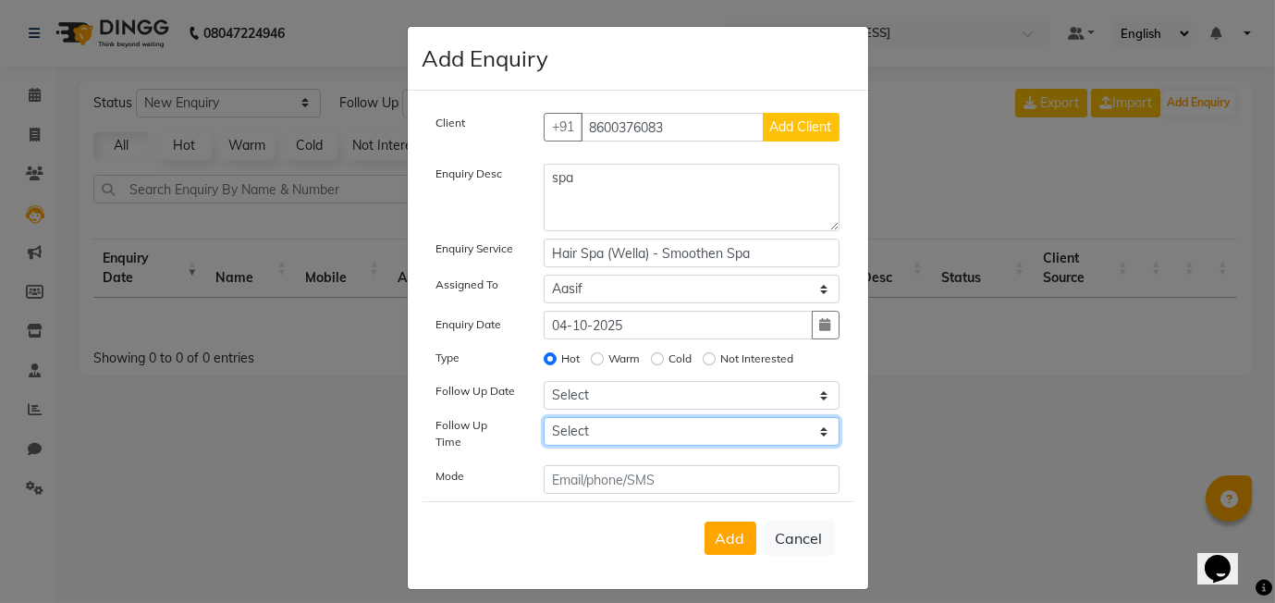
click at [674, 421] on select "Select 07:00 AM 07:15 AM 07:30 AM 07:45 AM 08:00 AM 08:15 AM 08:30 AM 08:45 AM …" at bounding box center [692, 431] width 296 height 29
select select "705"
click at [544, 417] on select "Select 07:00 AM 07:15 AM 07:30 AM 07:45 AM 08:00 AM 08:15 AM 08:30 AM 08:45 AM …" at bounding box center [692, 431] width 296 height 29
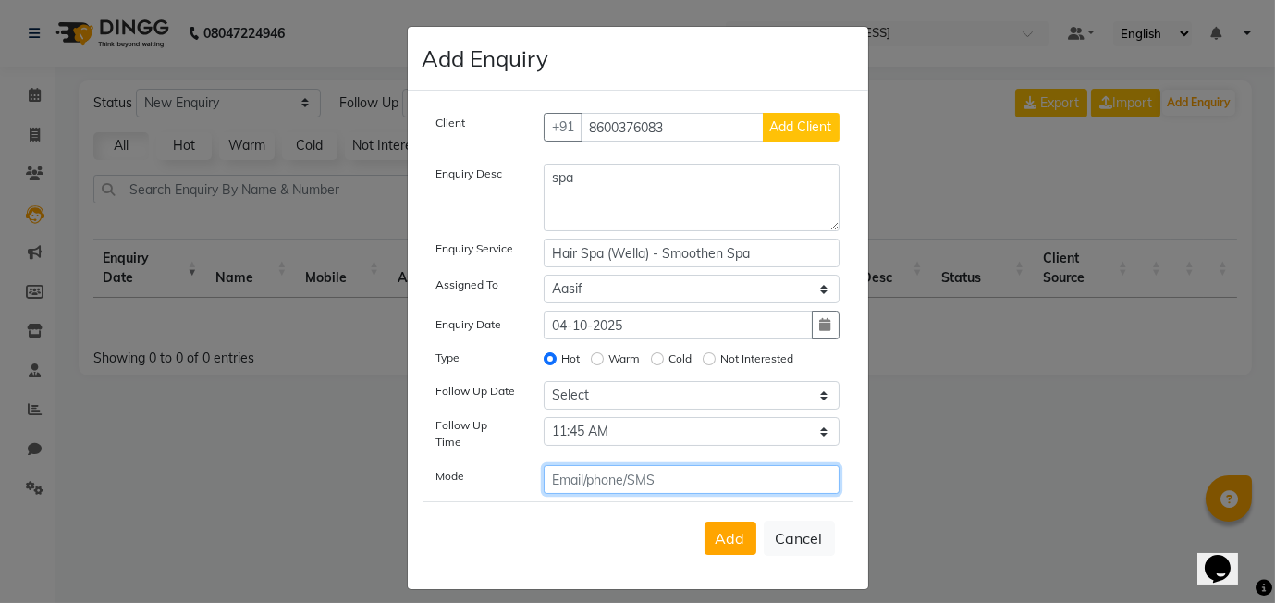
click at [603, 477] on input "text" at bounding box center [692, 479] width 296 height 29
type input "call"
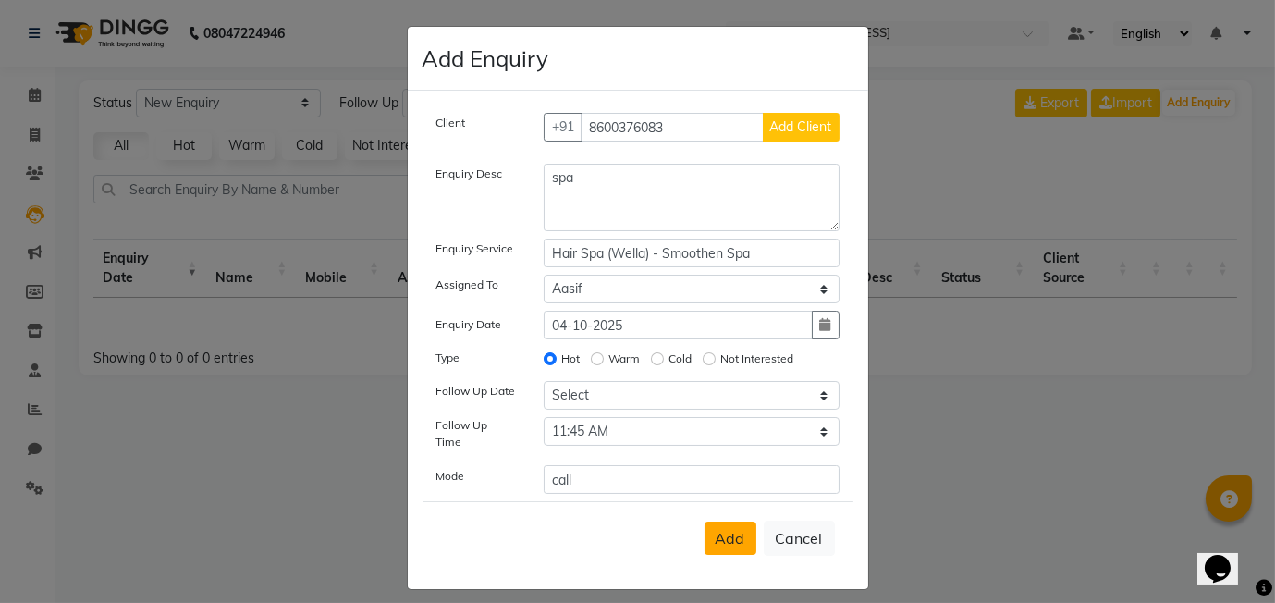
click at [746, 534] on button "Add" at bounding box center [731, 538] width 52 height 33
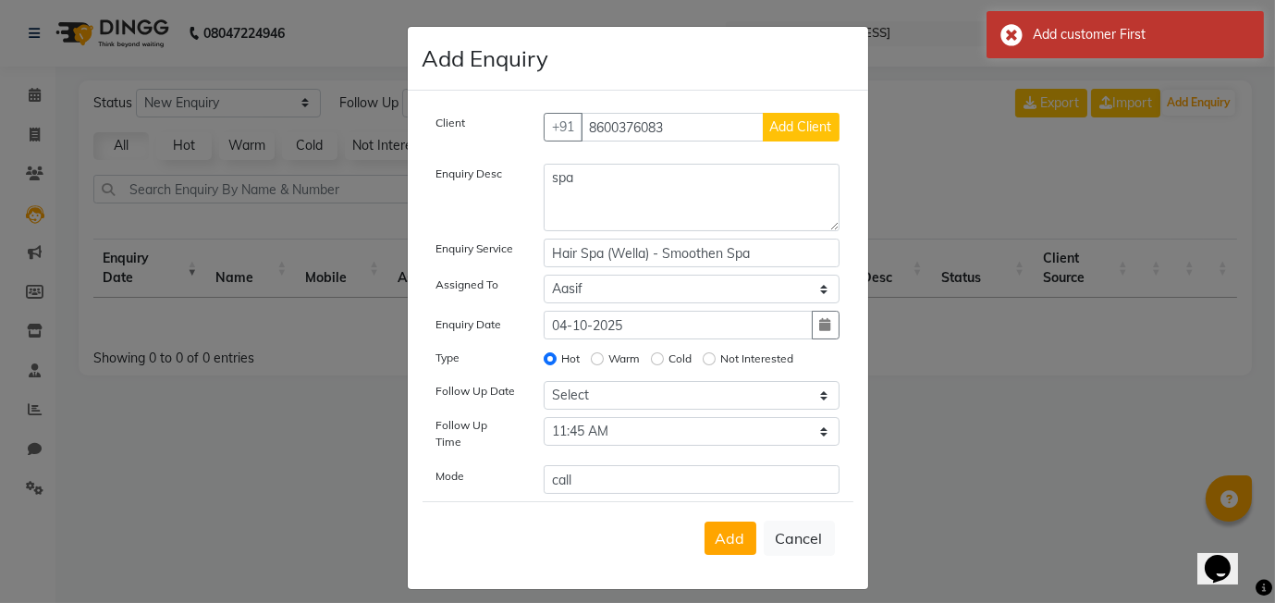
click at [803, 120] on span "Add Client" at bounding box center [801, 126] width 62 height 17
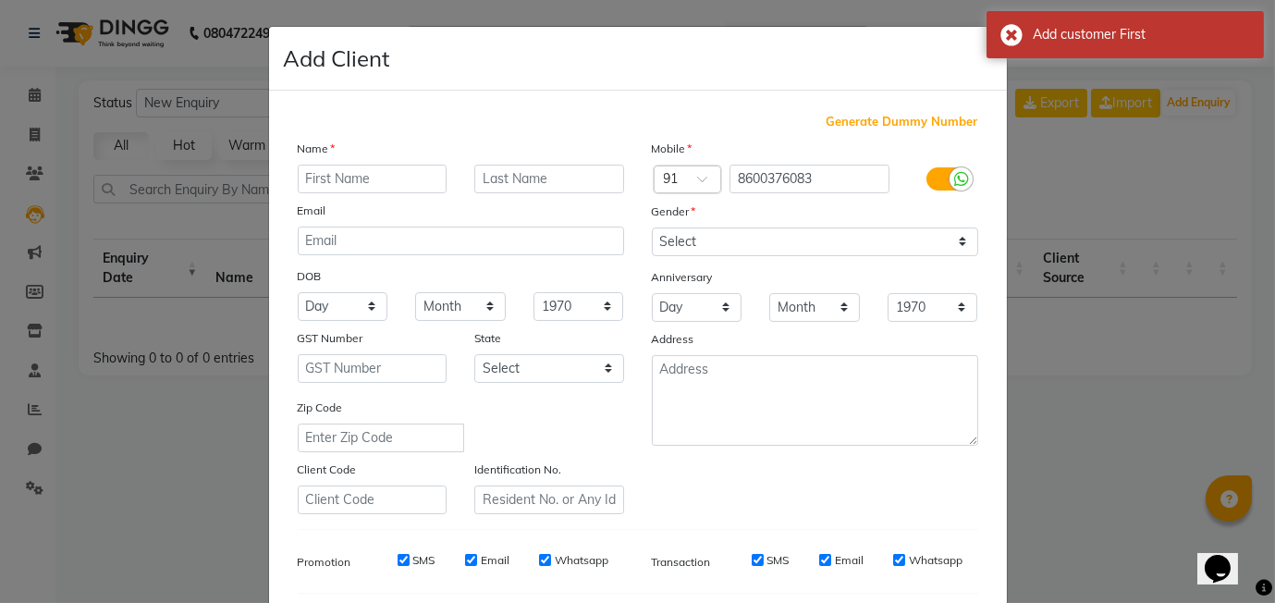
click at [534, 139] on div "Name" at bounding box center [461, 152] width 354 height 26
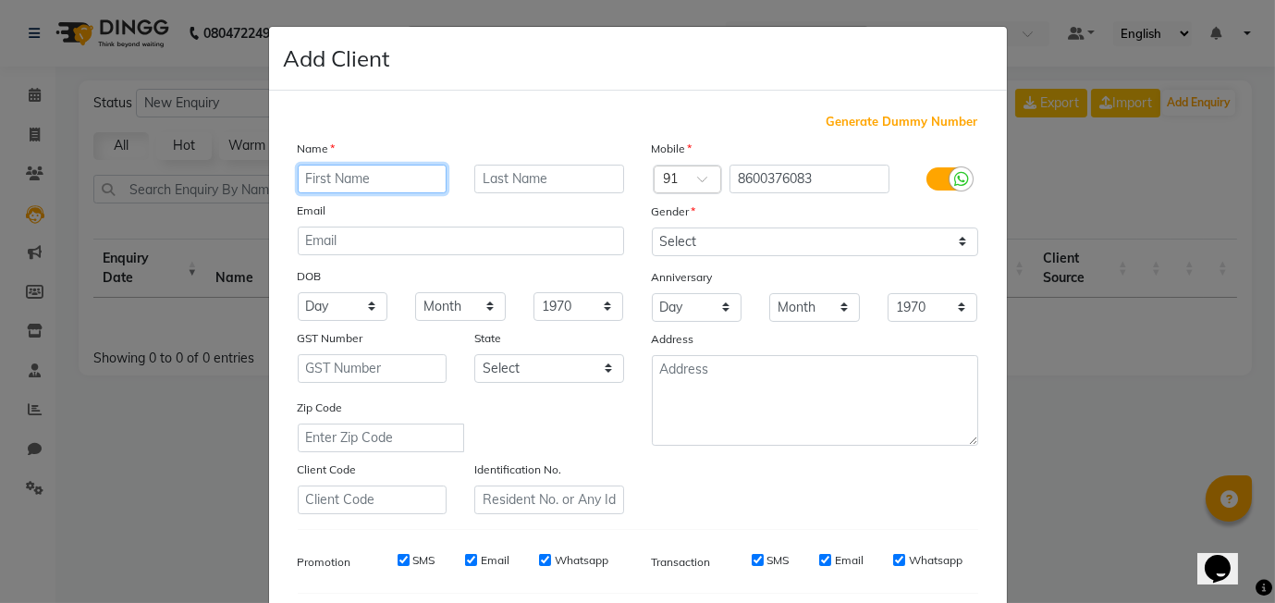
click at [334, 192] on input "text" at bounding box center [373, 179] width 150 height 29
type input "vaani"
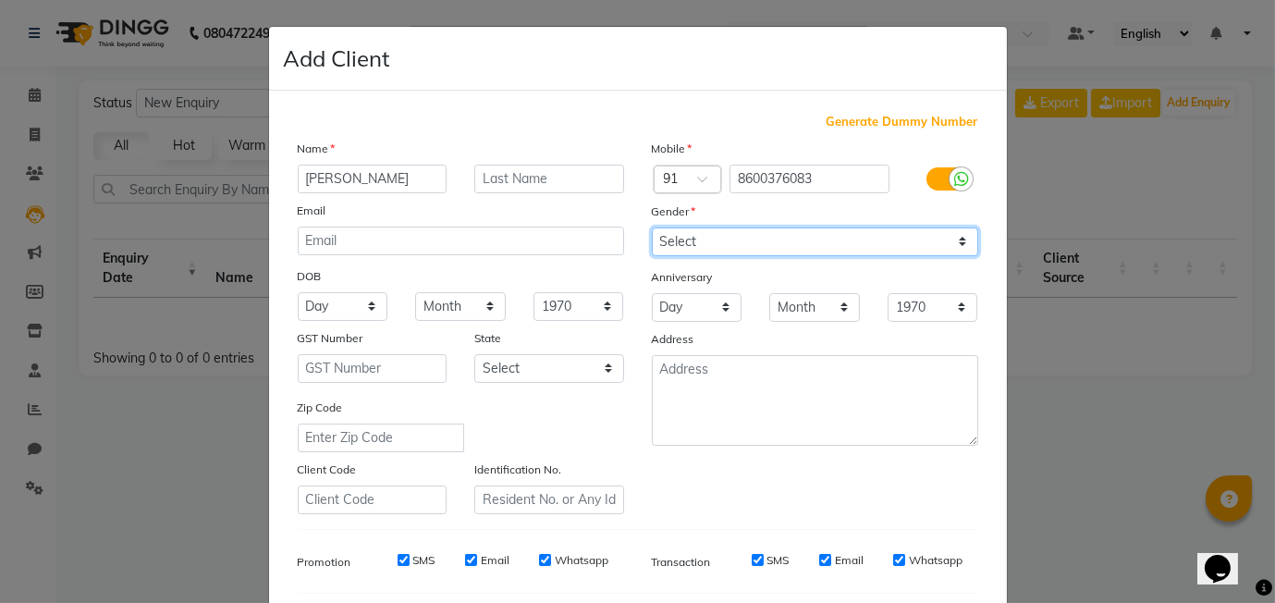
click at [680, 246] on select "Select [DEMOGRAPHIC_DATA] [DEMOGRAPHIC_DATA] Other Prefer Not To Say" at bounding box center [815, 241] width 326 height 29
select select "[DEMOGRAPHIC_DATA]"
click at [652, 227] on select "Select [DEMOGRAPHIC_DATA] [DEMOGRAPHIC_DATA] Other Prefer Not To Say" at bounding box center [815, 241] width 326 height 29
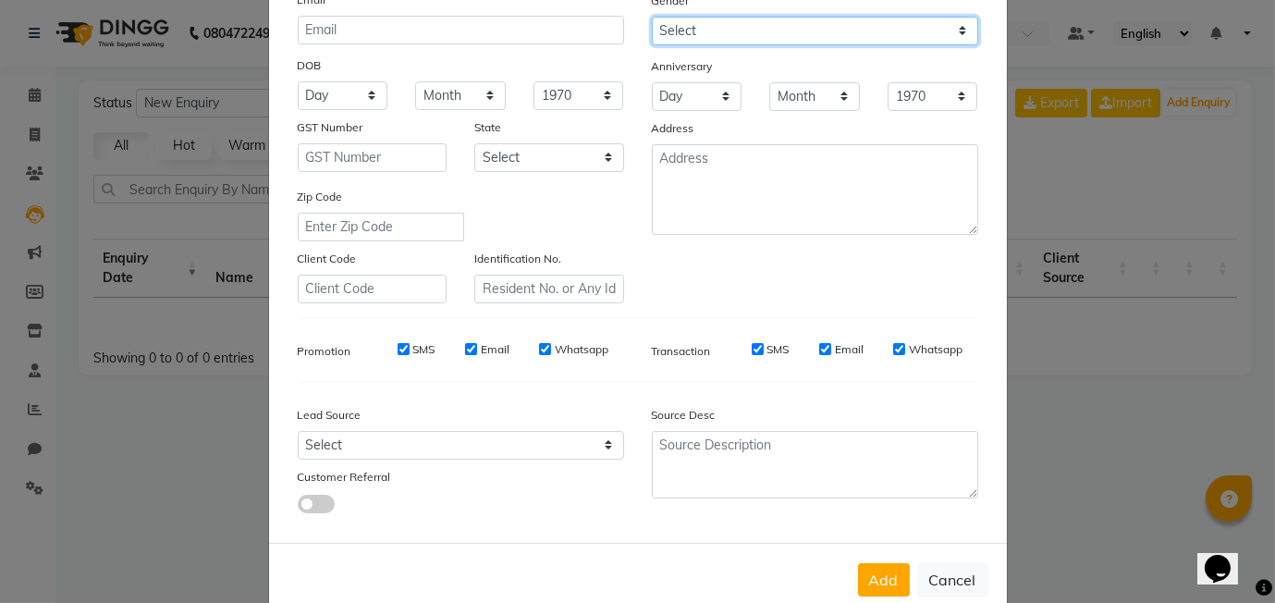
scroll to position [250, 0]
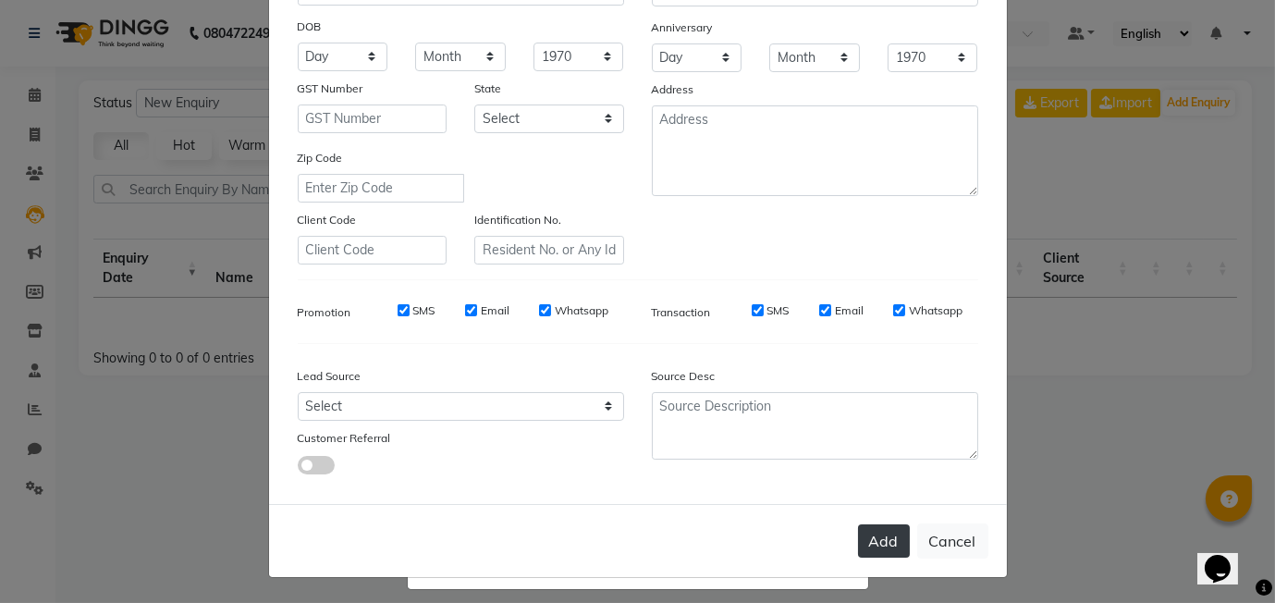
click at [892, 545] on button "Add" at bounding box center [884, 540] width 52 height 33
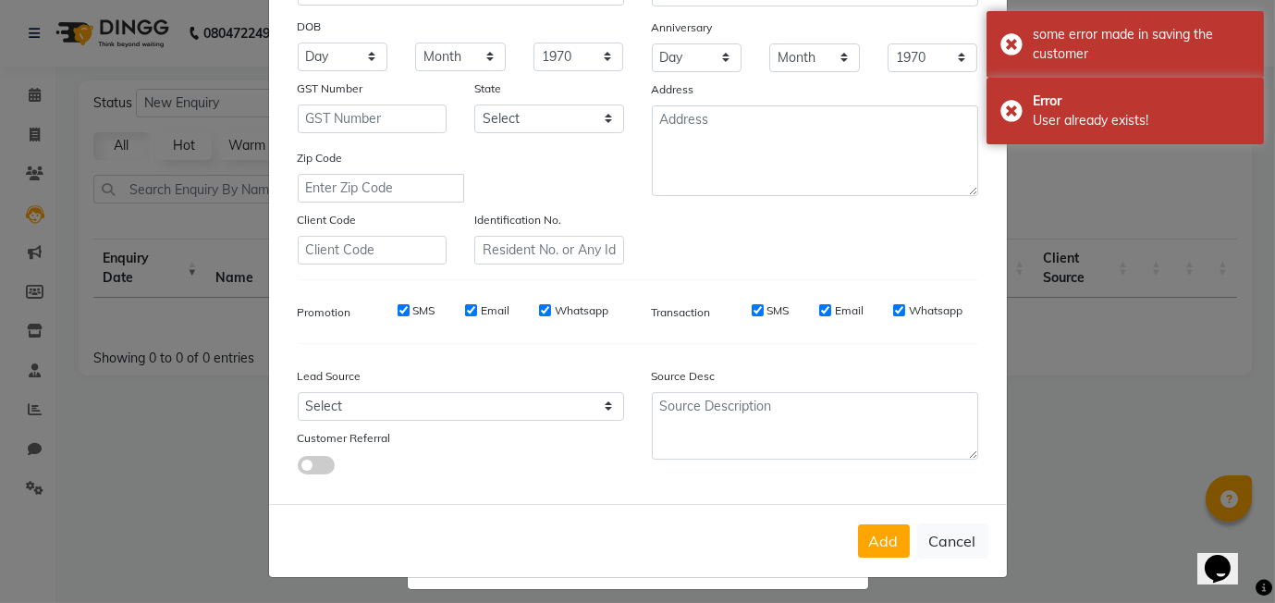
scroll to position [0, 0]
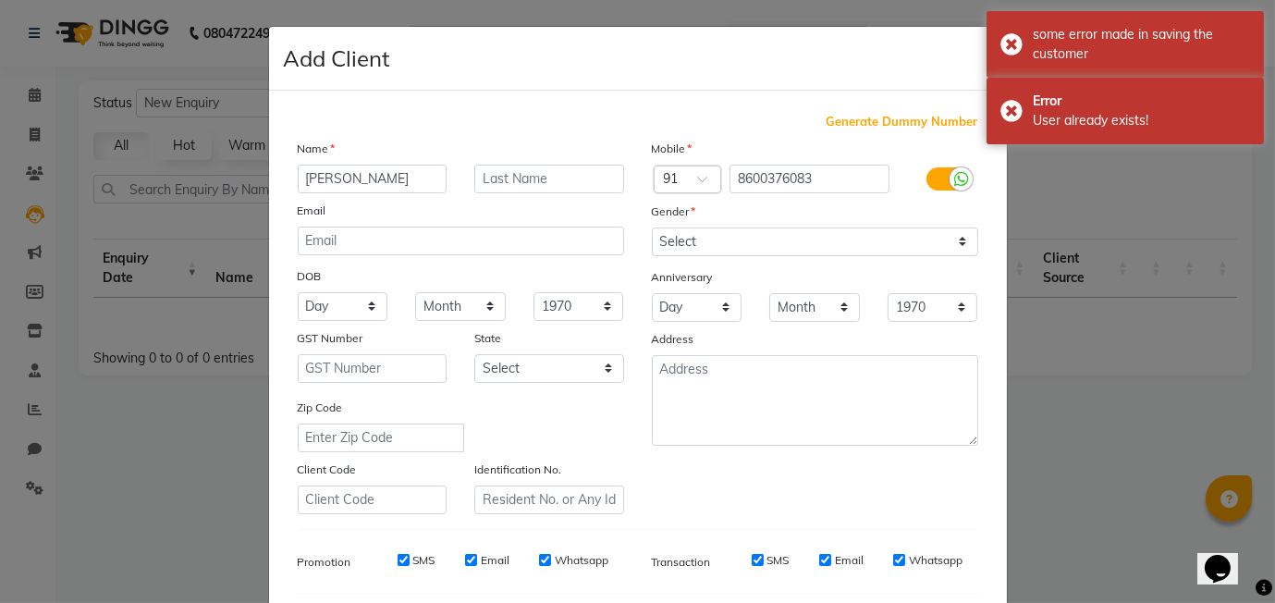
click at [1056, 470] on ngb-modal-window "Add Client Generate Dummy Number Name vaani Email DOB Day 01 02 03 04 05 06 07 …" at bounding box center [637, 301] width 1275 height 603
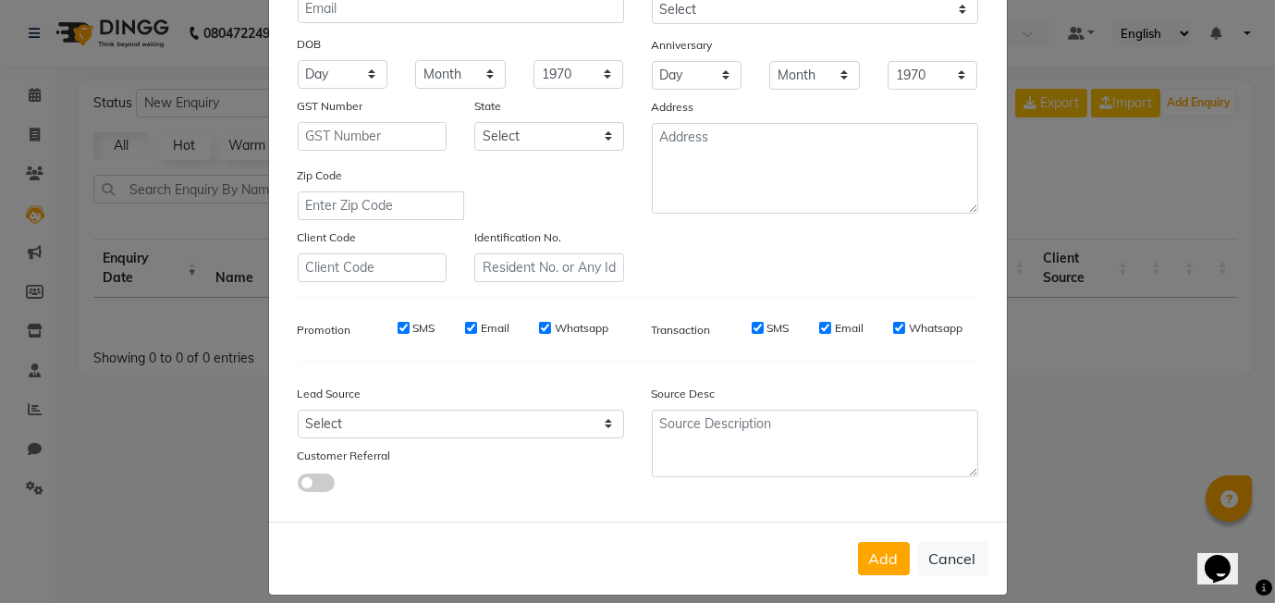
scroll to position [250, 0]
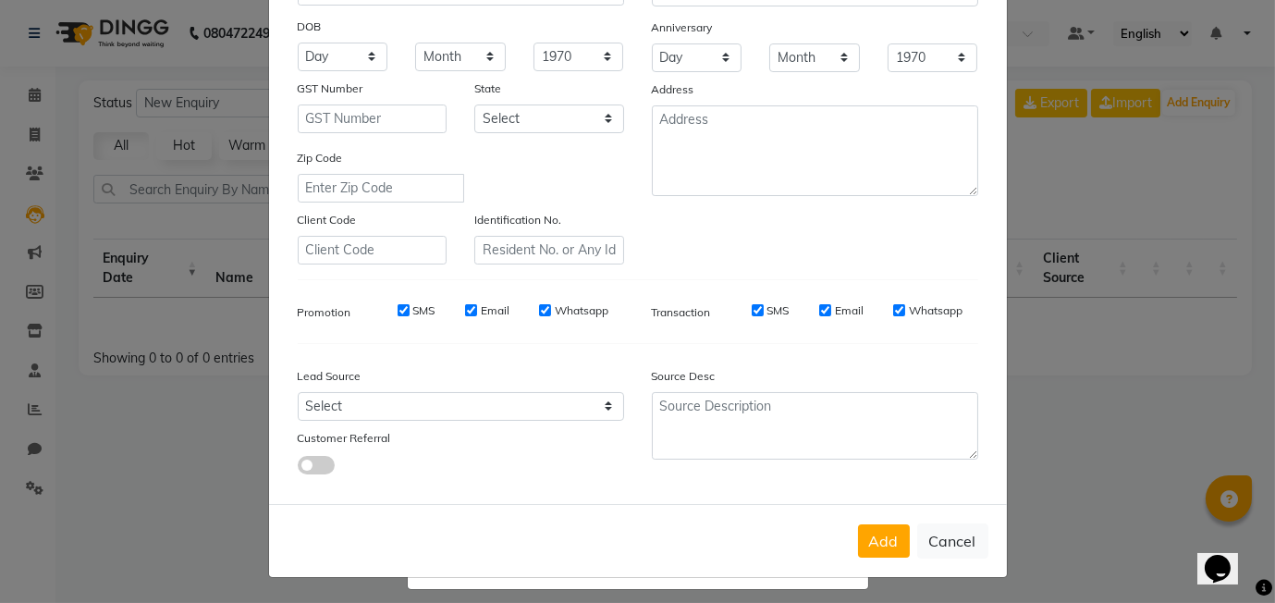
click at [1111, 424] on ngb-modal-window "Add Client Generate Dummy Number Name vaani Email DOB Day 01 02 03 04 05 06 07 …" at bounding box center [637, 301] width 1275 height 603
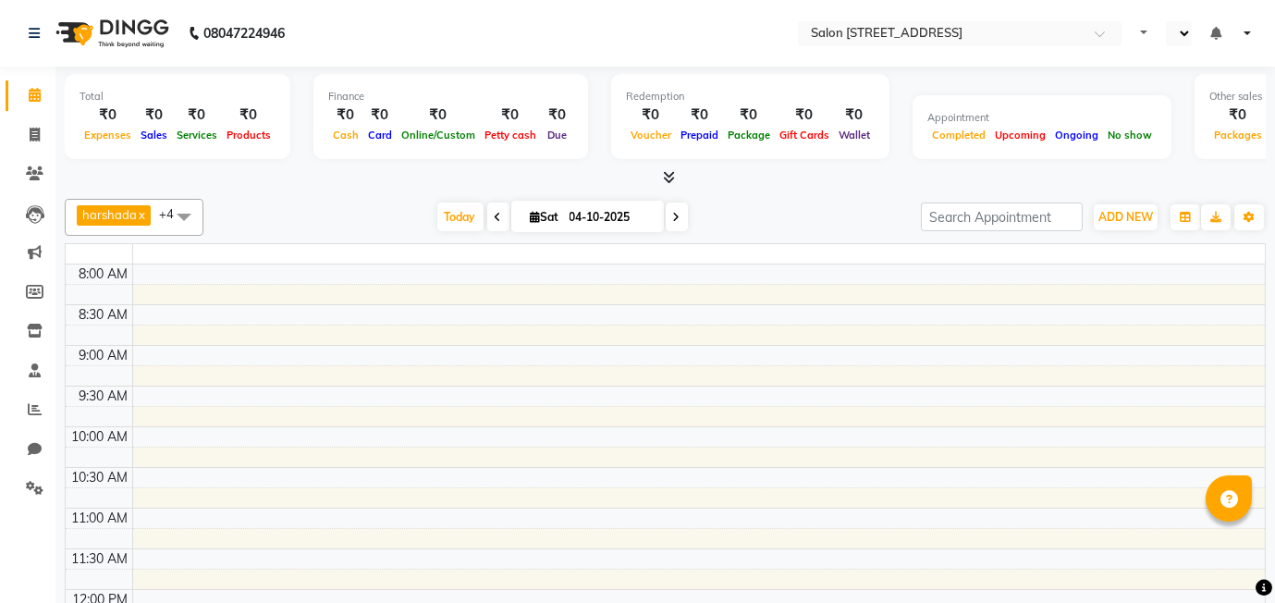
select select "en"
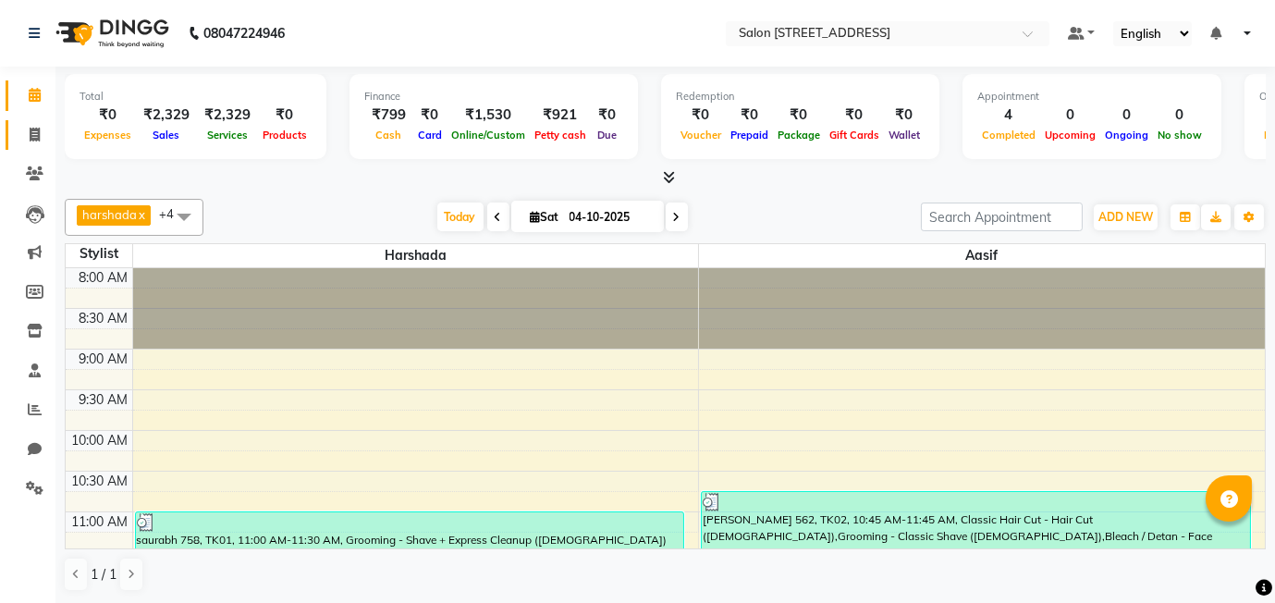
click at [35, 128] on icon at bounding box center [35, 135] width 10 height 14
select select "8448"
select select "service"
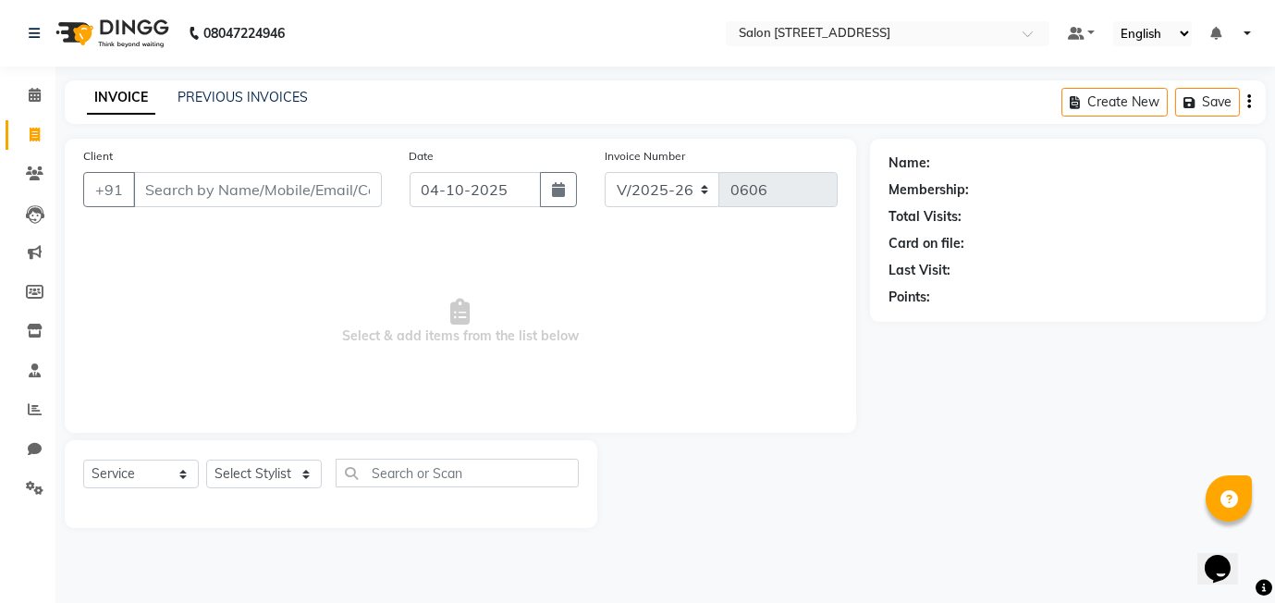
click at [218, 188] on input "Client" at bounding box center [257, 189] width 249 height 35
click at [291, 474] on select "Select Stylist [PERSON_NAME] Manager [PERSON_NAME]" at bounding box center [264, 474] width 116 height 29
select select "90774"
click at [206, 460] on select "Select Stylist [PERSON_NAME] Manager [PERSON_NAME]" at bounding box center [264, 474] width 116 height 29
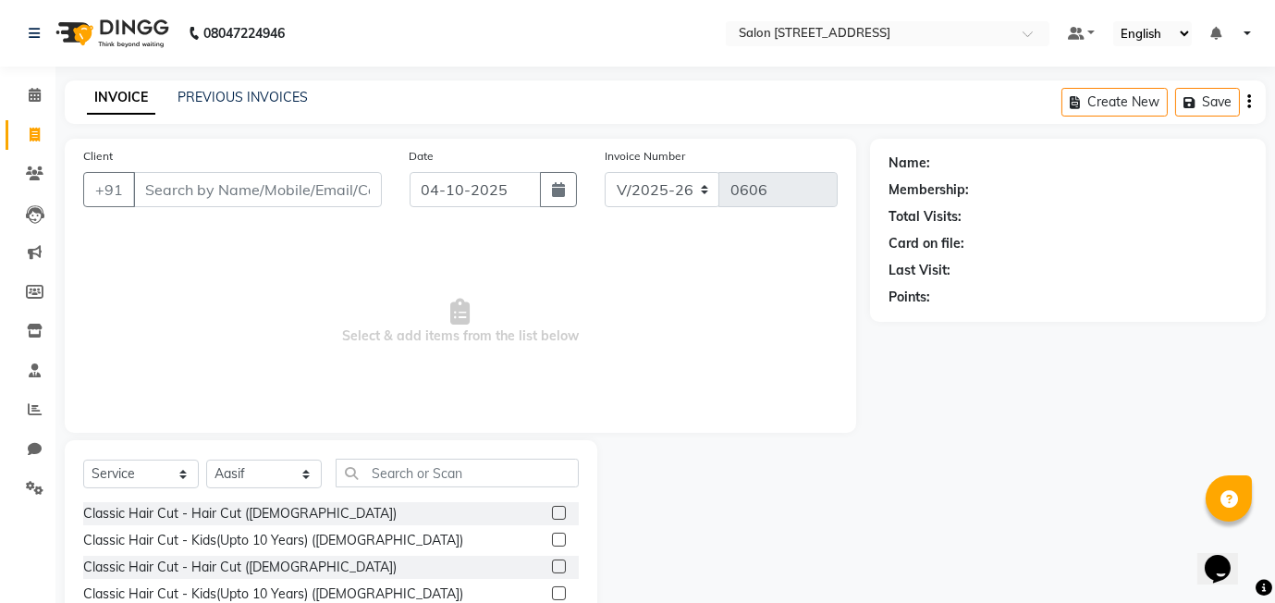
click at [557, 571] on label at bounding box center [559, 566] width 14 height 14
click at [557, 571] on input "checkbox" at bounding box center [558, 567] width 12 height 12
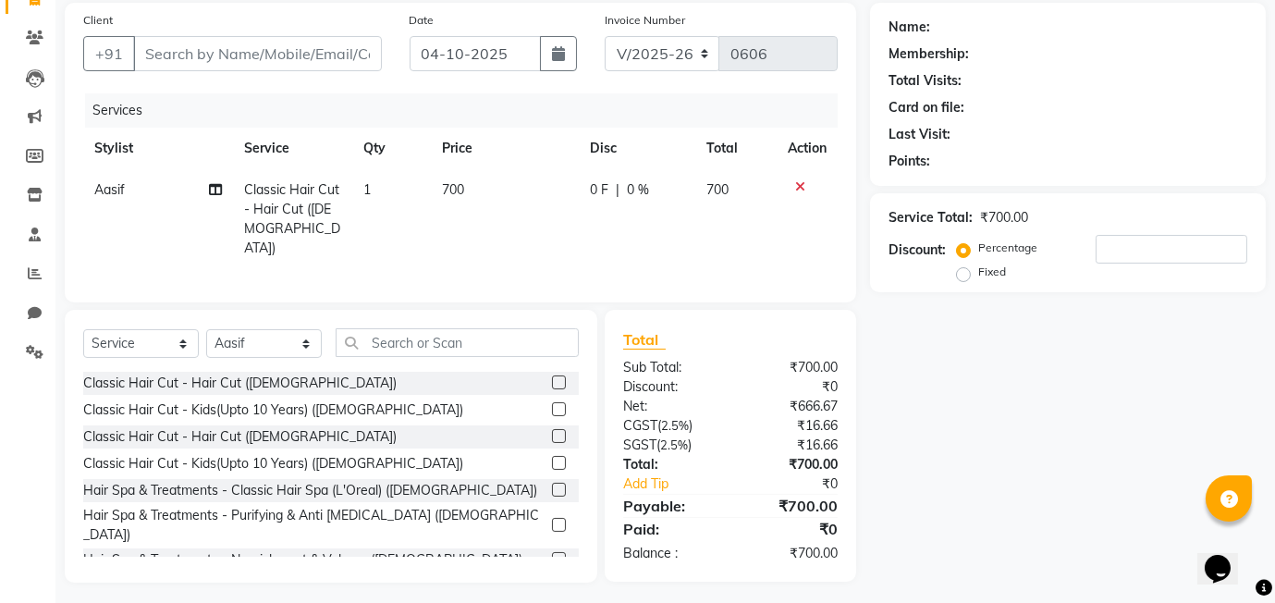
scroll to position [137, 0]
click at [182, 45] on input "Client" at bounding box center [257, 52] width 249 height 35
click at [302, 55] on input "Client" at bounding box center [257, 52] width 249 height 35
click at [558, 429] on label at bounding box center [559, 435] width 14 height 14
click at [558, 430] on input "checkbox" at bounding box center [558, 436] width 12 height 12
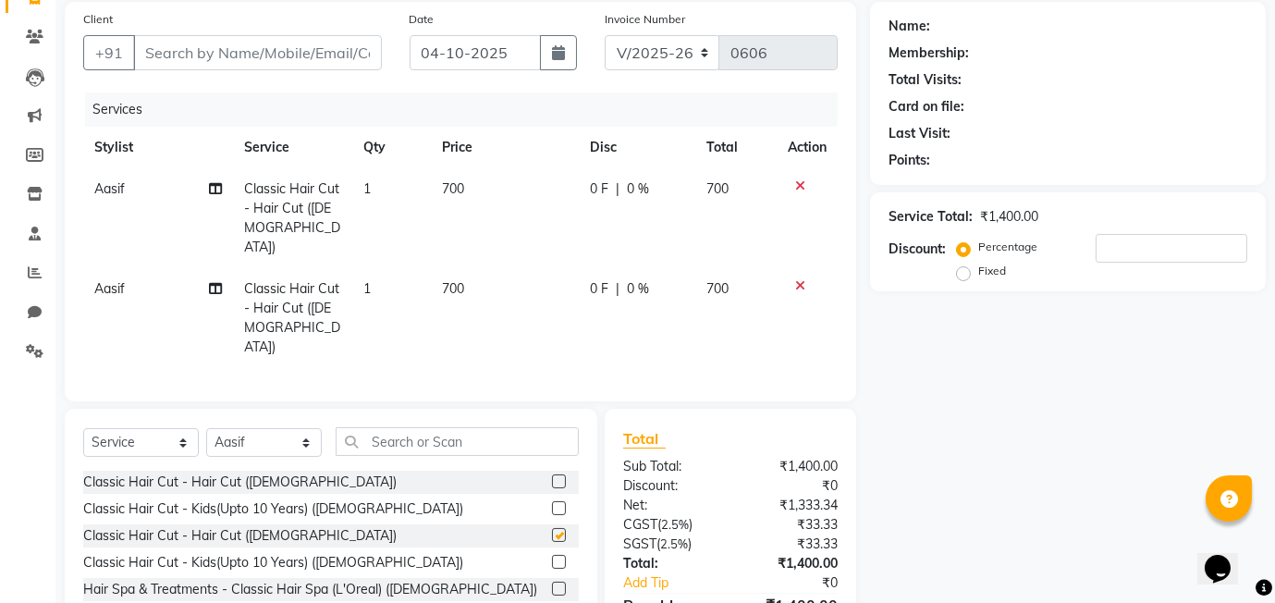
checkbox input "false"
click at [795, 184] on icon at bounding box center [800, 185] width 10 height 13
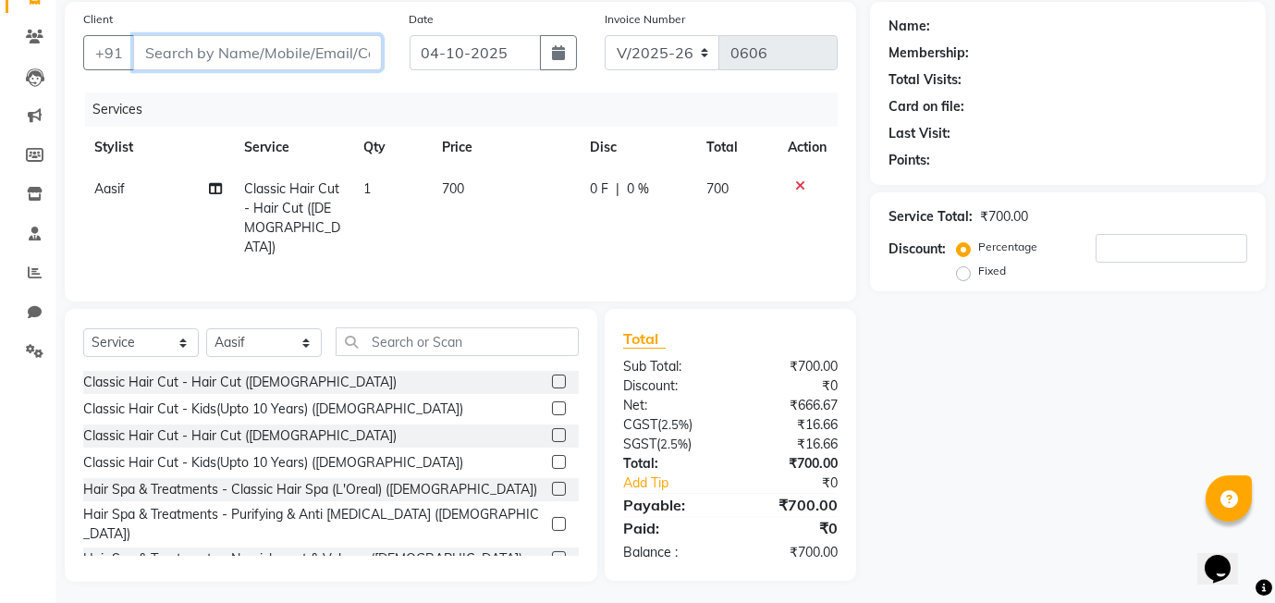
click at [223, 62] on input "Client" at bounding box center [257, 52] width 249 height 35
click at [203, 51] on input "Client" at bounding box center [257, 52] width 249 height 35
type input "9"
type input "0"
type input "9552000005"
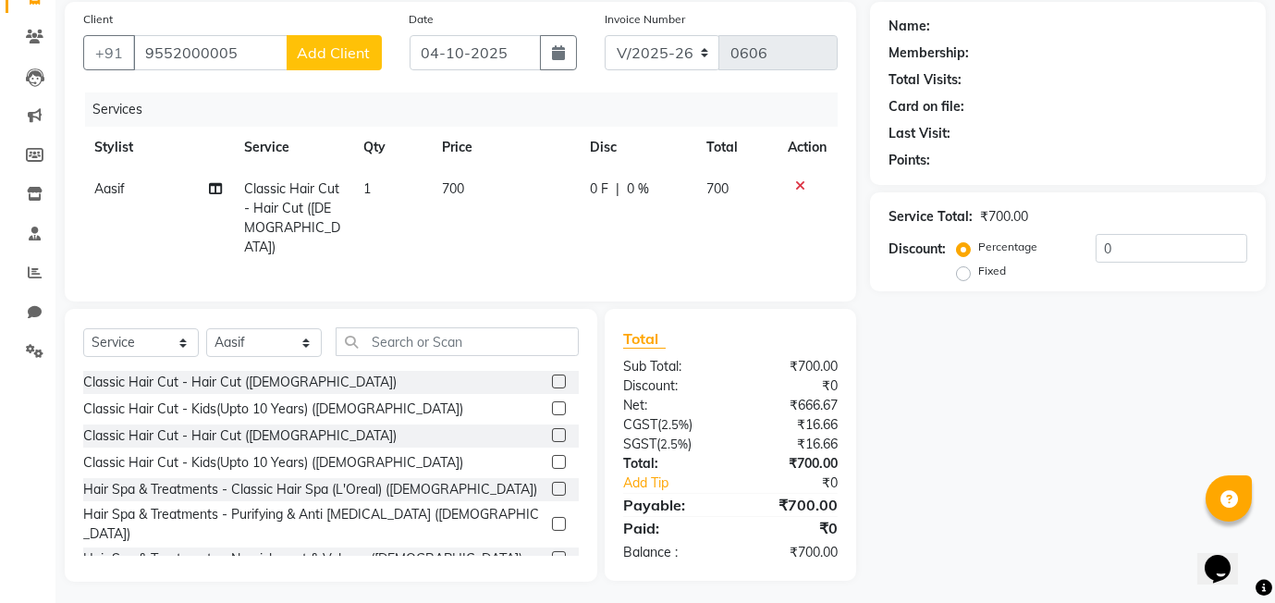
click at [349, 54] on span "Add Client" at bounding box center [334, 52] width 73 height 18
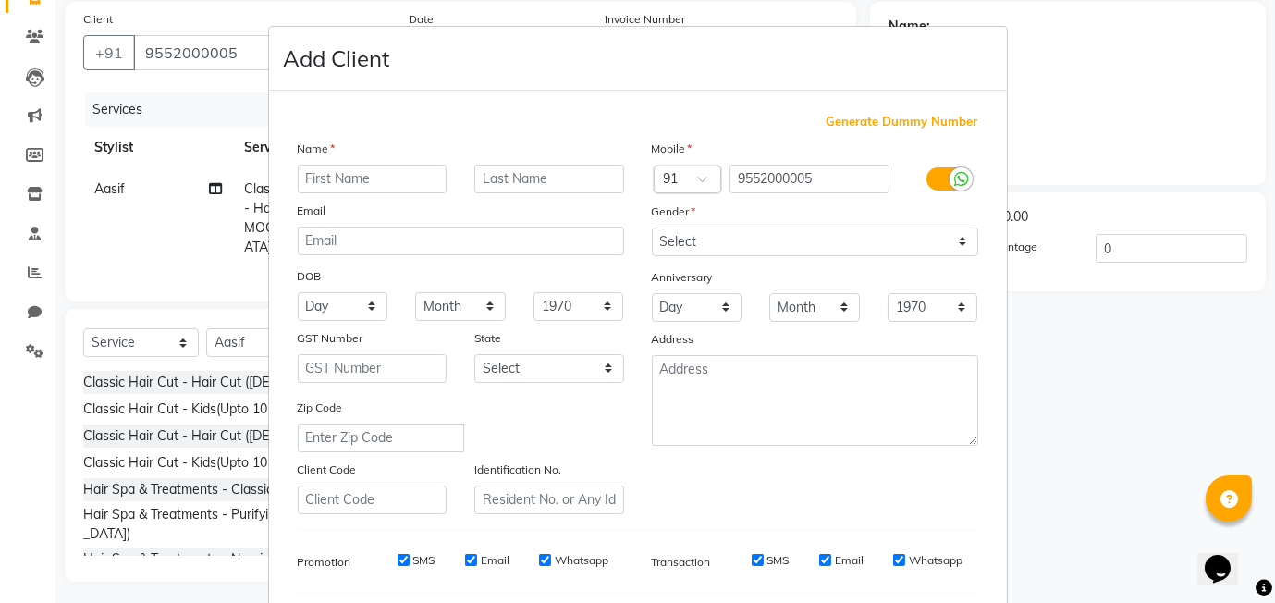
click at [376, 175] on input "text" at bounding box center [373, 179] width 150 height 29
type input "priyanka"
click at [533, 175] on input "text" at bounding box center [549, 179] width 150 height 29
type input "9"
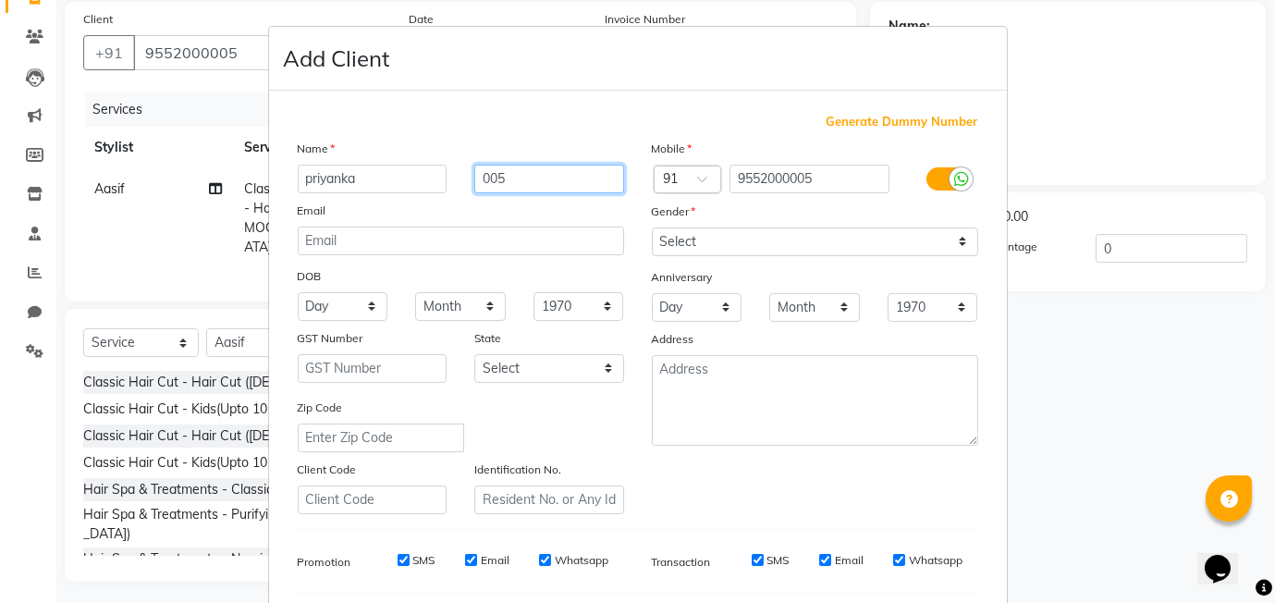
type input "005"
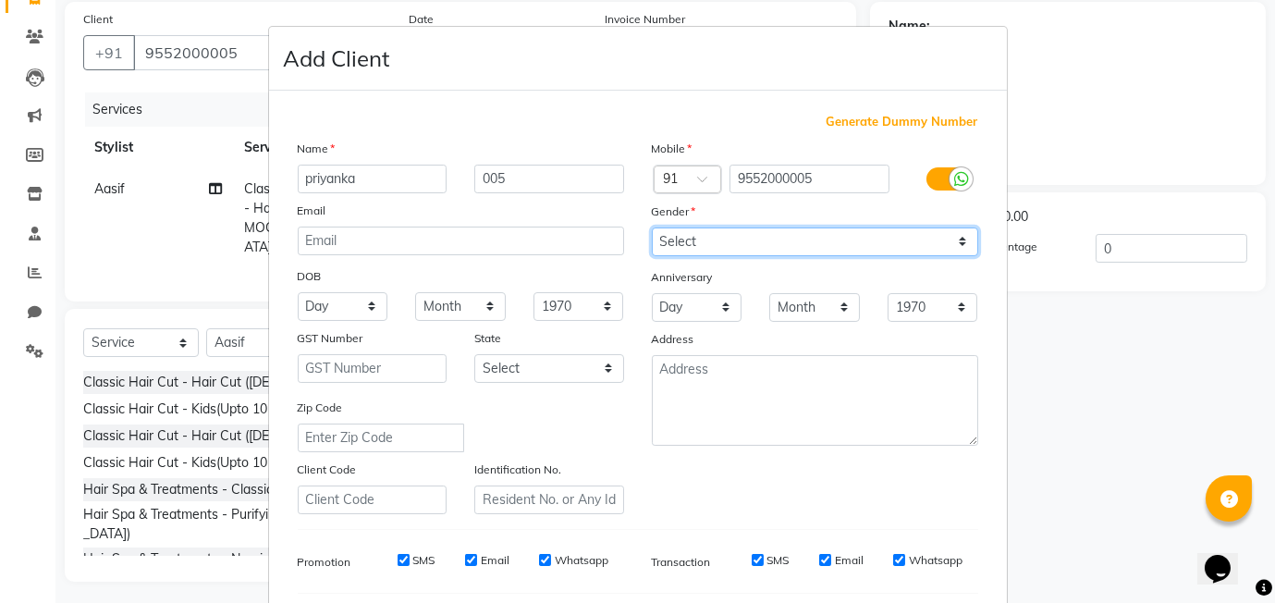
click at [719, 244] on select "Select Male Female Other Prefer Not To Say" at bounding box center [815, 241] width 326 height 29
select select "female"
click at [652, 227] on select "Select Male Female Other Prefer Not To Say" at bounding box center [815, 241] width 326 height 29
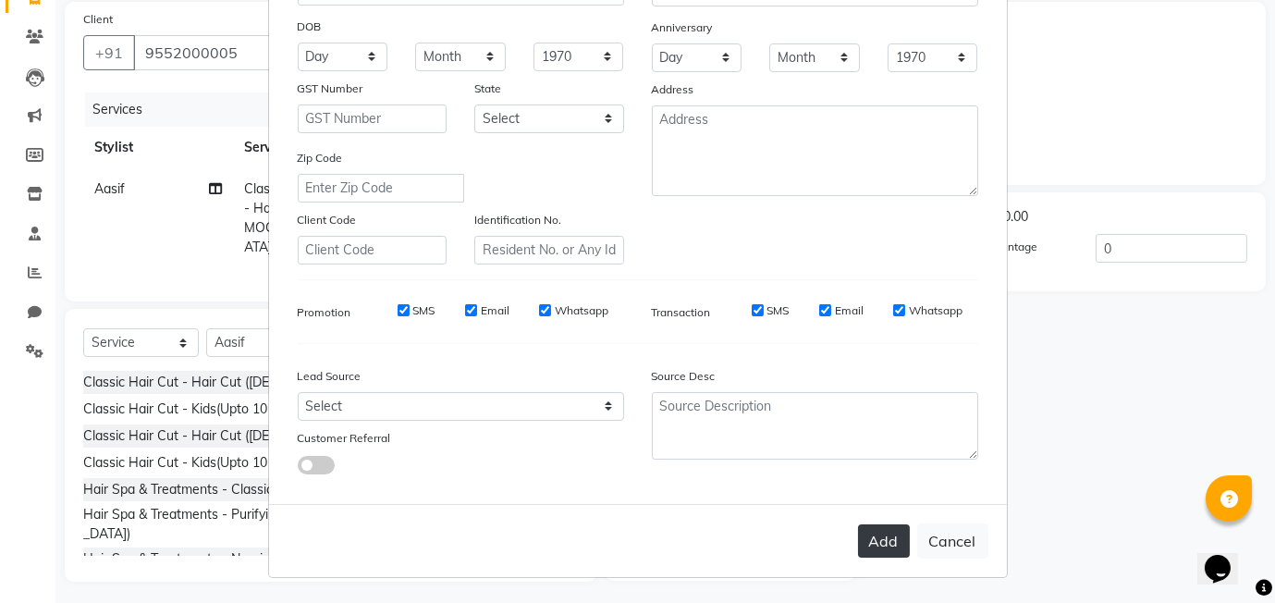
click at [892, 544] on button "Add" at bounding box center [884, 540] width 52 height 33
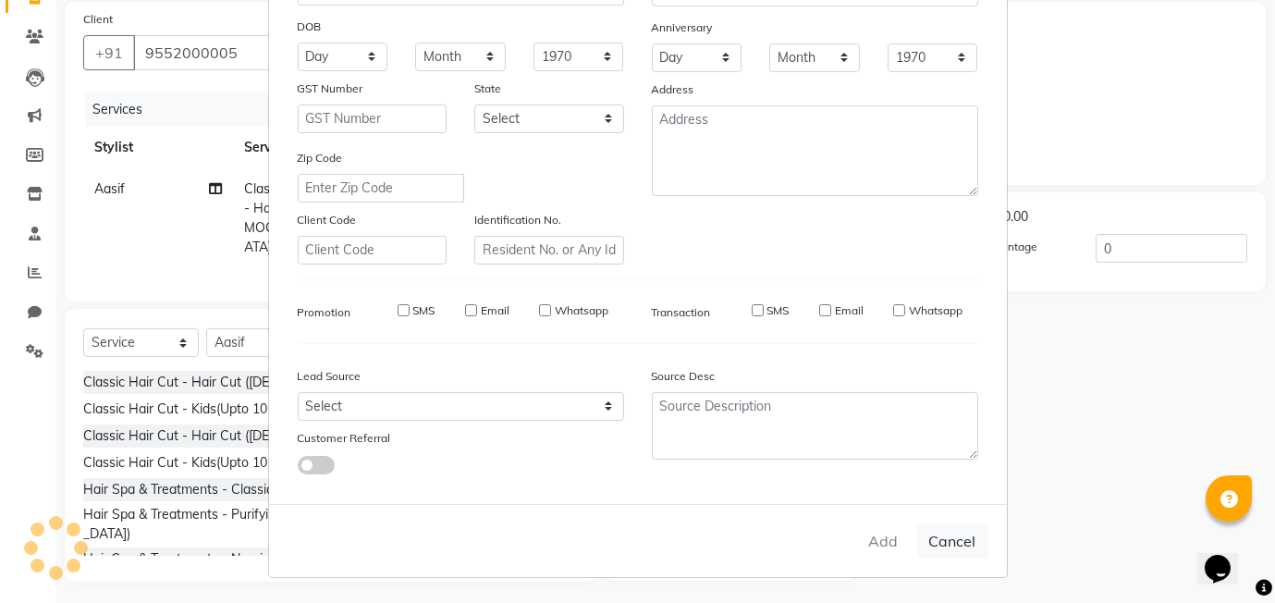
select select
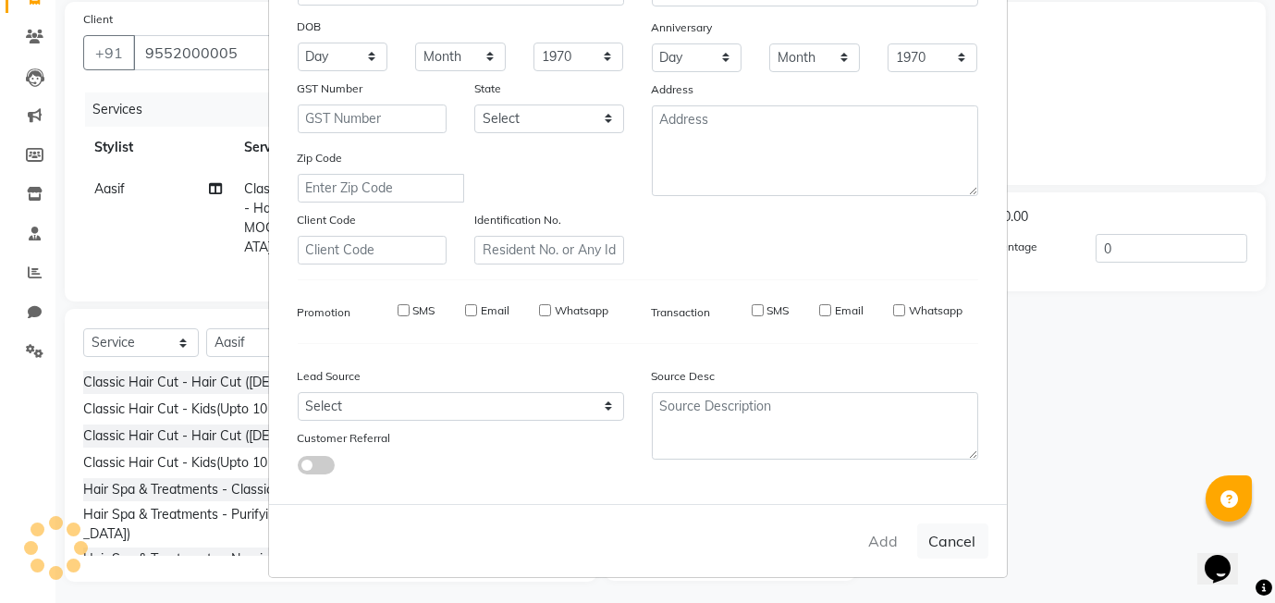
select select
checkbox input "false"
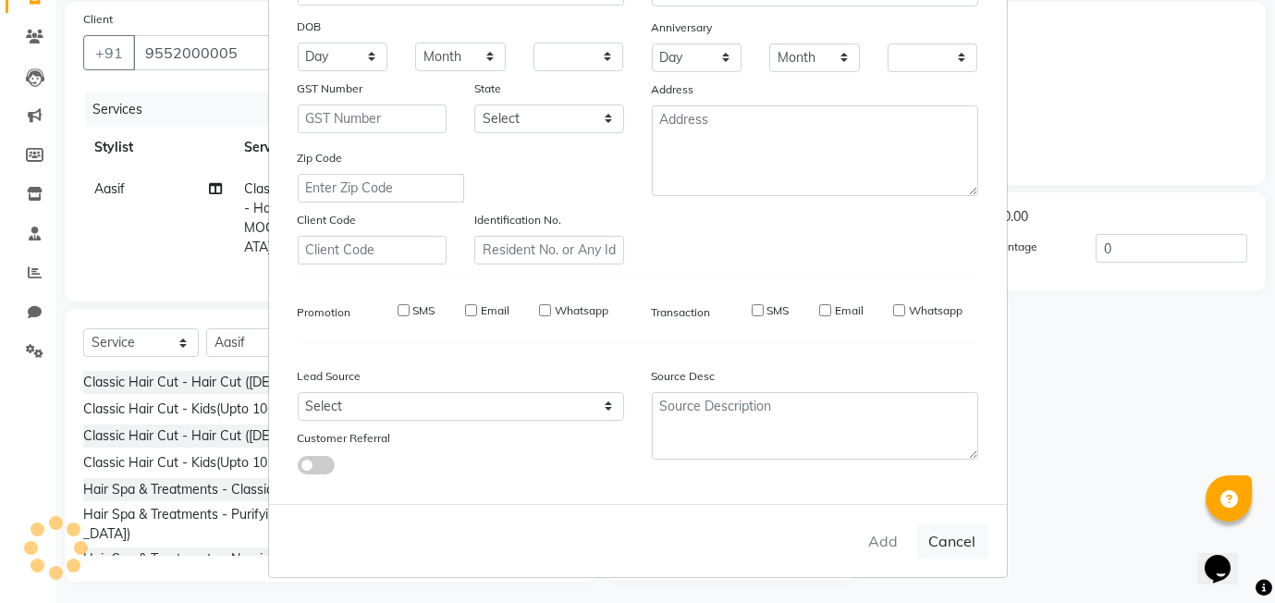
checkbox input "false"
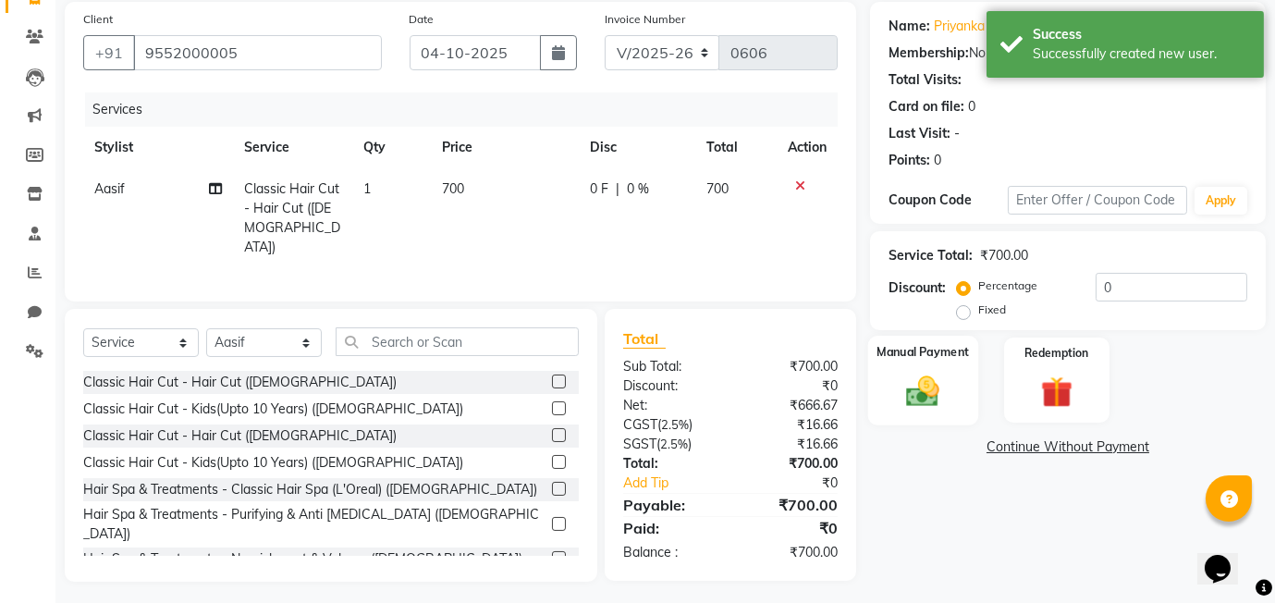
click at [932, 387] on img at bounding box center [923, 391] width 54 height 38
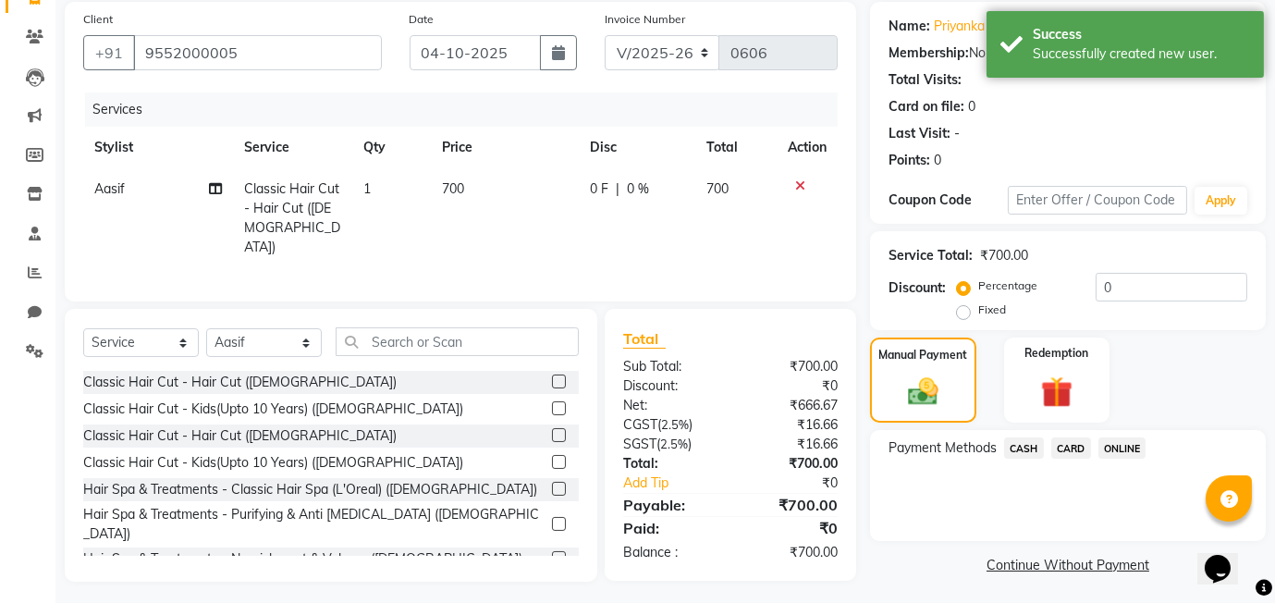
click at [1028, 446] on span "CASH" at bounding box center [1024, 447] width 40 height 21
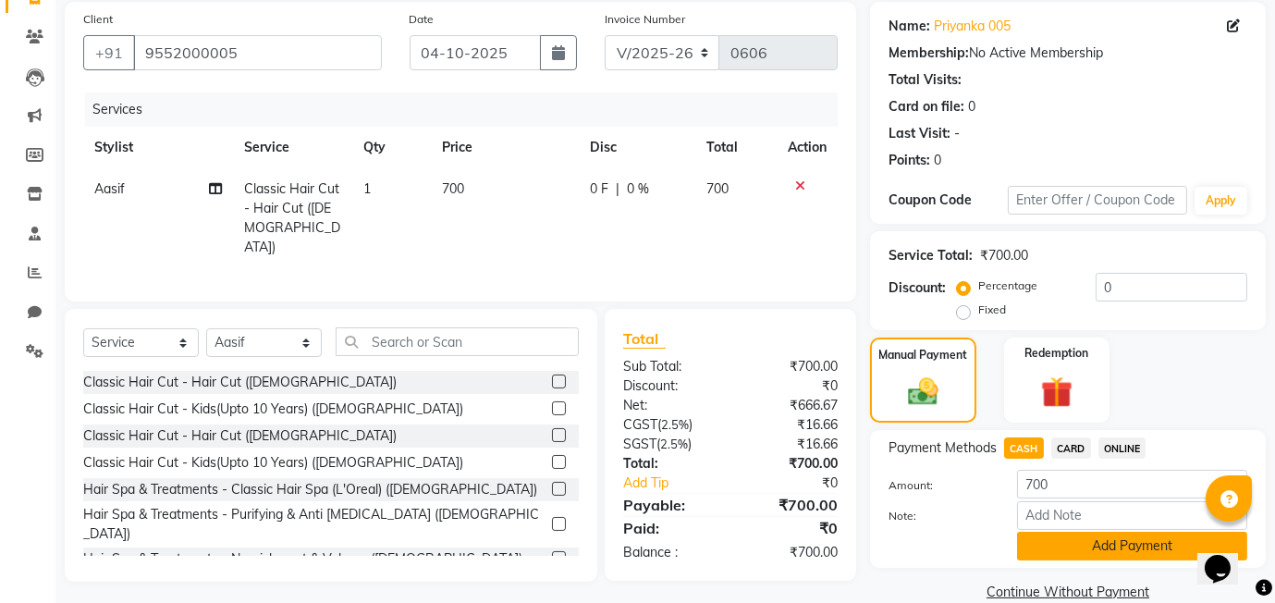
click at [1074, 553] on button "Add Payment" at bounding box center [1132, 546] width 230 height 29
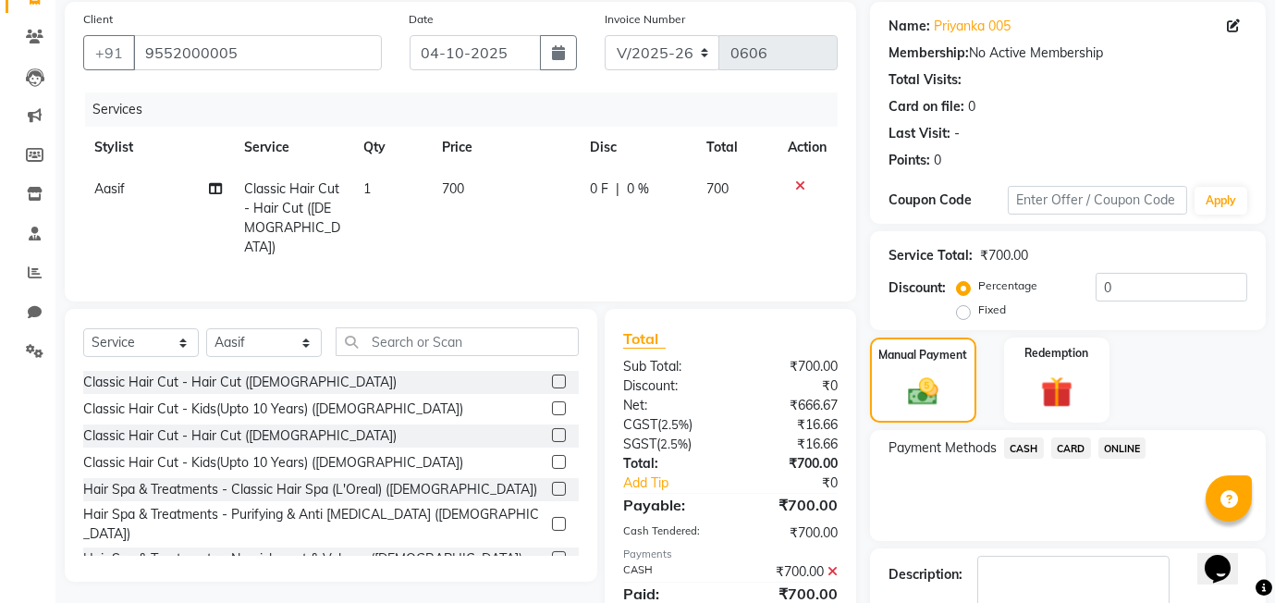
scroll to position [245, 0]
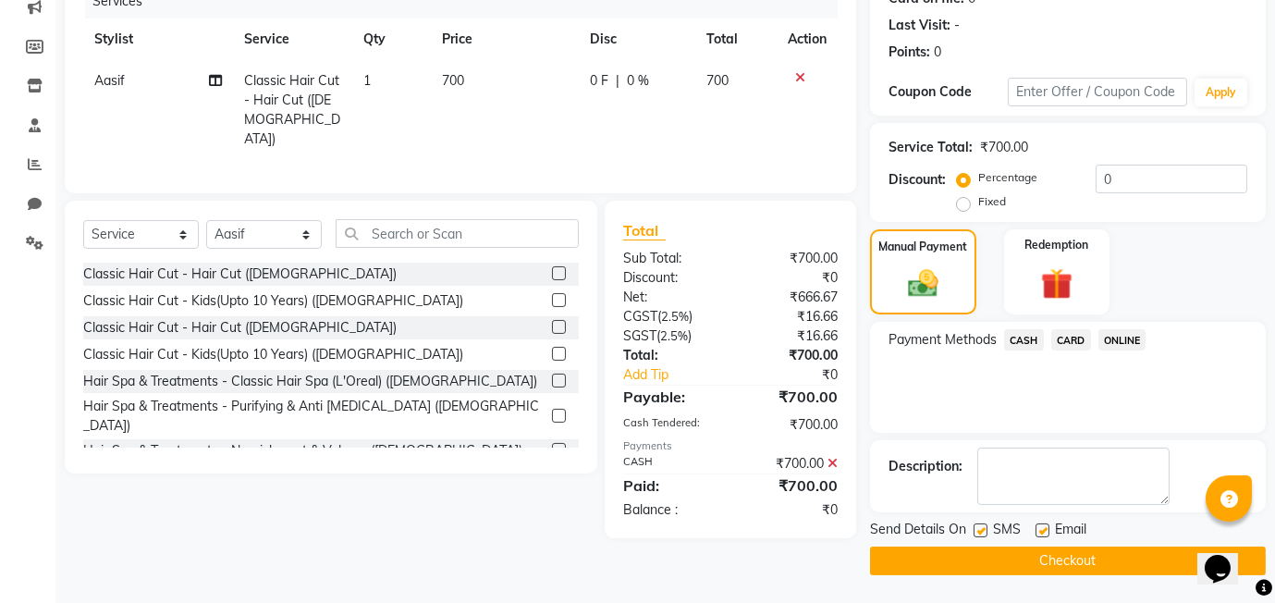
click at [974, 561] on button "Checkout" at bounding box center [1068, 561] width 396 height 29
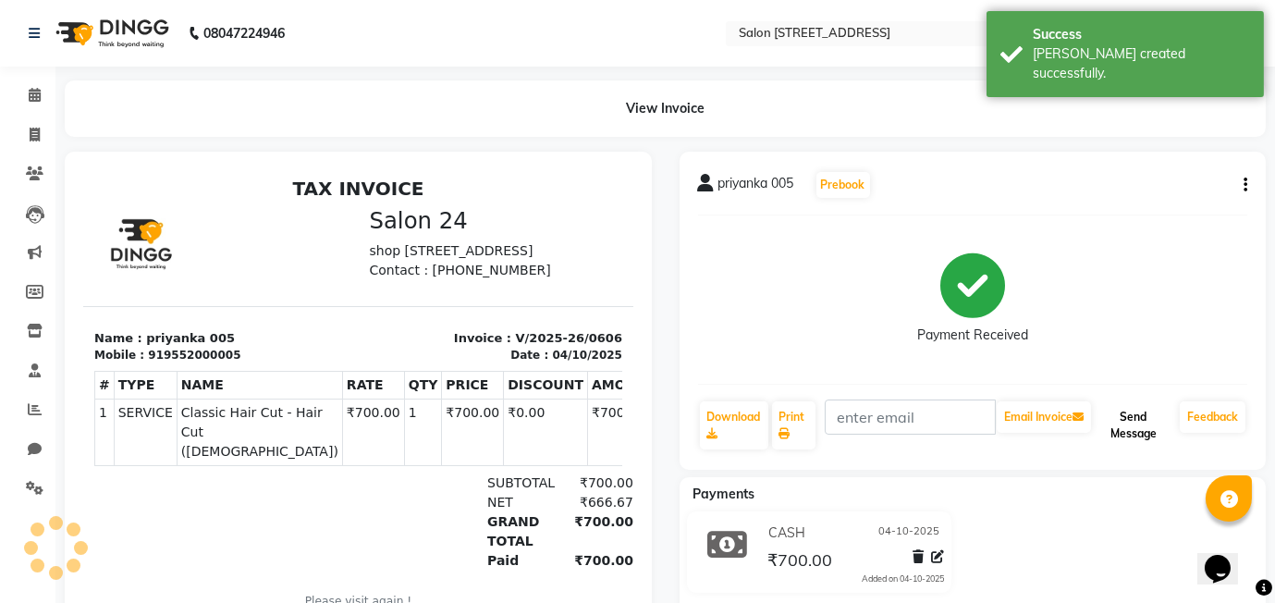
click at [1158, 426] on button "Send Message" at bounding box center [1134, 425] width 78 height 48
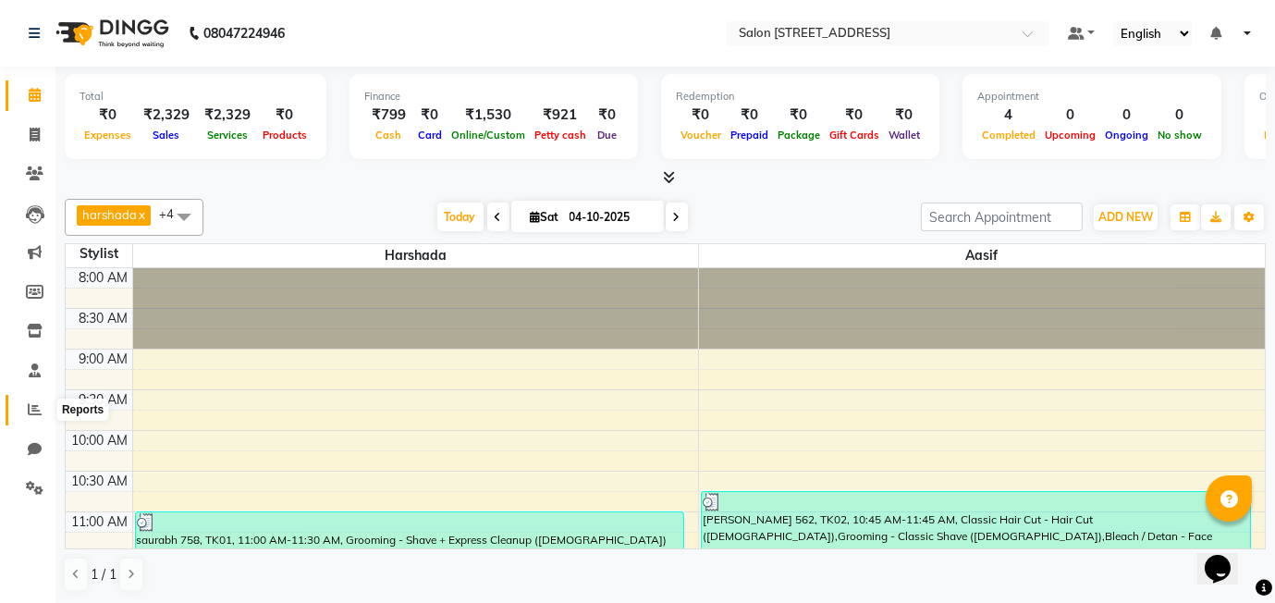
click at [29, 402] on icon at bounding box center [35, 409] width 14 height 14
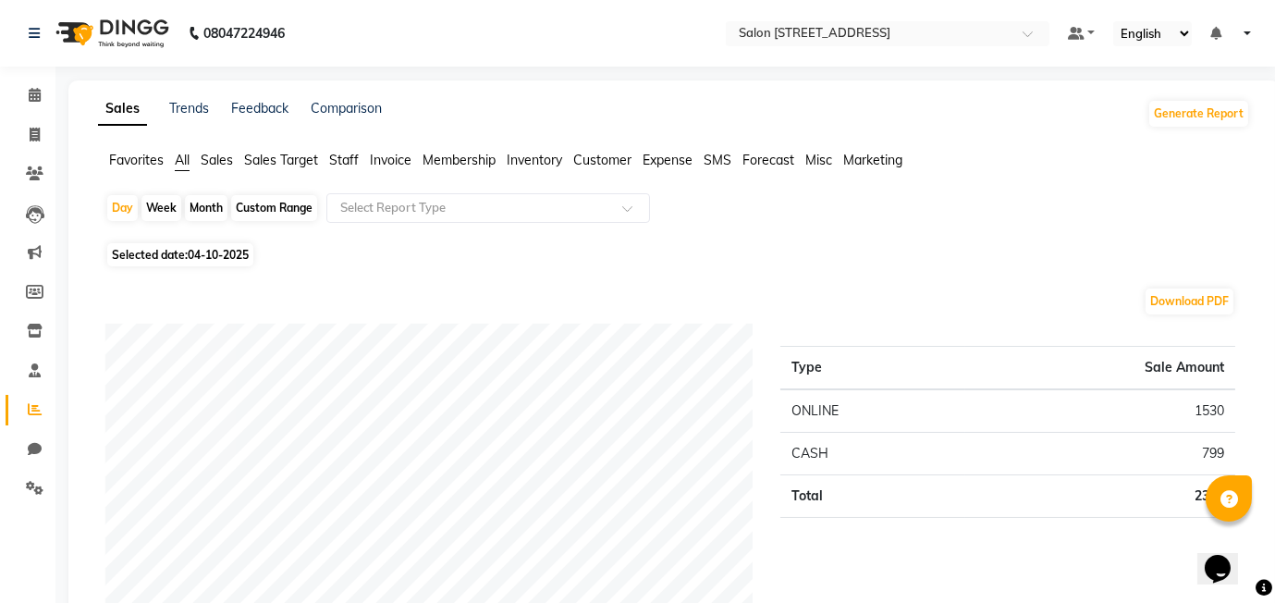
click at [212, 205] on div "Month" at bounding box center [206, 208] width 43 height 26
select select "10"
select select "2025"
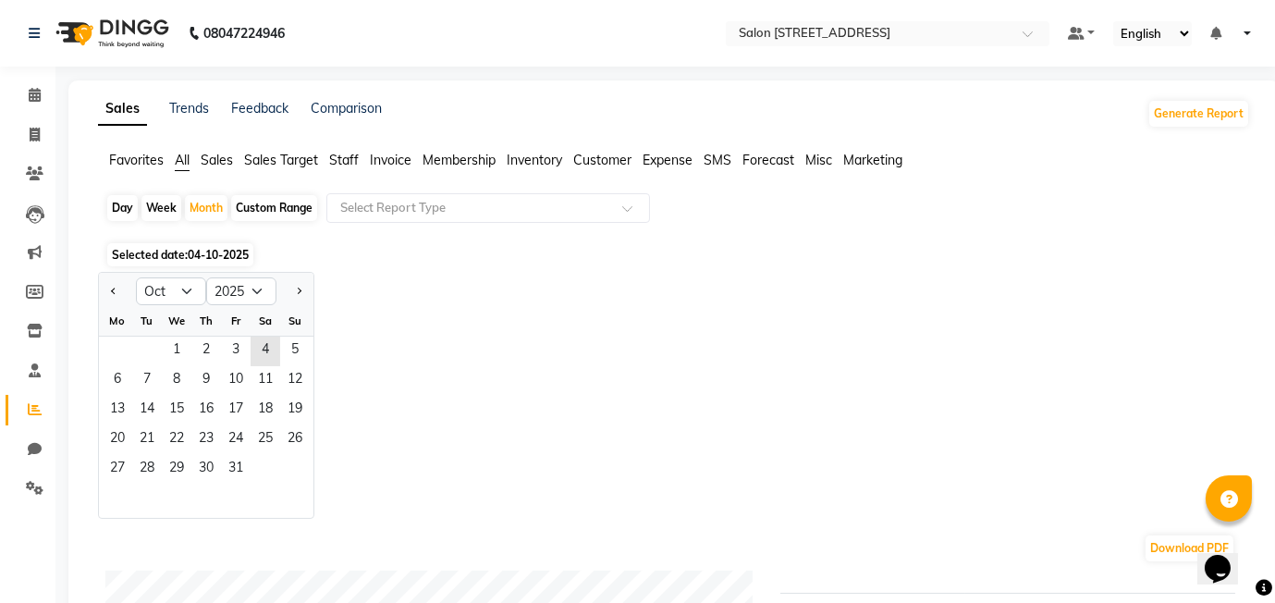
click at [185, 335] on div "We" at bounding box center [177, 321] width 30 height 30
click at [178, 346] on span "1" at bounding box center [177, 352] width 30 height 30
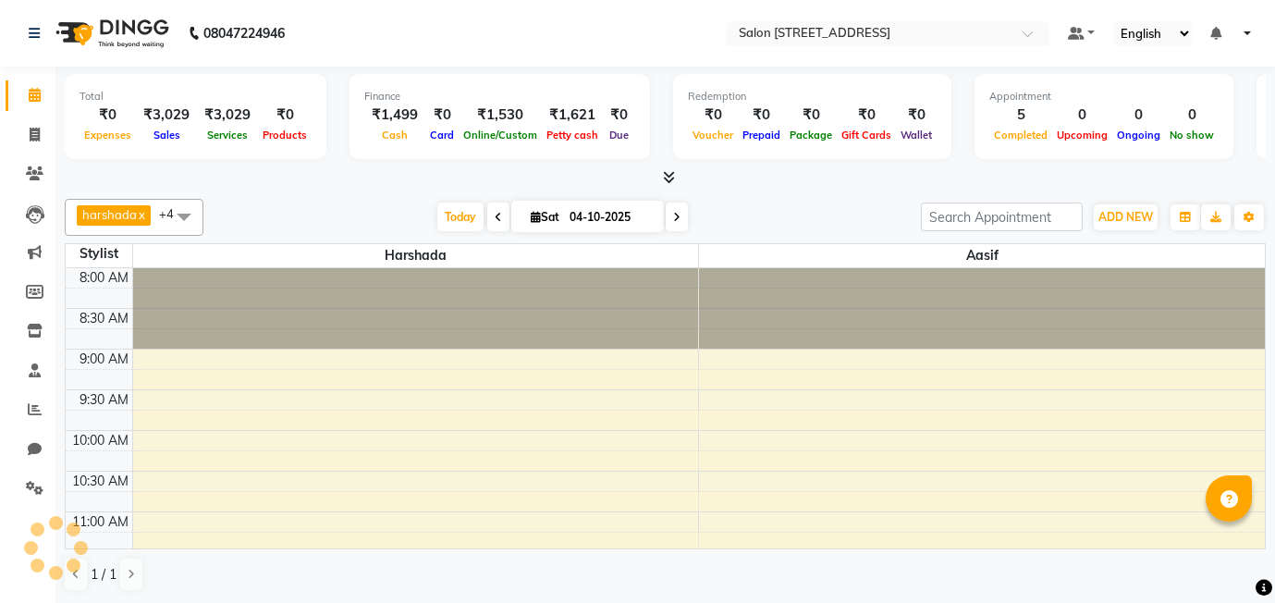
select select "en"
